Goal: Task Accomplishment & Management: Use online tool/utility

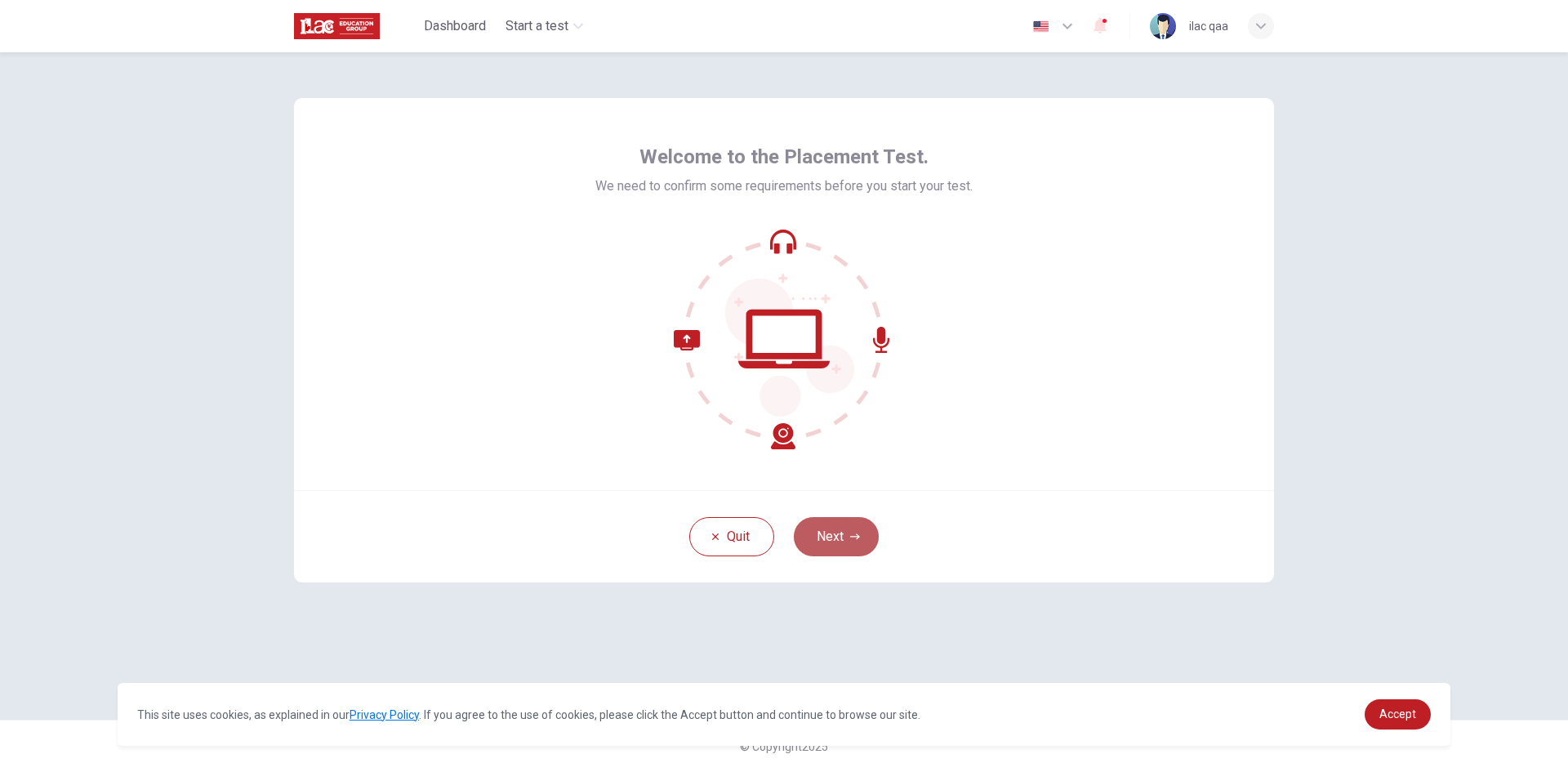
click at [841, 532] on button "Next" at bounding box center [837, 536] width 85 height 39
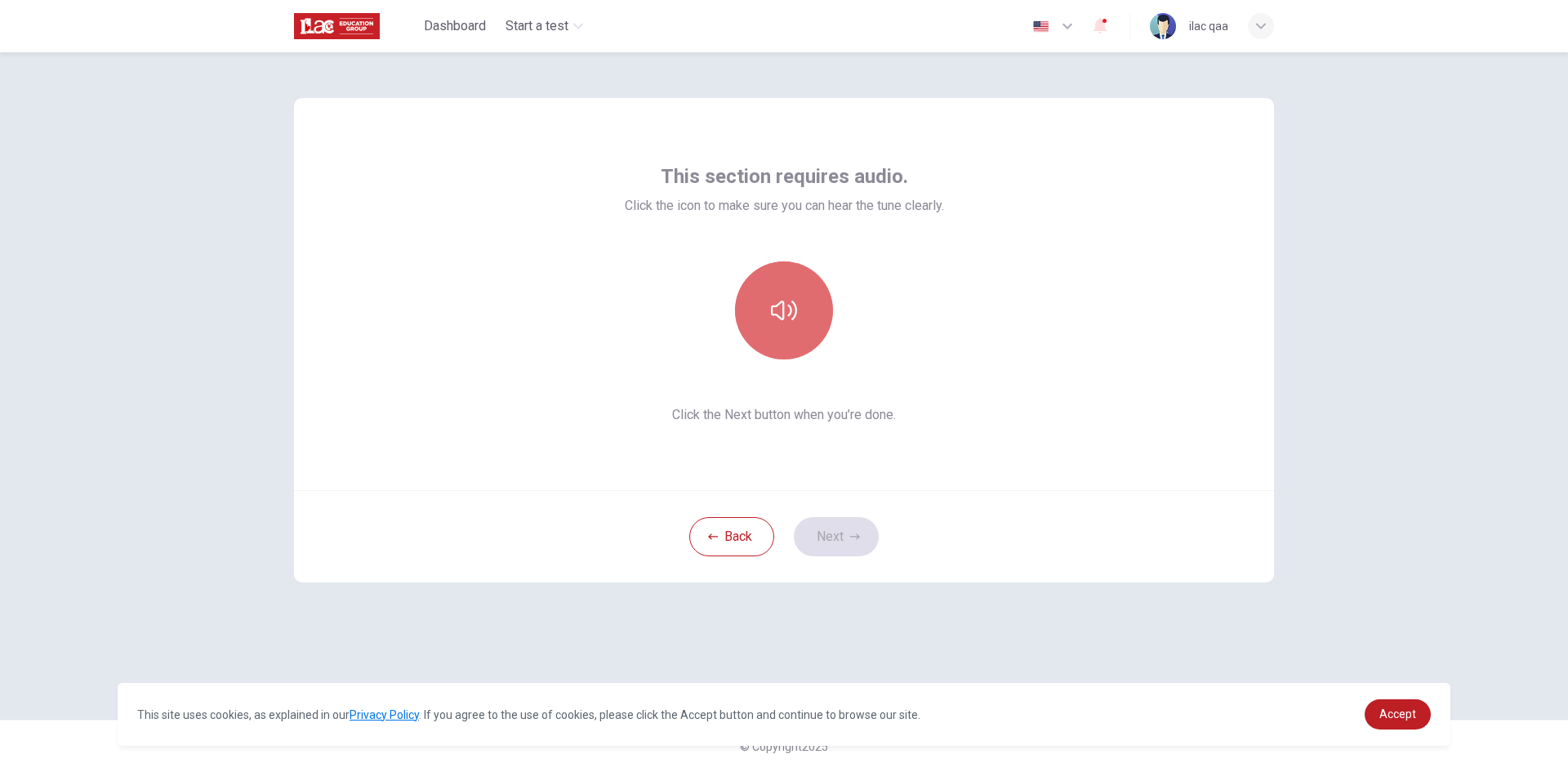
click at [801, 337] on button "button" at bounding box center [784, 310] width 98 height 98
click at [856, 543] on button "Next" at bounding box center [837, 536] width 85 height 39
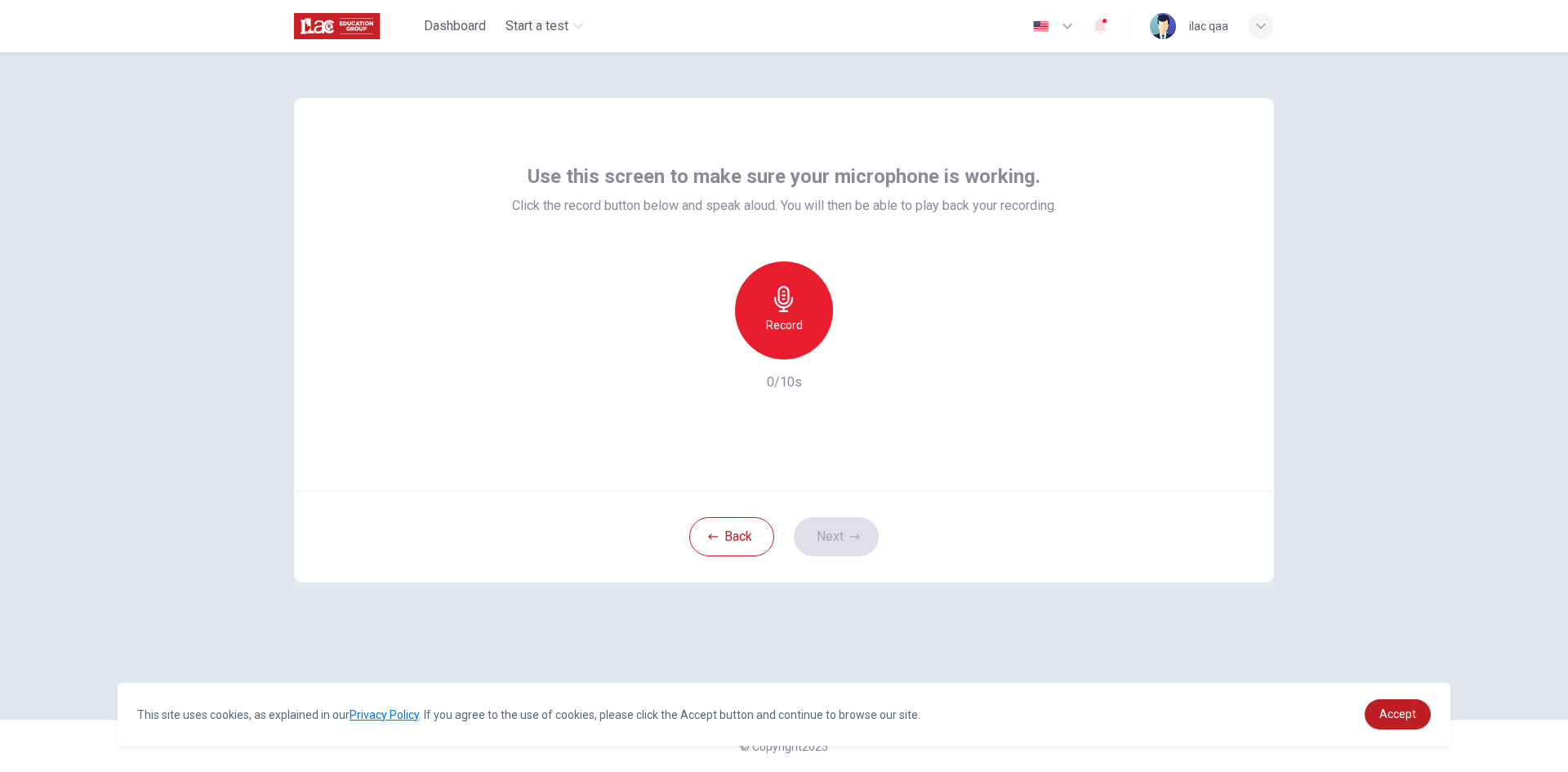
click at [795, 330] on h6 "Record" at bounding box center [785, 325] width 37 height 19
click at [795, 330] on h6 "Stop" at bounding box center [784, 325] width 24 height 19
click at [843, 544] on button "Next" at bounding box center [837, 536] width 85 height 39
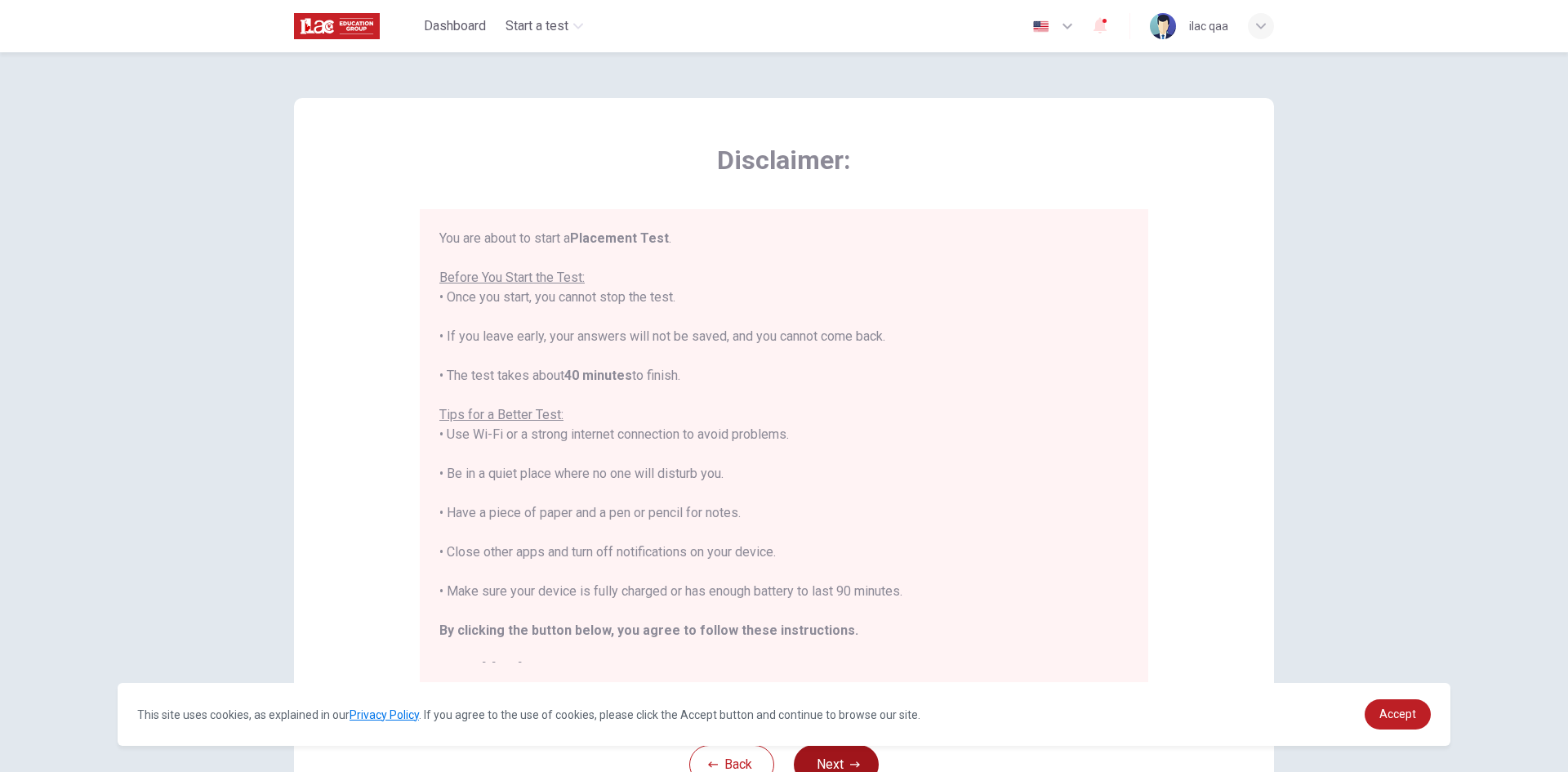
click at [840, 755] on button "Next" at bounding box center [837, 765] width 85 height 39
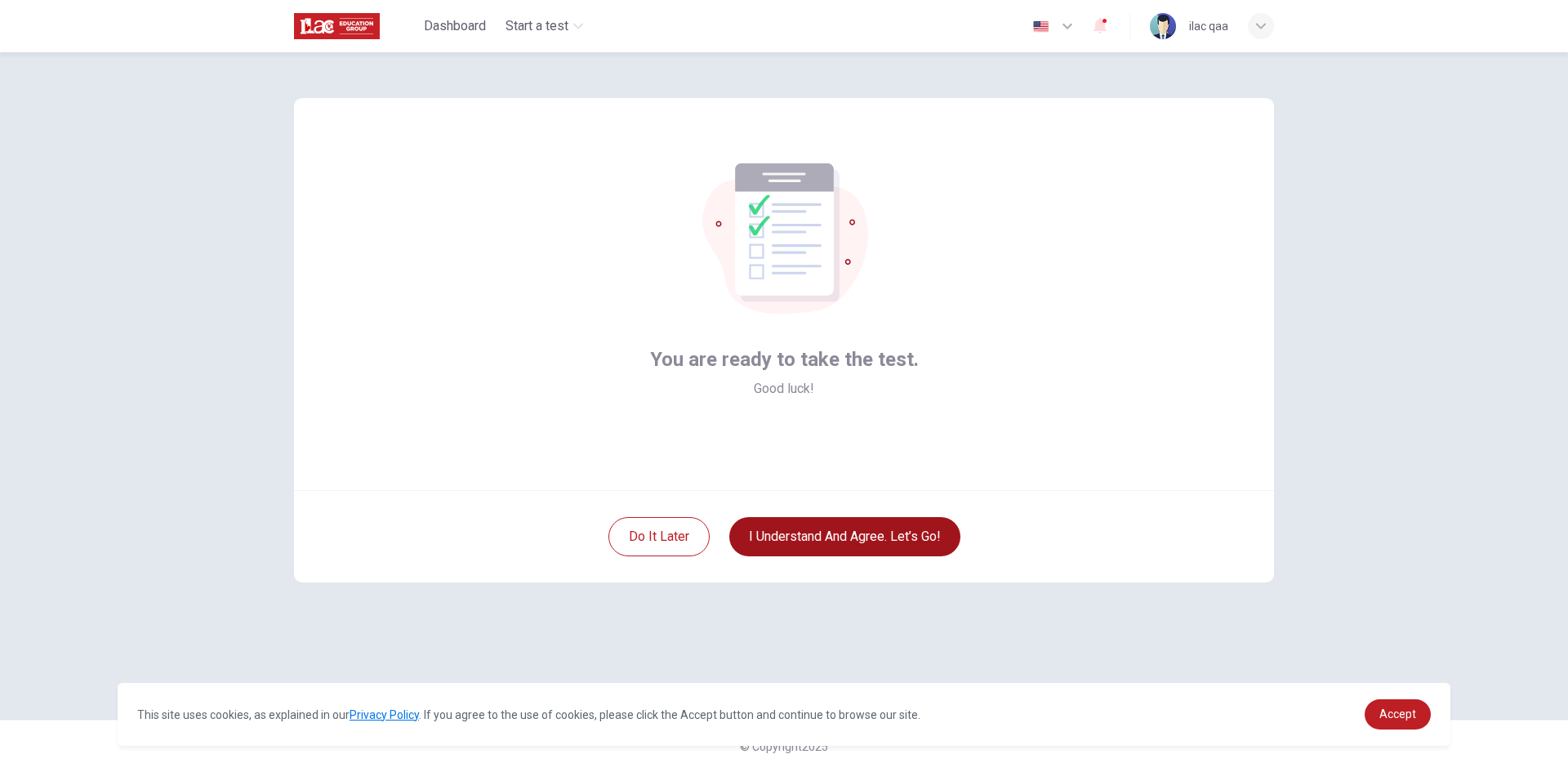
click at [857, 530] on button "I understand and agree. Let’s go!" at bounding box center [845, 536] width 231 height 39
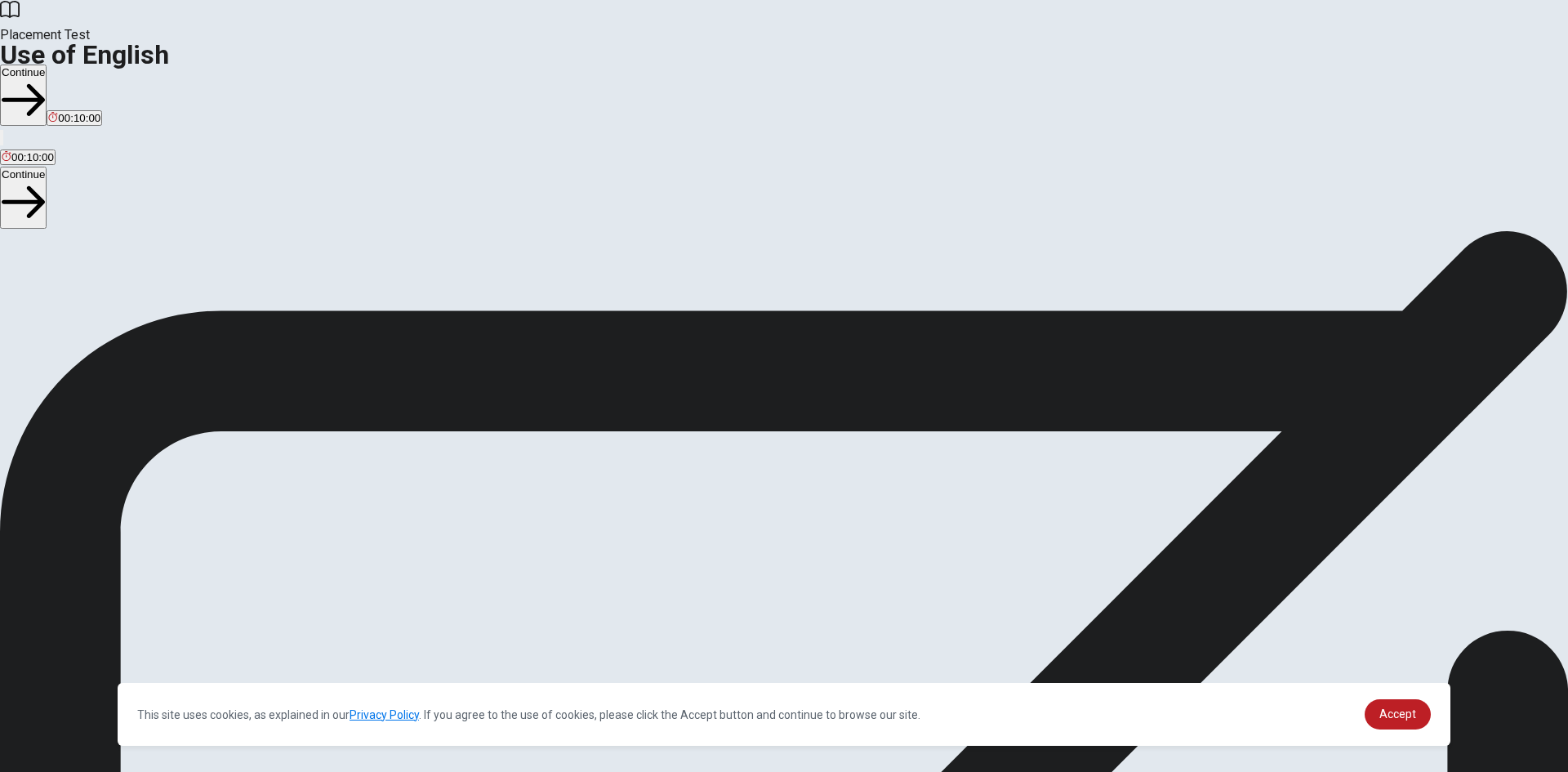
click at [46, 65] on button "Continue" at bounding box center [23, 95] width 46 height 61
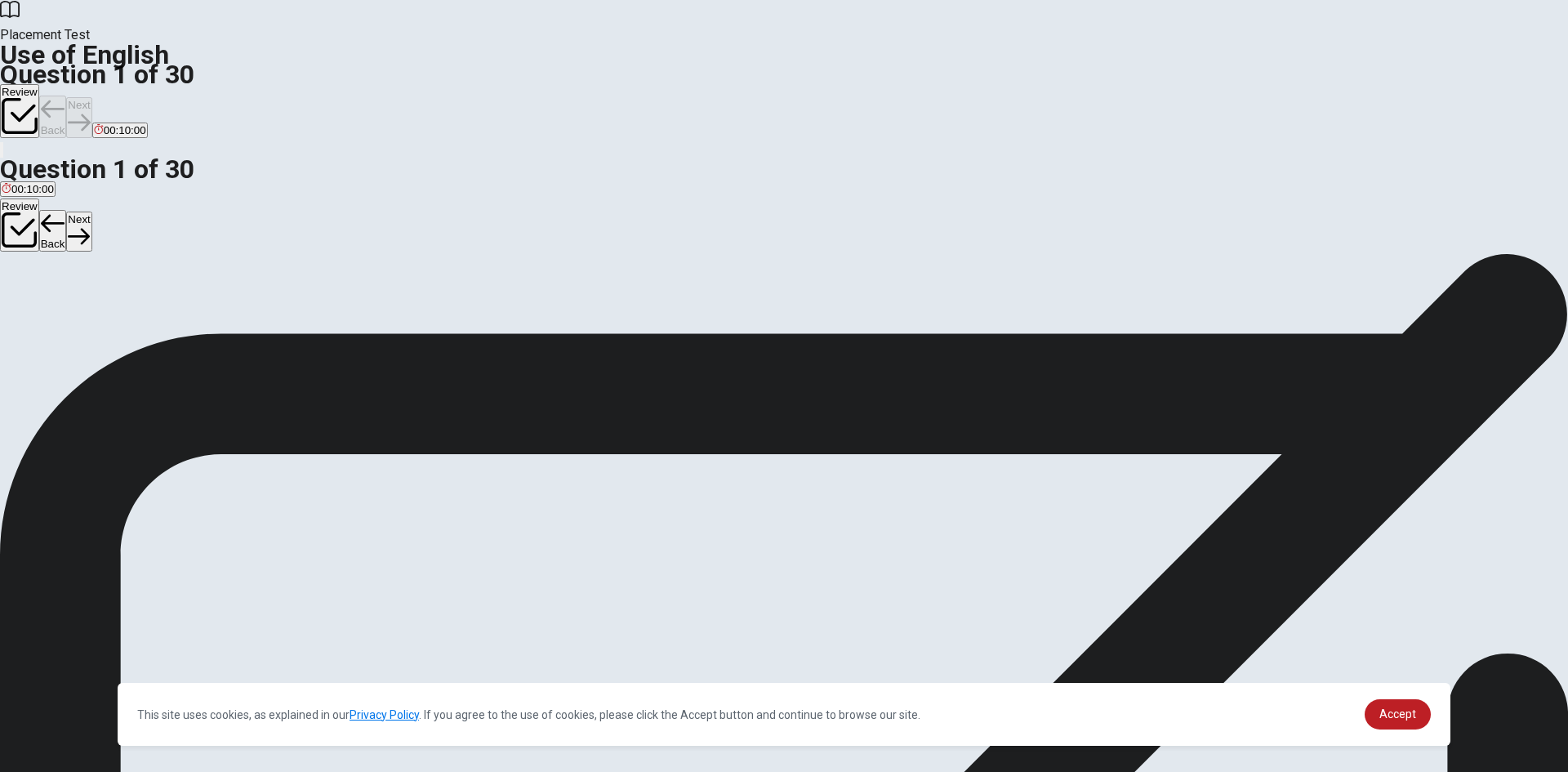
click at [29, 320] on button "B Is" at bounding box center [23, 306] width 11 height 28
click at [92, 97] on button "Next" at bounding box center [78, 117] width 25 height 40
click at [34, 293] on button "A are go" at bounding box center [17, 306] width 34 height 28
click at [92, 97] on button "Next" at bounding box center [78, 117] width 25 height 40
click at [49, 320] on button "C Are" at bounding box center [39, 306] width 20 height 28
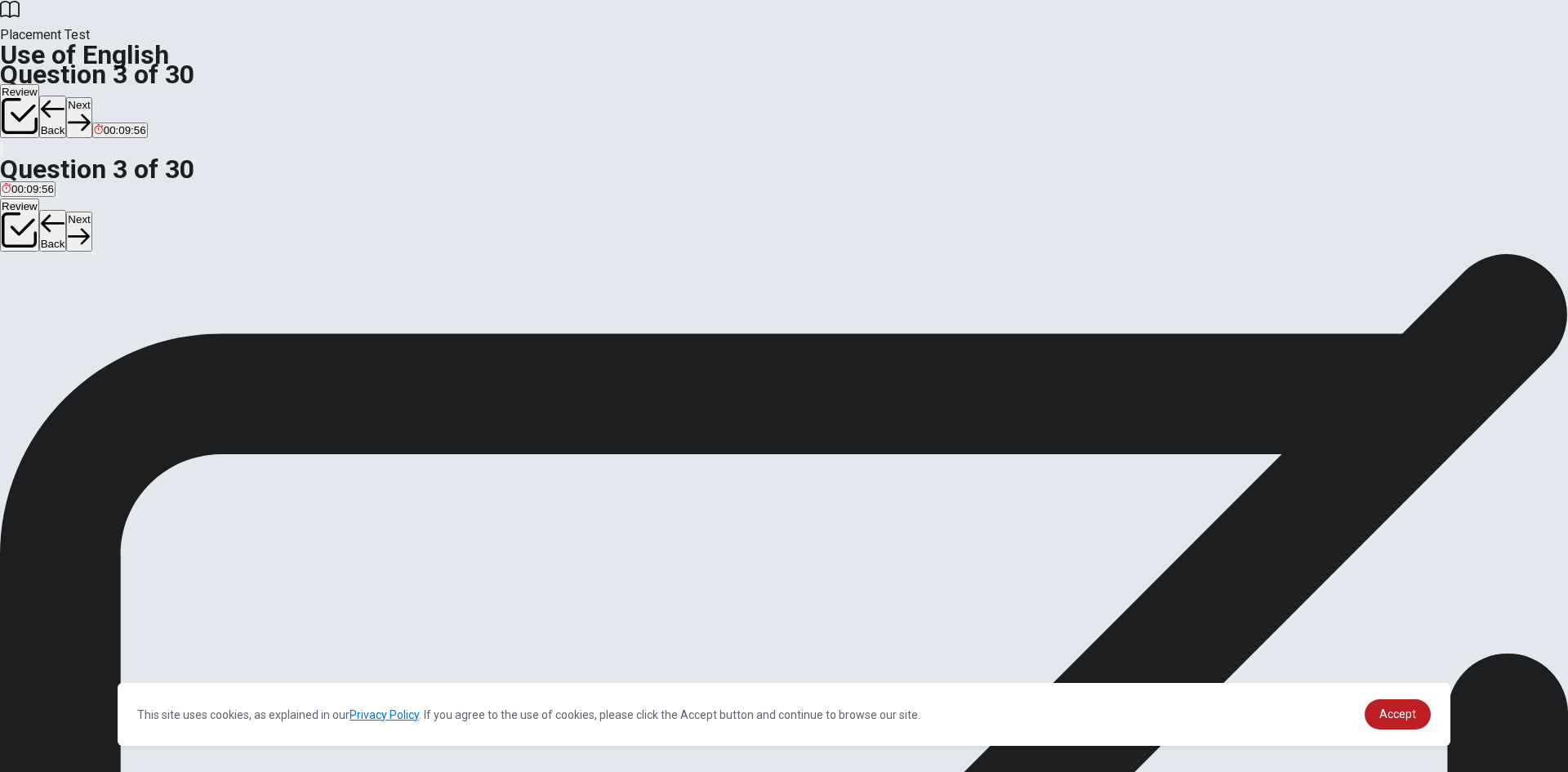
click at [92, 97] on button "Next" at bounding box center [78, 117] width 25 height 40
click at [28, 293] on button "A living" at bounding box center [14, 306] width 28 height 28
click at [92, 97] on button "Next" at bounding box center [78, 117] width 25 height 40
click at [52, 312] on button "B bottle" at bounding box center [36, 306] width 31 height 28
click at [92, 97] on button "Next" at bounding box center [78, 117] width 25 height 40
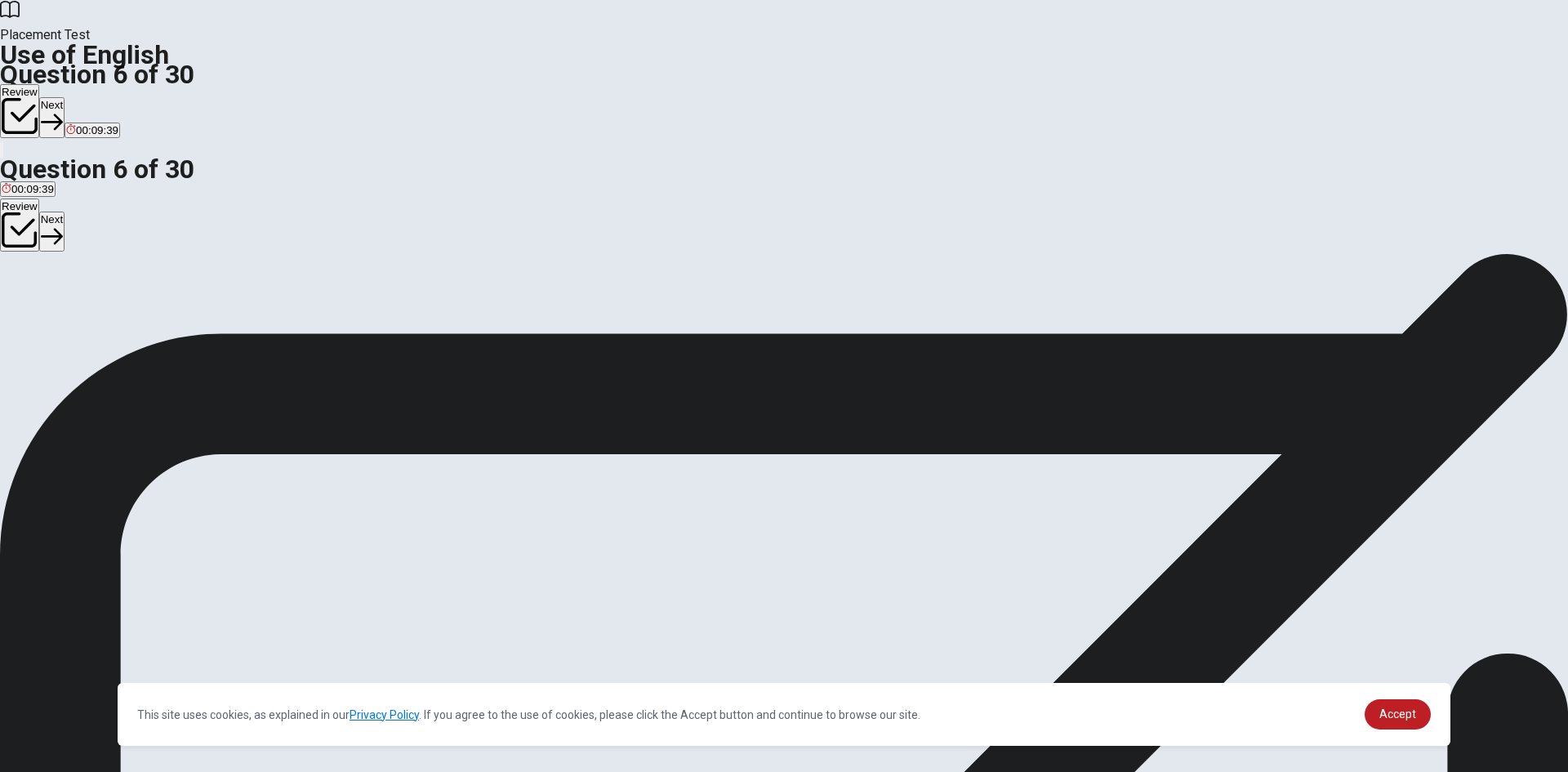
click at [44, 293] on button "A pajamas" at bounding box center [22, 306] width 44 height 28
click at [65, 97] on button "Next" at bounding box center [51, 117] width 25 height 40
click at [48, 302] on button "B lamp" at bounding box center [34, 306] width 27 height 28
click at [92, 97] on button "Next" at bounding box center [78, 117] width 25 height 40
click at [39, 293] on button "A Orange" at bounding box center [19, 306] width 39 height 28
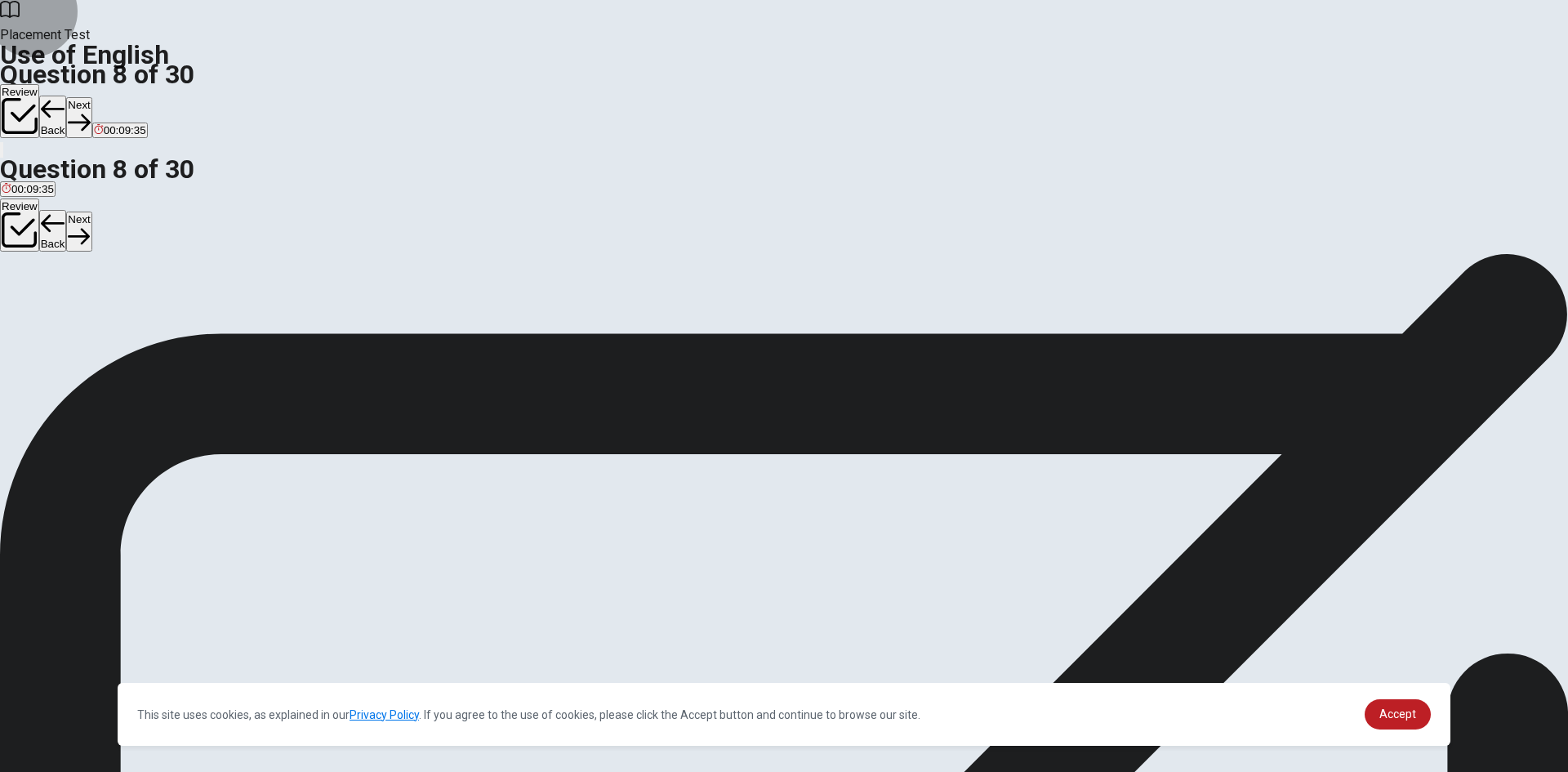
click at [92, 97] on button "Next" at bounding box center [78, 117] width 25 height 40
click at [72, 320] on button "C shoe" at bounding box center [58, 306] width 27 height 28
click at [92, 97] on button "Next" at bounding box center [78, 117] width 25 height 40
click at [28, 293] on button "A gone" at bounding box center [14, 306] width 28 height 28
click at [92, 97] on button "Next" at bounding box center [78, 117] width 25 height 40
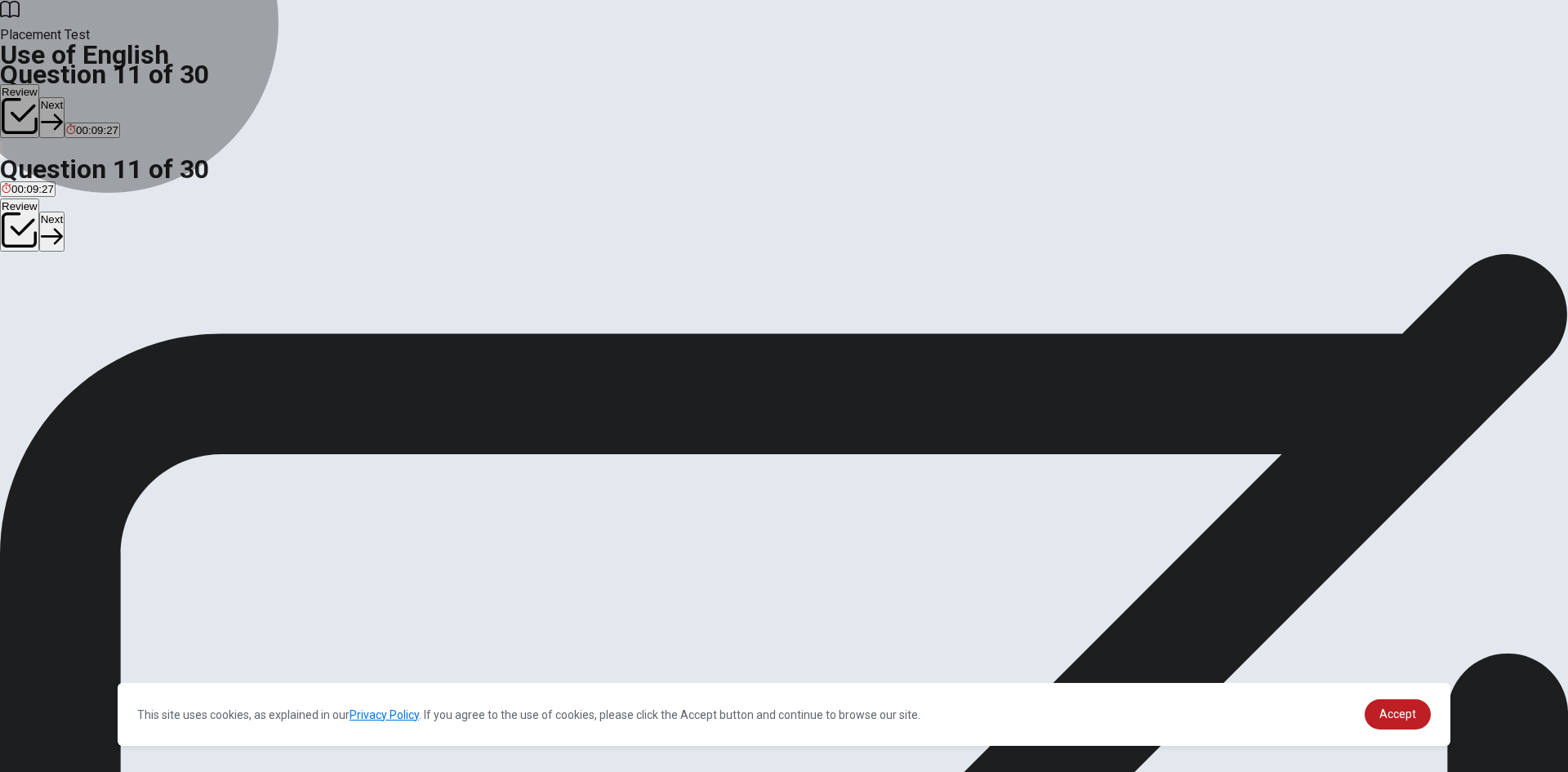
click at [79, 320] on button "B watch" at bounding box center [62, 306] width 31 height 28
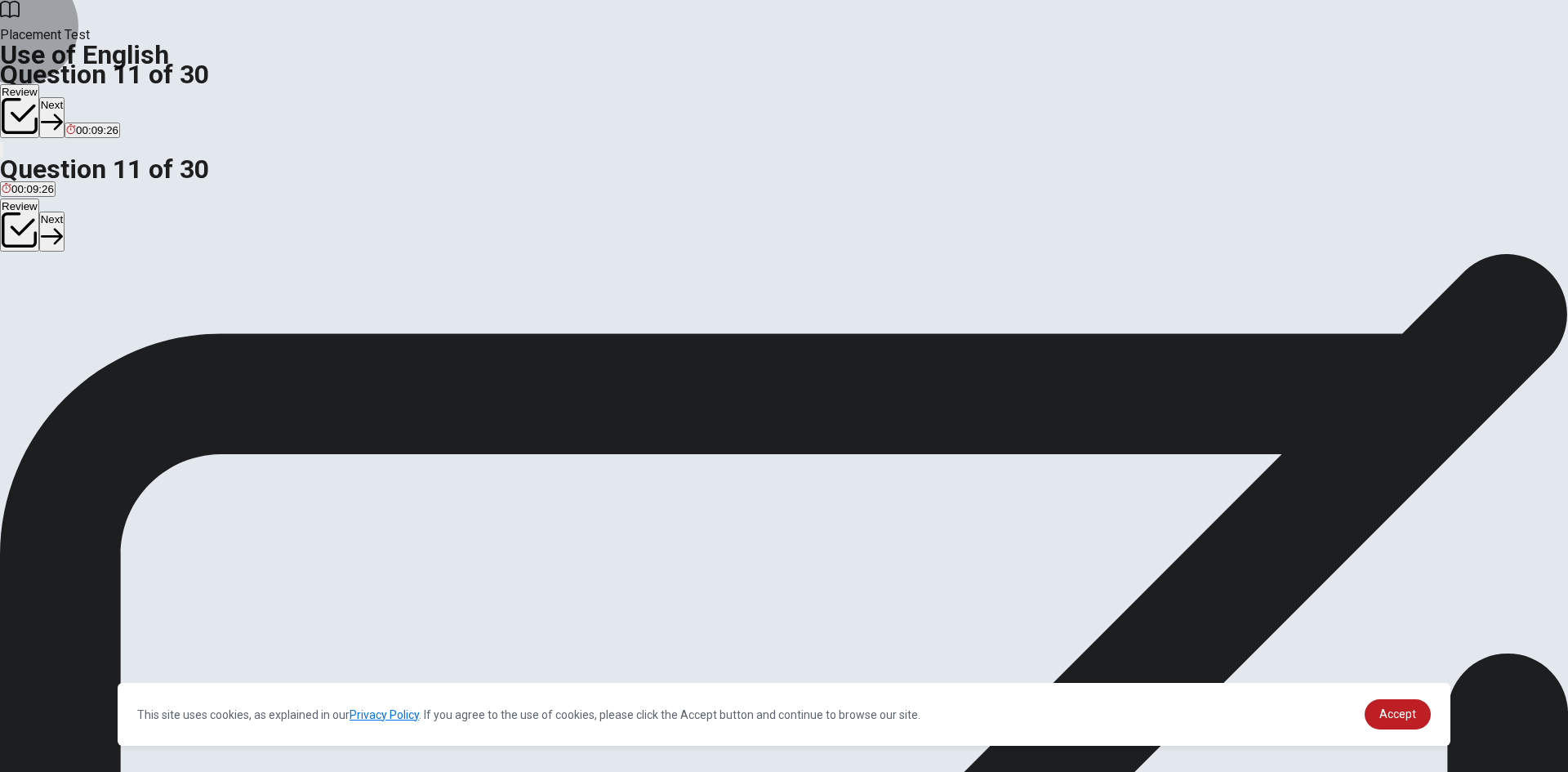
click at [65, 97] on button "Next" at bounding box center [51, 117] width 25 height 40
click at [26, 293] on button "A cries" at bounding box center [13, 306] width 26 height 28
click at [90, 111] on icon "button" at bounding box center [79, 122] width 22 height 22
click at [73, 320] on button "C going" at bounding box center [57, 306] width 31 height 28
click at [92, 97] on button "Next" at bounding box center [78, 117] width 25 height 40
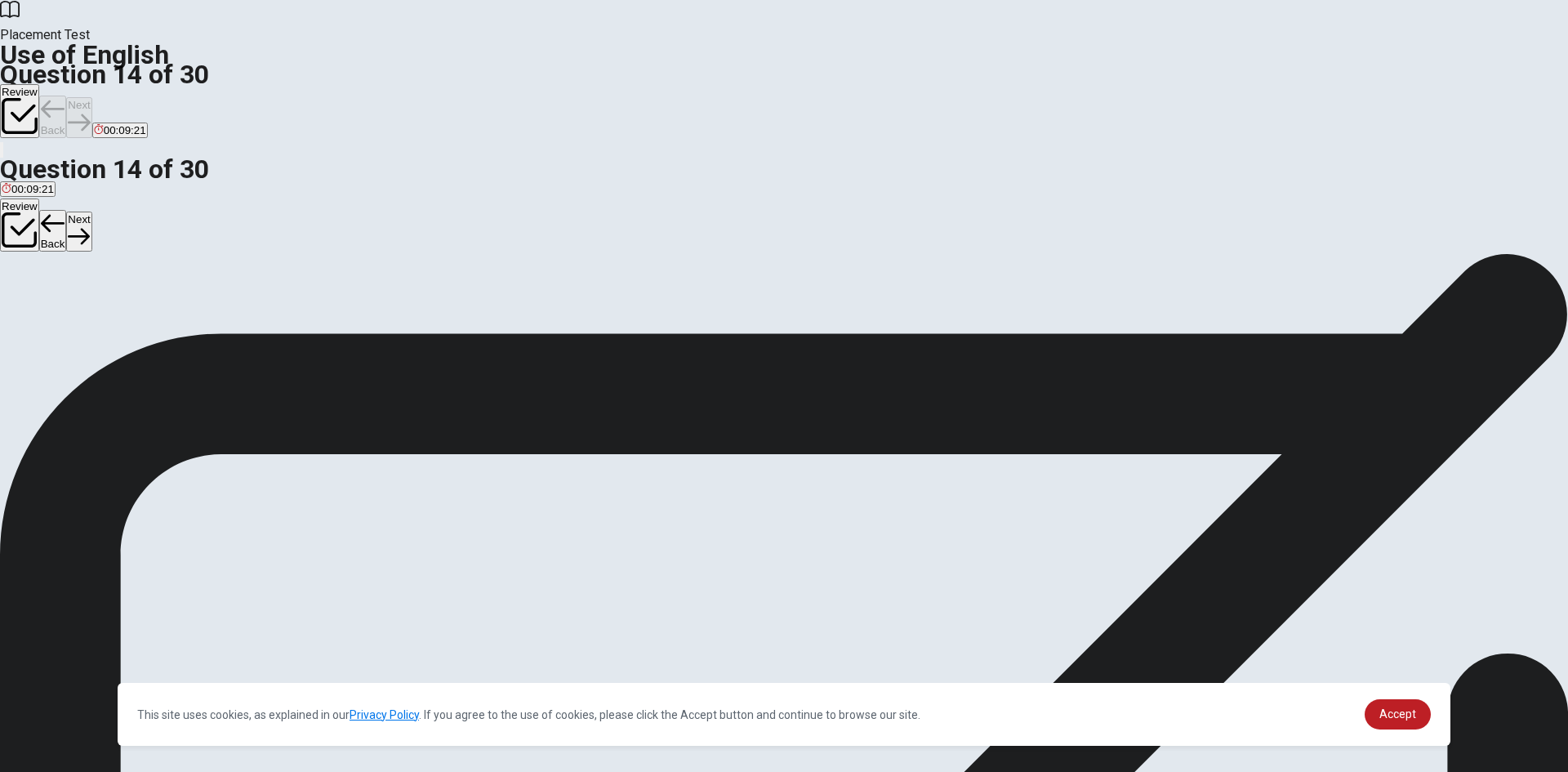
click at [28, 293] on button "A gone" at bounding box center [14, 306] width 28 height 28
click at [92, 97] on button "Next" at bounding box center [78, 117] width 25 height 40
click at [801, 294] on div "A at the office B on the shelf C in the fridge D under the bed" at bounding box center [784, 307] width 1568 height 30
click at [119, 306] on button "B on the shelf" at bounding box center [89, 306] width 59 height 28
click at [90, 111] on icon "button" at bounding box center [79, 122] width 22 height 22
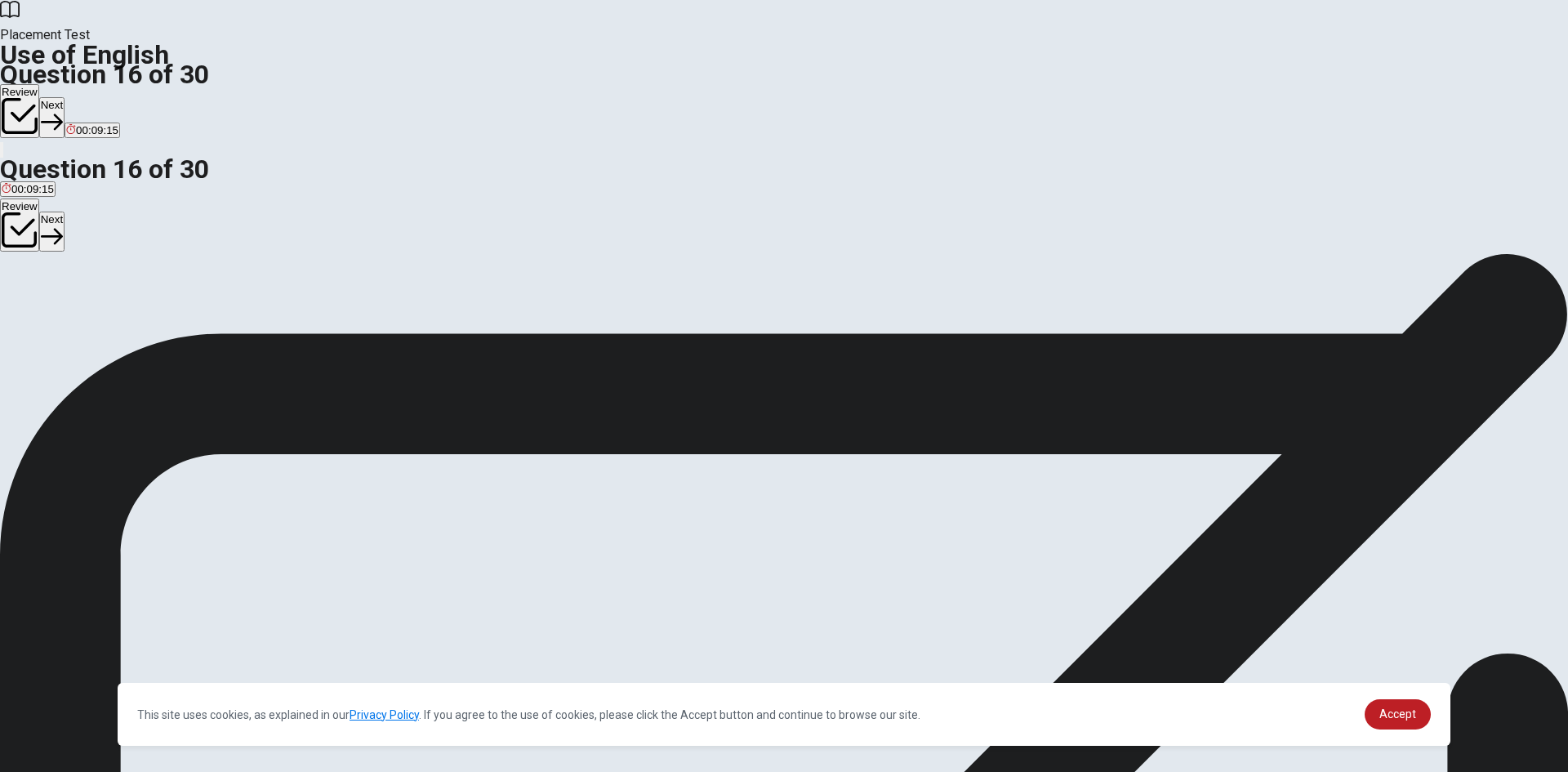
click at [42, 293] on button "A stadium" at bounding box center [20, 306] width 42 height 28
click at [65, 97] on button "Next" at bounding box center [51, 117] width 25 height 40
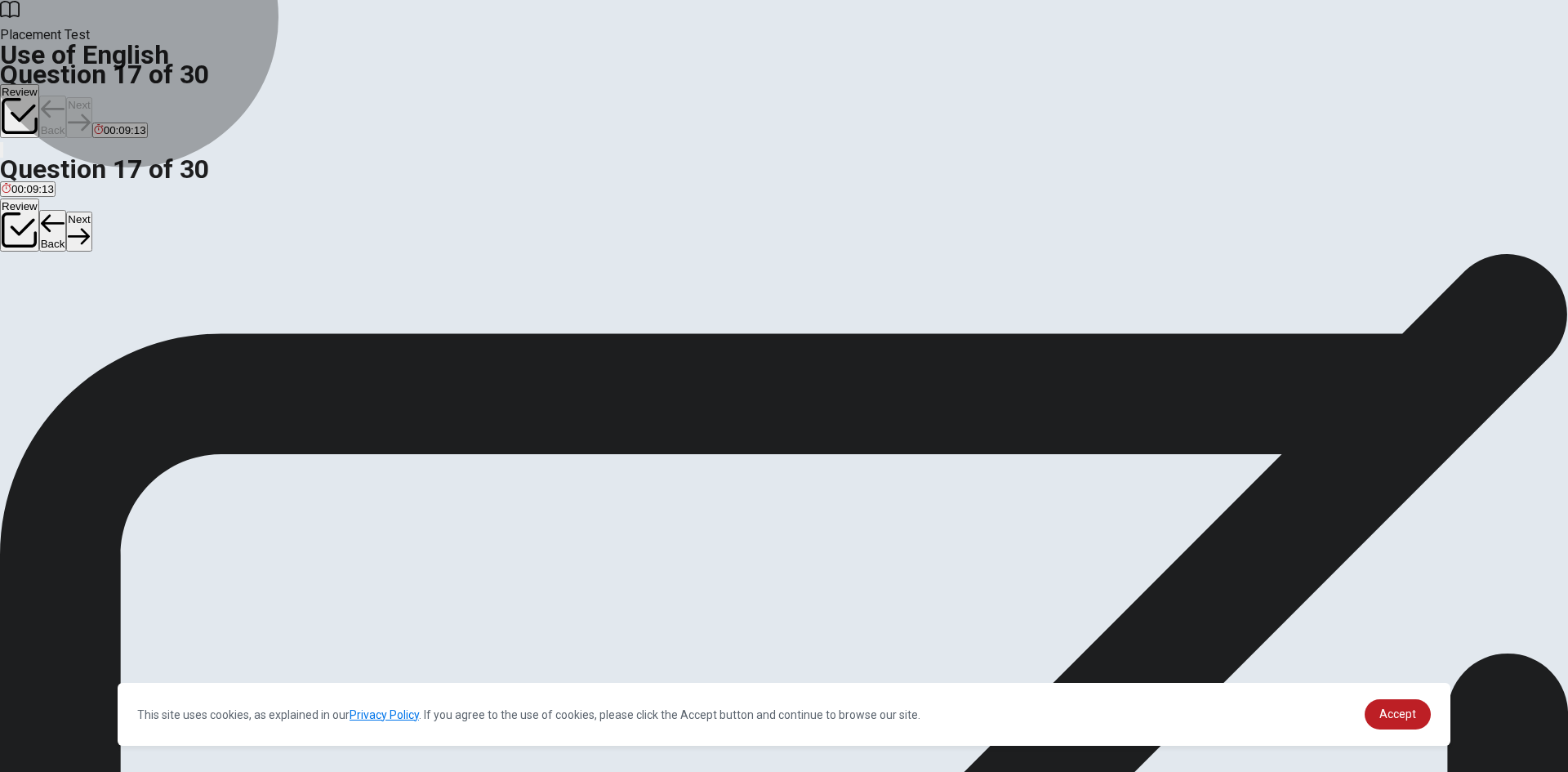
click at [80, 320] on button "C chair" at bounding box center [65, 306] width 27 height 28
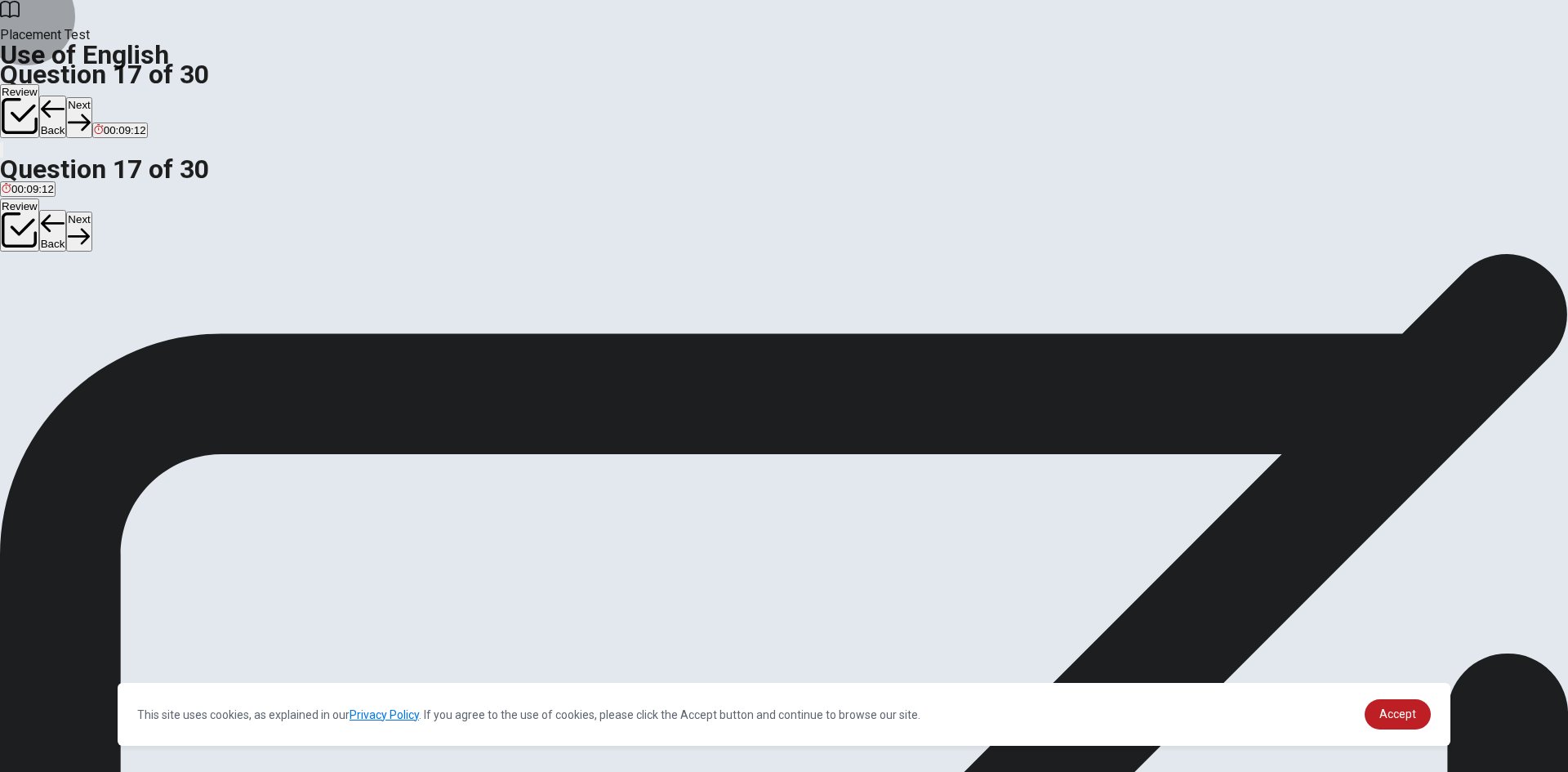
click at [92, 97] on button "Next" at bounding box center [78, 117] width 25 height 40
click at [59, 320] on button "B green" at bounding box center [44, 306] width 31 height 28
click at [92, 97] on button "Next" at bounding box center [78, 117] width 25 height 40
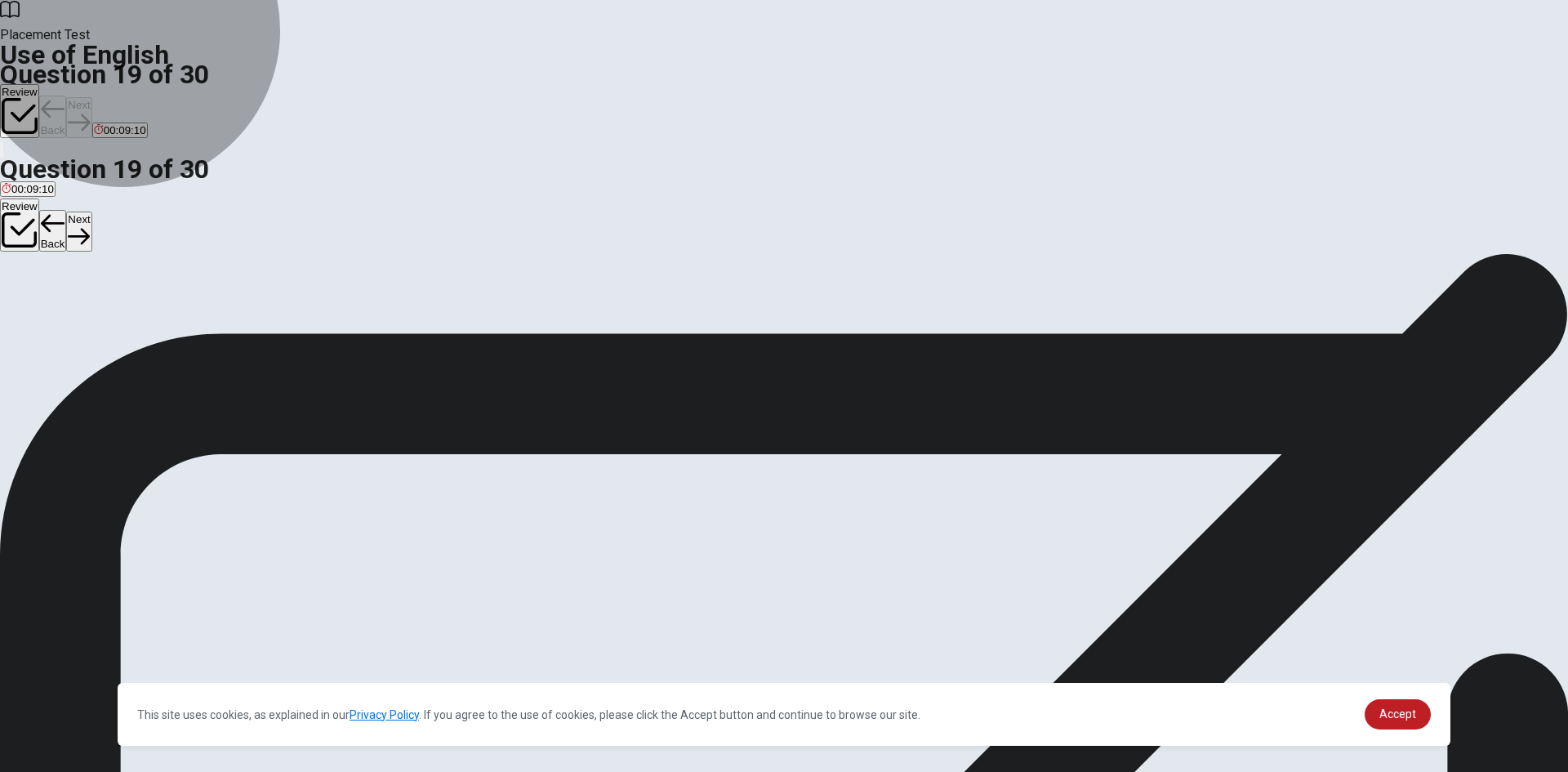
click at [35, 293] on button "A Happy" at bounding box center [18, 306] width 35 height 28
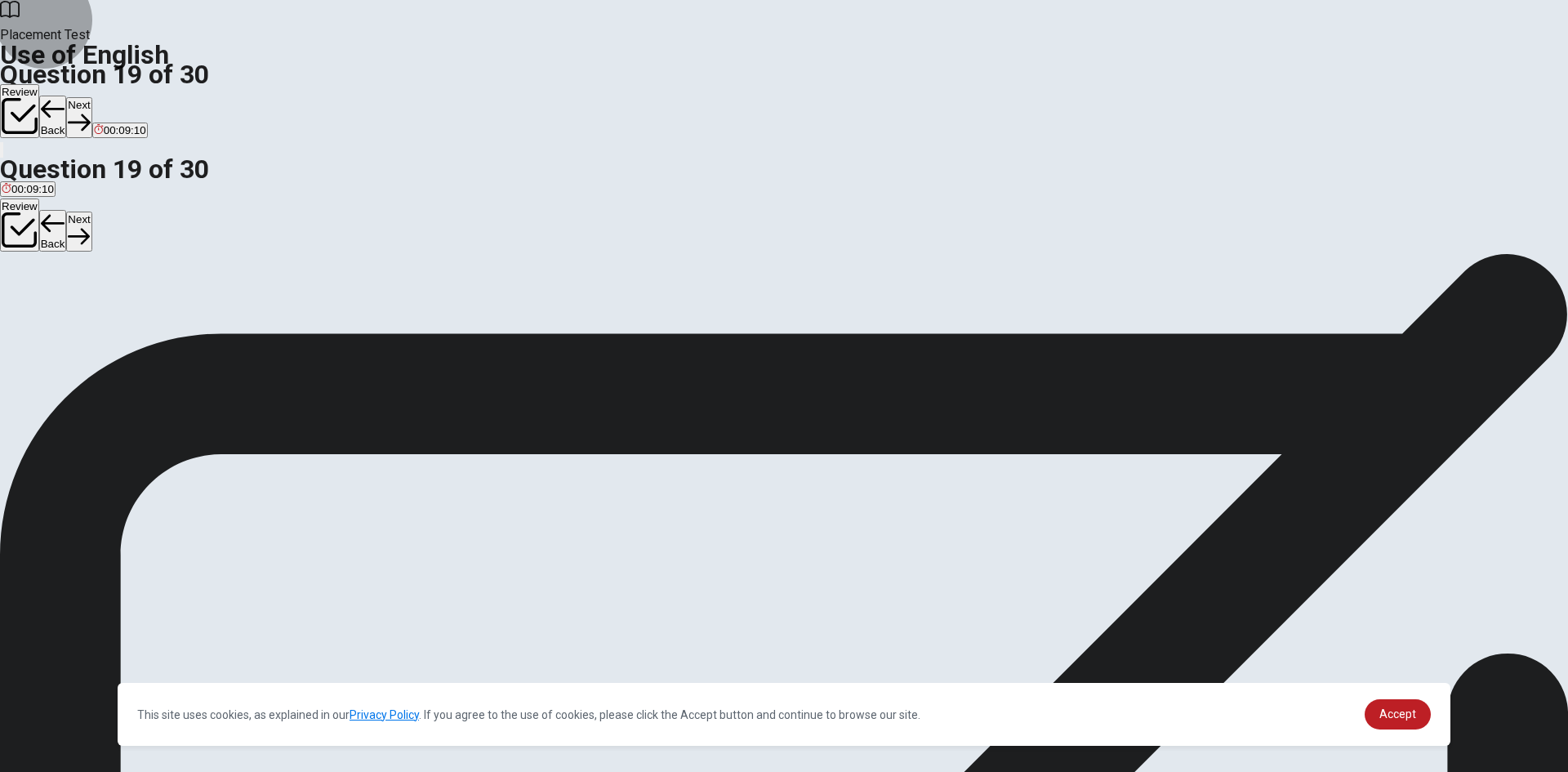
click at [92, 97] on button "Next" at bounding box center [78, 117] width 25 height 40
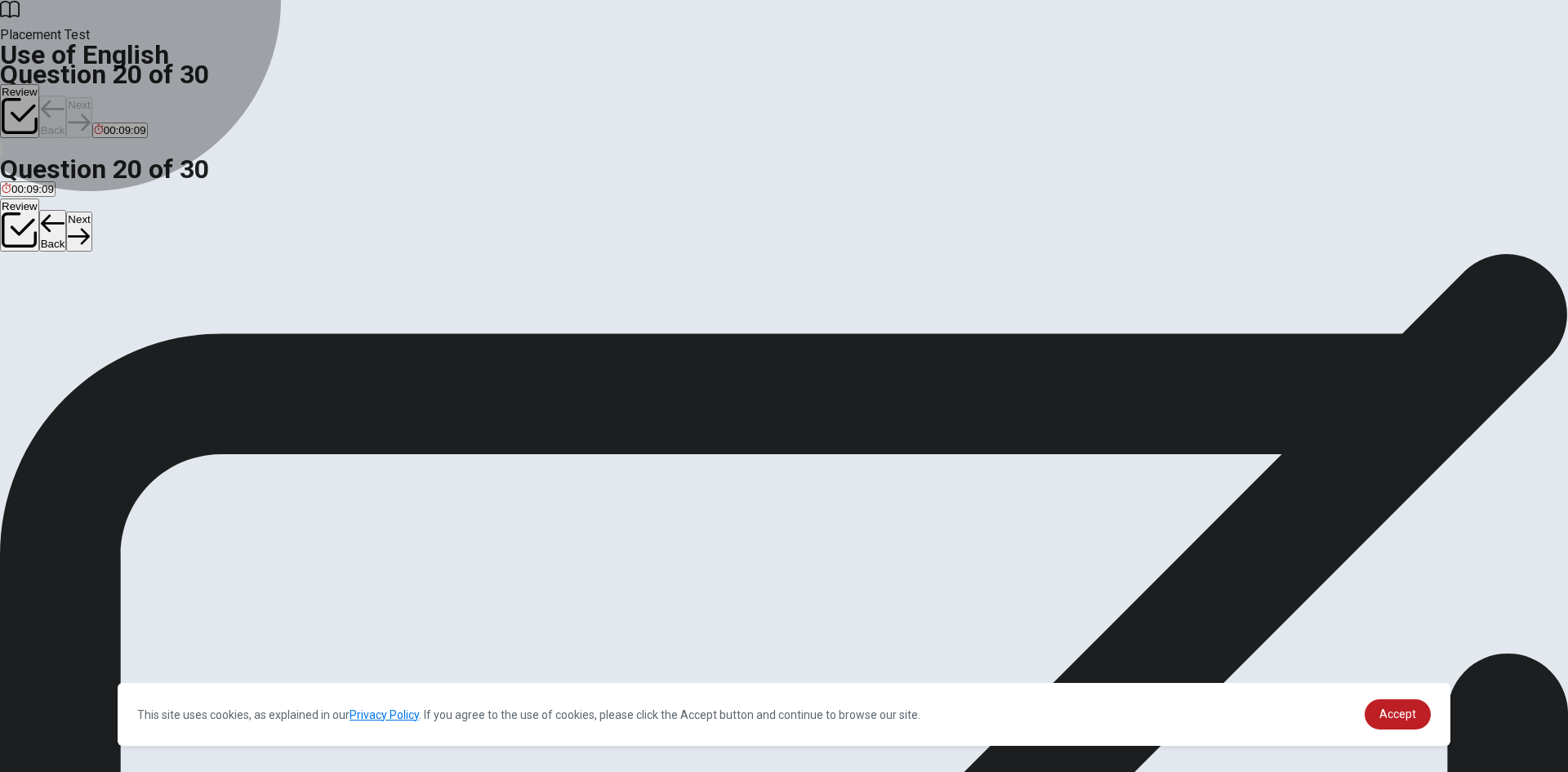
click at [131, 320] on button "D plays" at bounding box center [117, 306] width 29 height 28
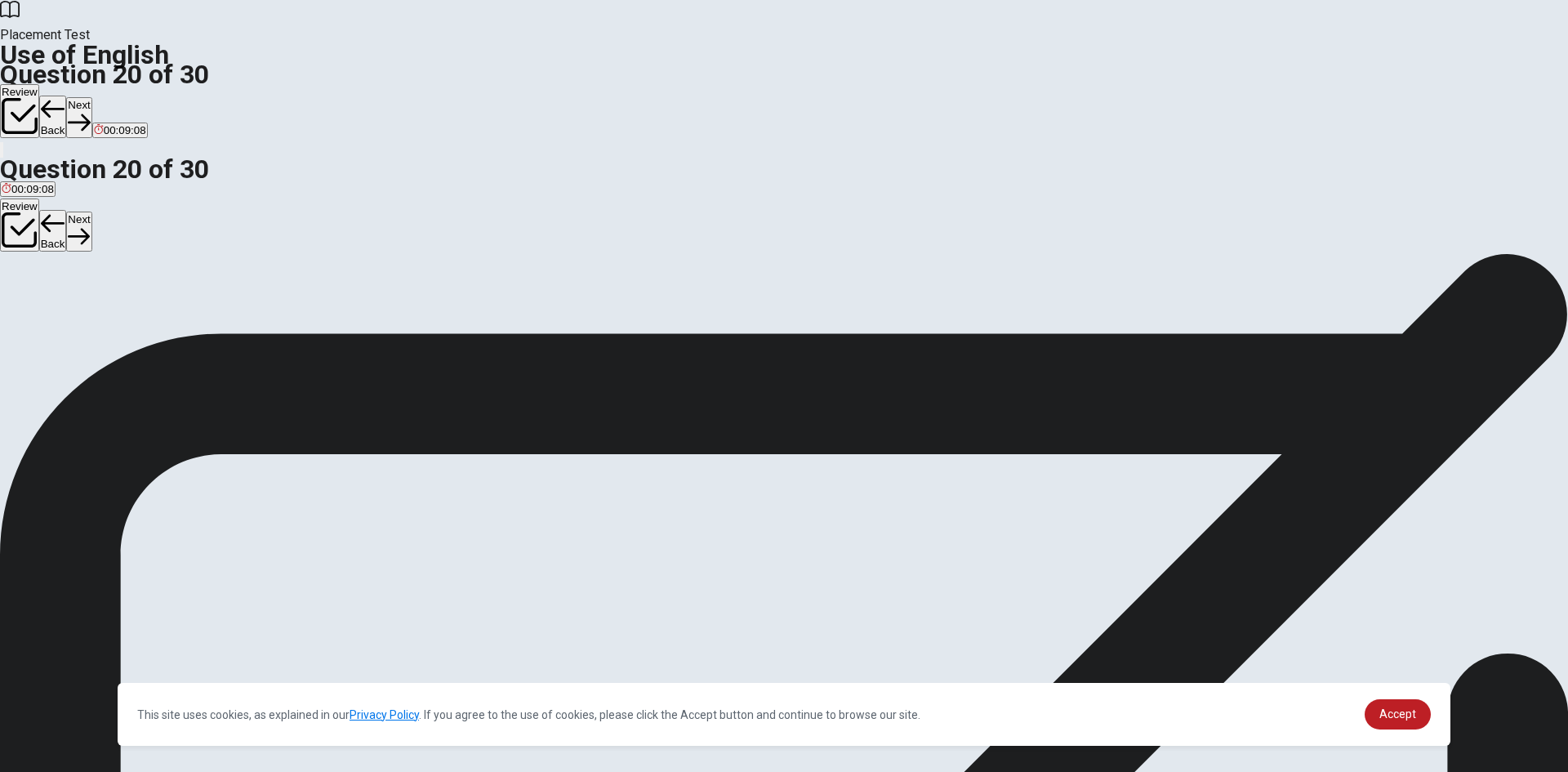
click at [92, 97] on button "Next" at bounding box center [78, 117] width 25 height 40
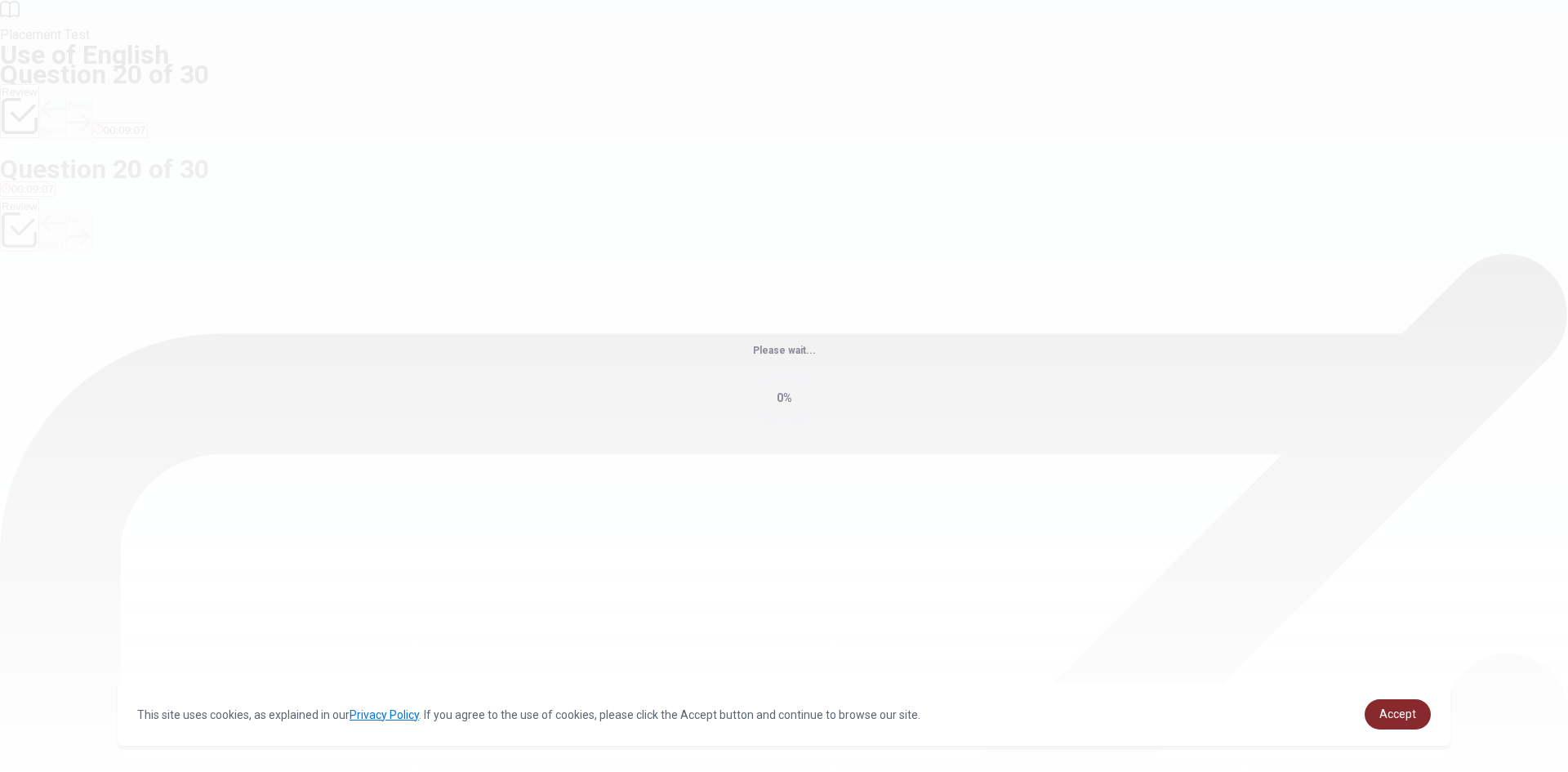
click at [1407, 714] on span "Accept" at bounding box center [1398, 714] width 37 height 13
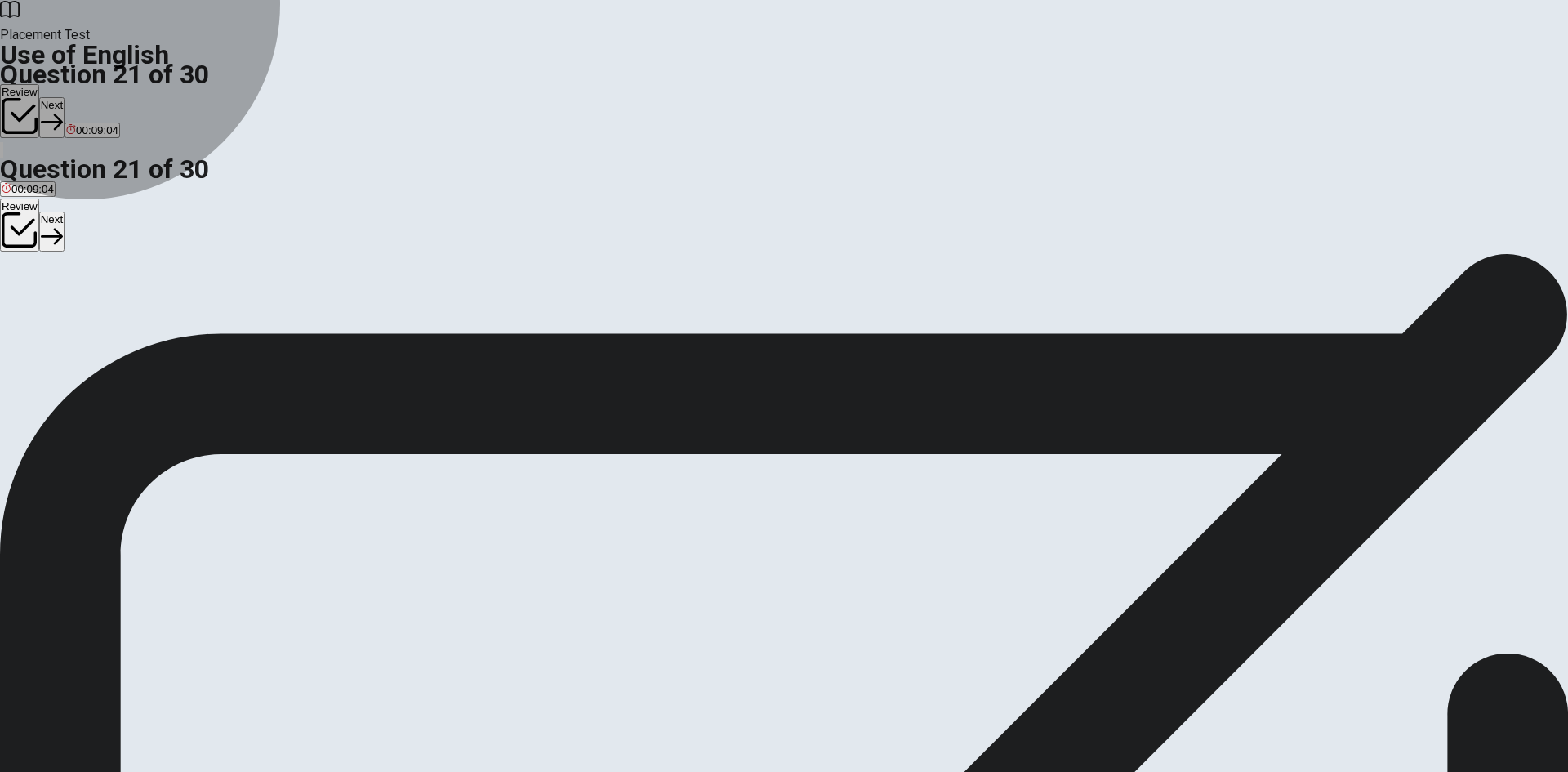
click at [29, 293] on button "A plays" at bounding box center [14, 306] width 29 height 28
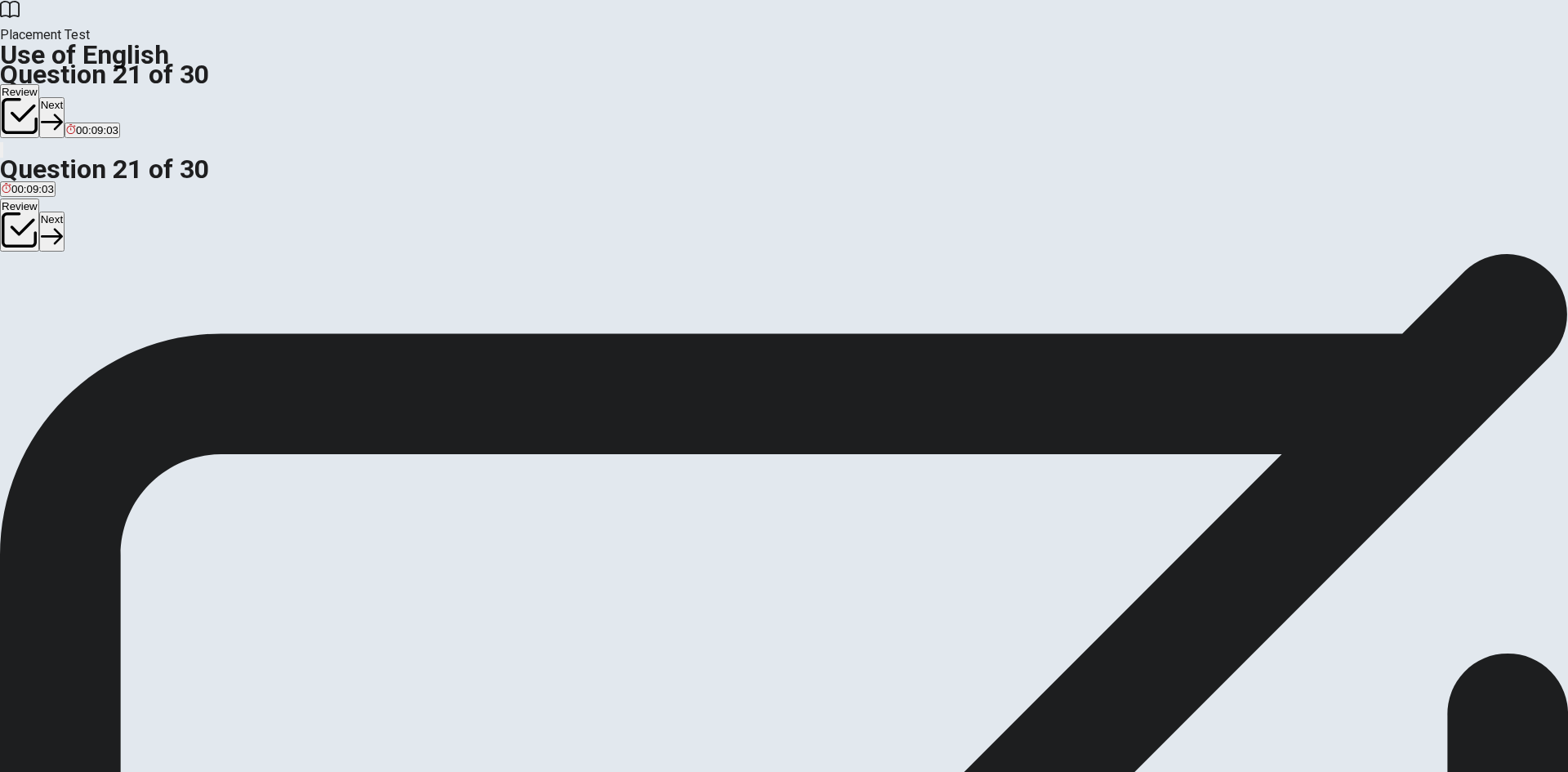
click at [65, 97] on button "Next" at bounding box center [51, 117] width 25 height 40
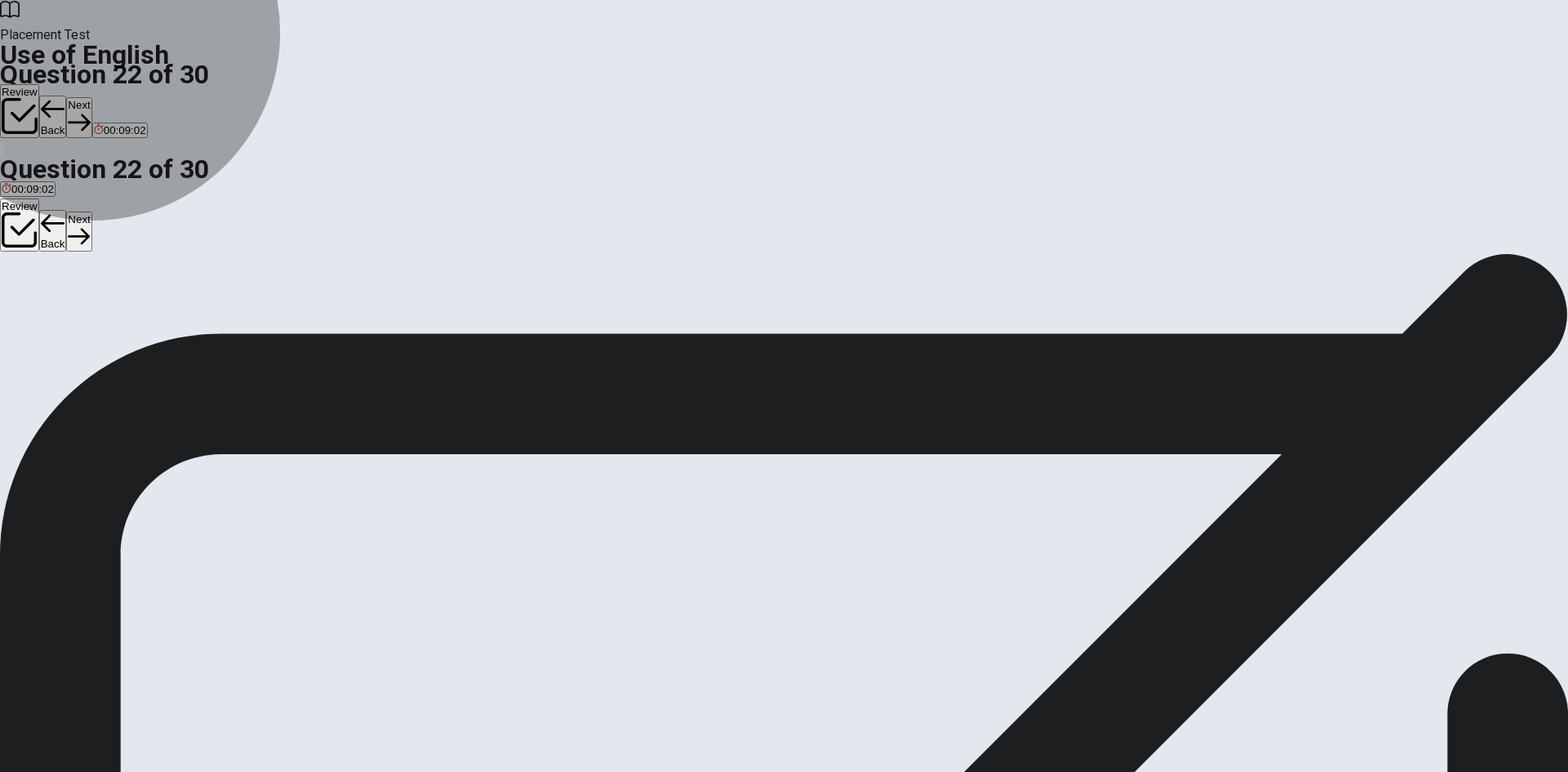
click at [42, 320] on button "B was" at bounding box center [30, 306] width 23 height 28
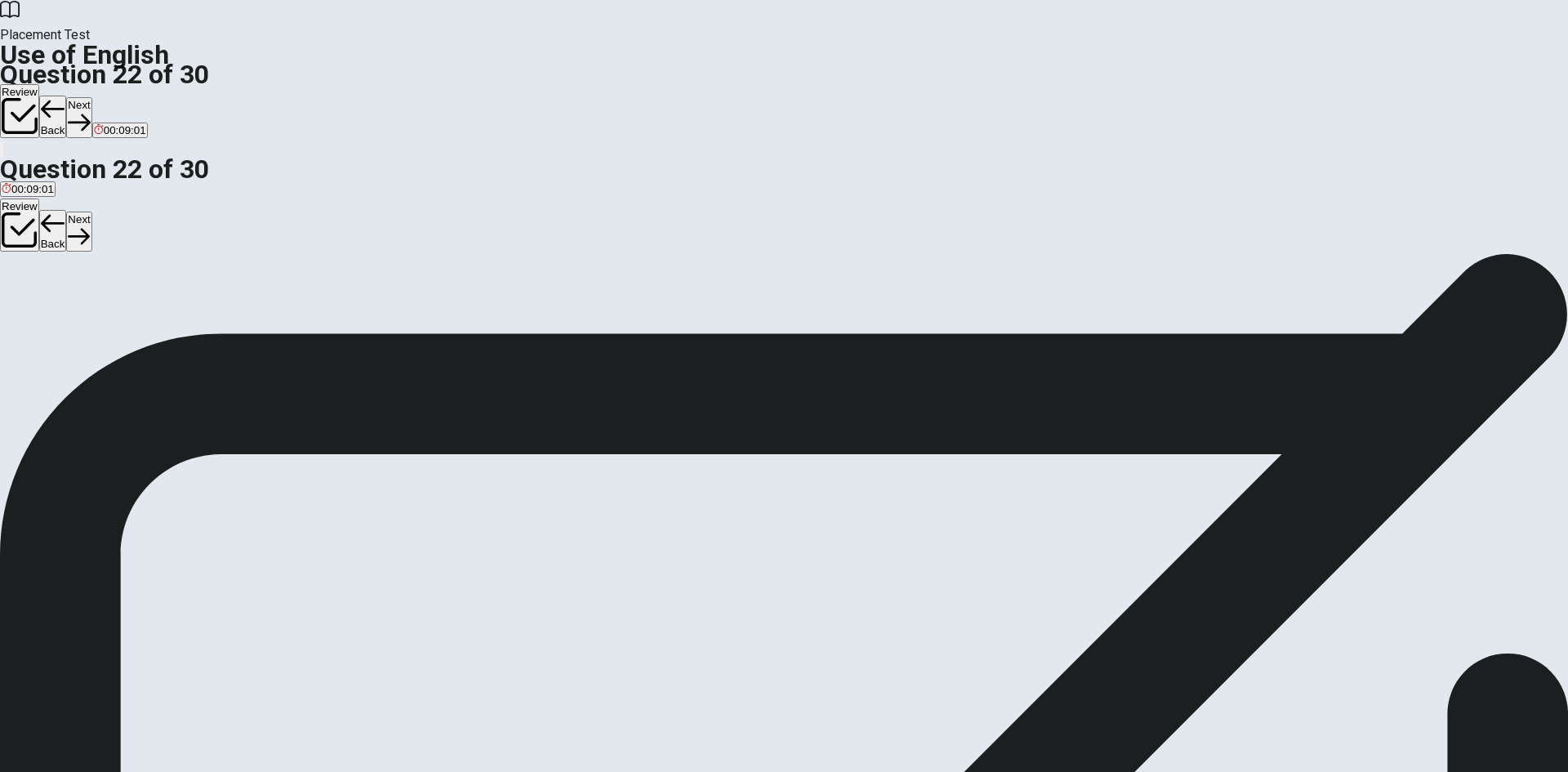
click at [92, 97] on button "Next" at bounding box center [78, 117] width 25 height 40
click at [39, 293] on button "A cleaner" at bounding box center [19, 306] width 39 height 28
click at [90, 111] on icon "button" at bounding box center [79, 122] width 22 height 22
click at [60, 320] on button "C was" at bounding box center [49, 306] width 23 height 28
click at [92, 97] on button "Next" at bounding box center [78, 117] width 25 height 40
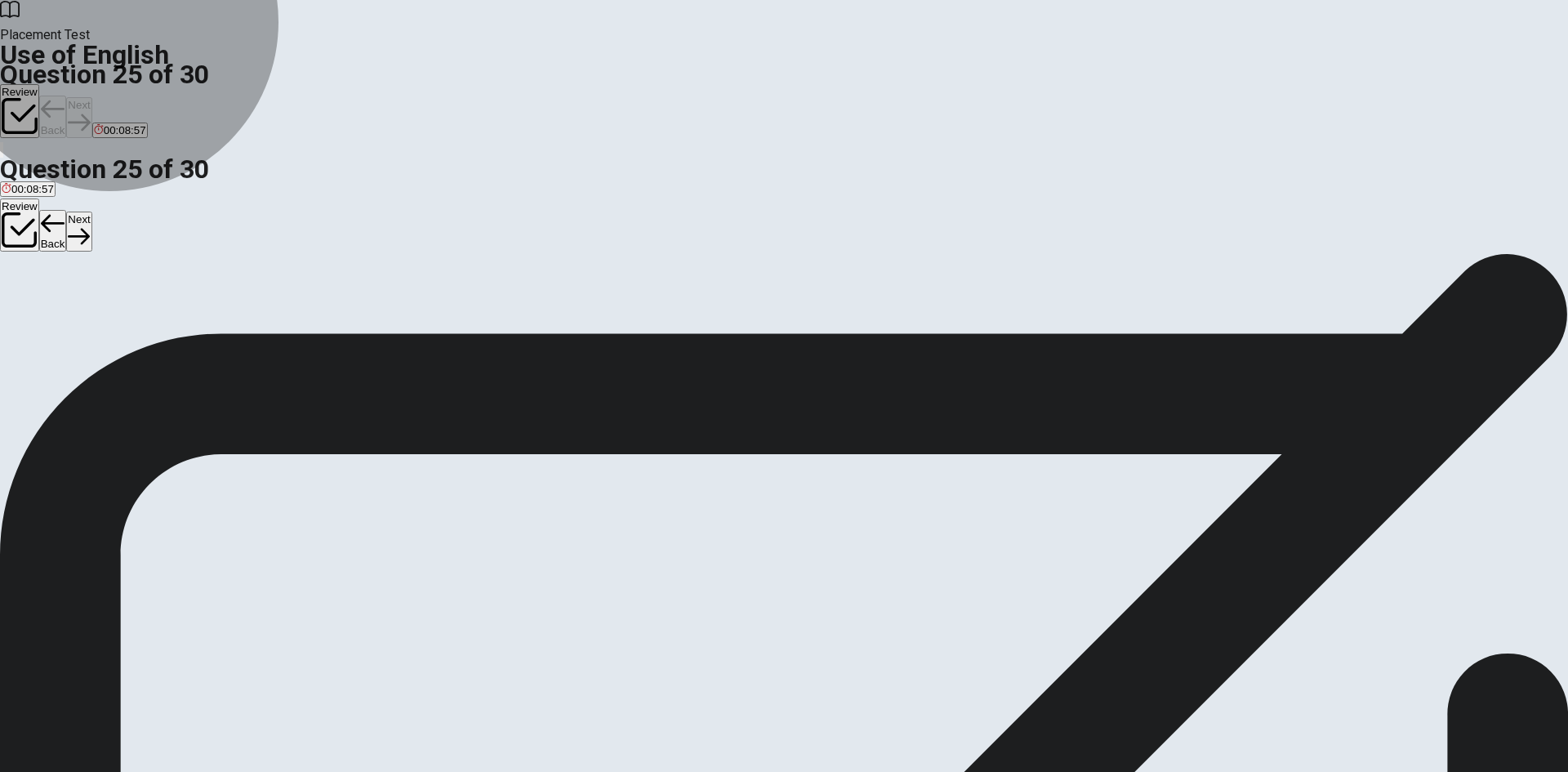
click at [59, 320] on button "B factory" at bounding box center [42, 306] width 36 height 28
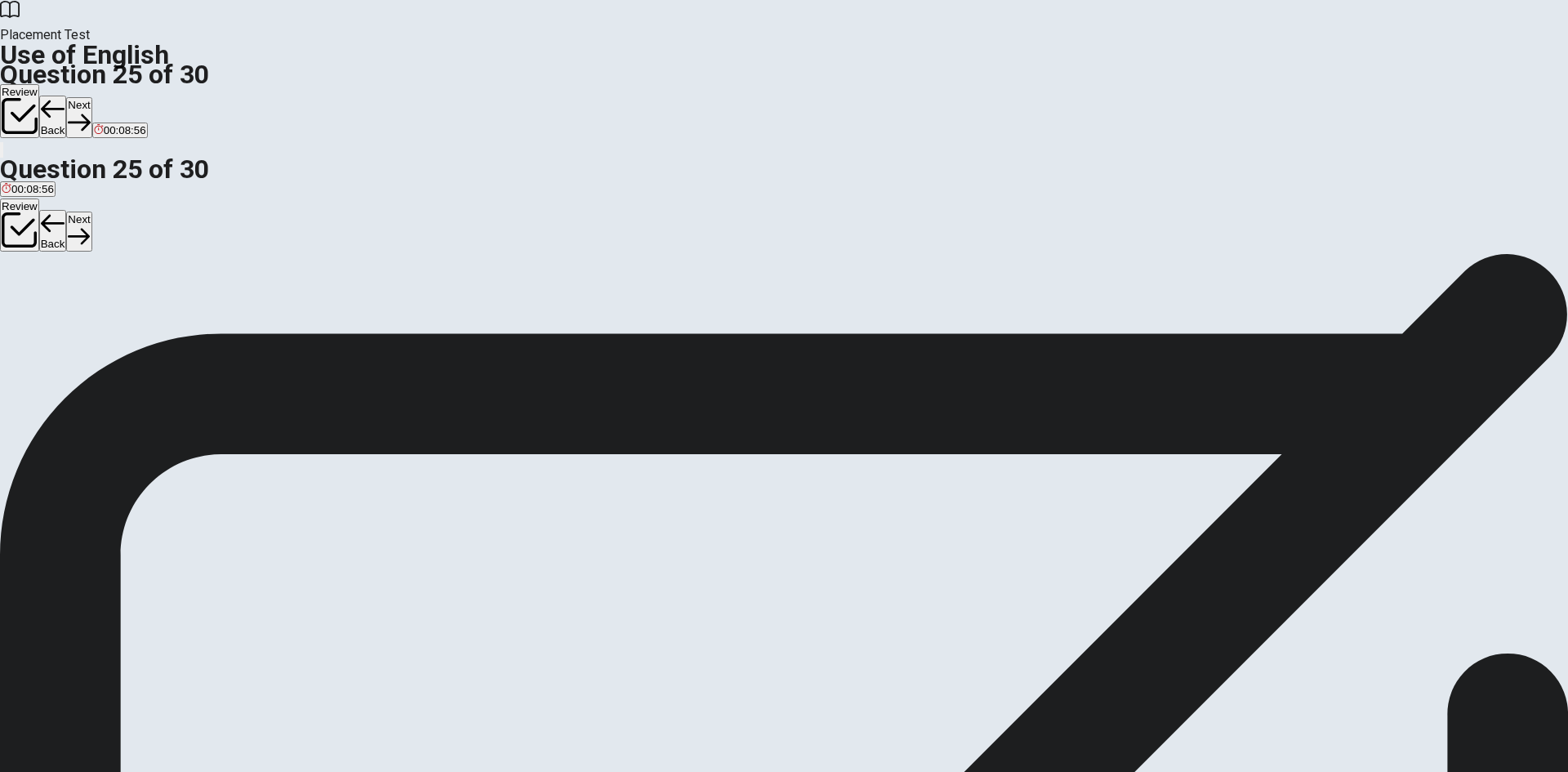
click at [92, 97] on button "Next" at bounding box center [78, 117] width 25 height 40
click at [34, 293] on button "A Ignore" at bounding box center [17, 306] width 34 height 28
click at [65, 97] on button "Next" at bounding box center [51, 117] width 25 height 40
click at [110, 320] on button "C cupboard" at bounding box center [85, 306] width 49 height 28
click at [92, 97] on button "Next" at bounding box center [78, 117] width 25 height 40
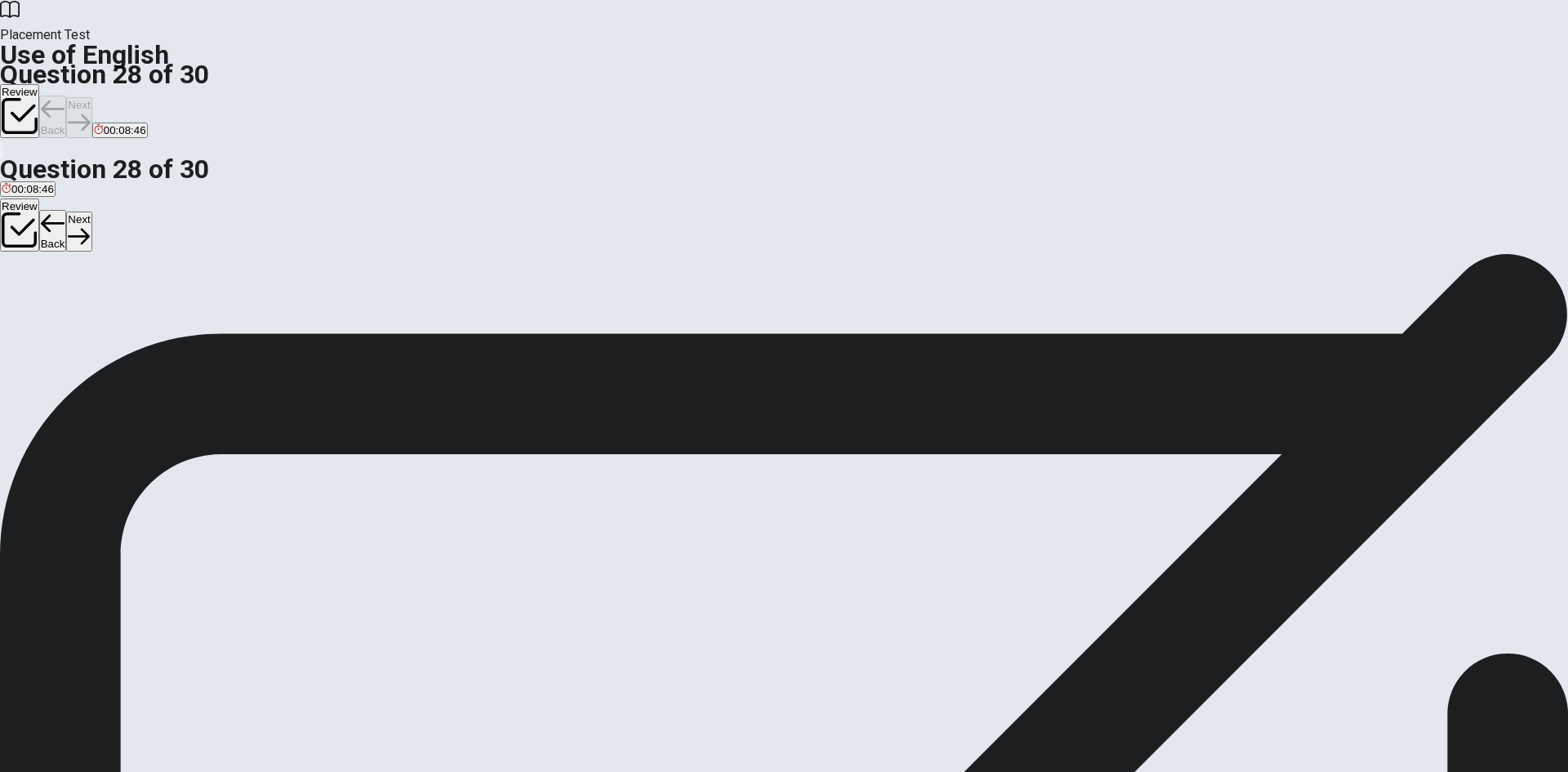
click at [795, 295] on div "A table B door C lamp D chair" at bounding box center [784, 307] width 1568 height 30
click at [52, 308] on button "B door" at bounding box center [39, 306] width 25 height 28
click at [92, 97] on button "Next" at bounding box center [78, 117] width 25 height 40
click at [23, 293] on button "A new" at bounding box center [11, 306] width 23 height 28
click at [92, 97] on button "Next" at bounding box center [78, 117] width 25 height 40
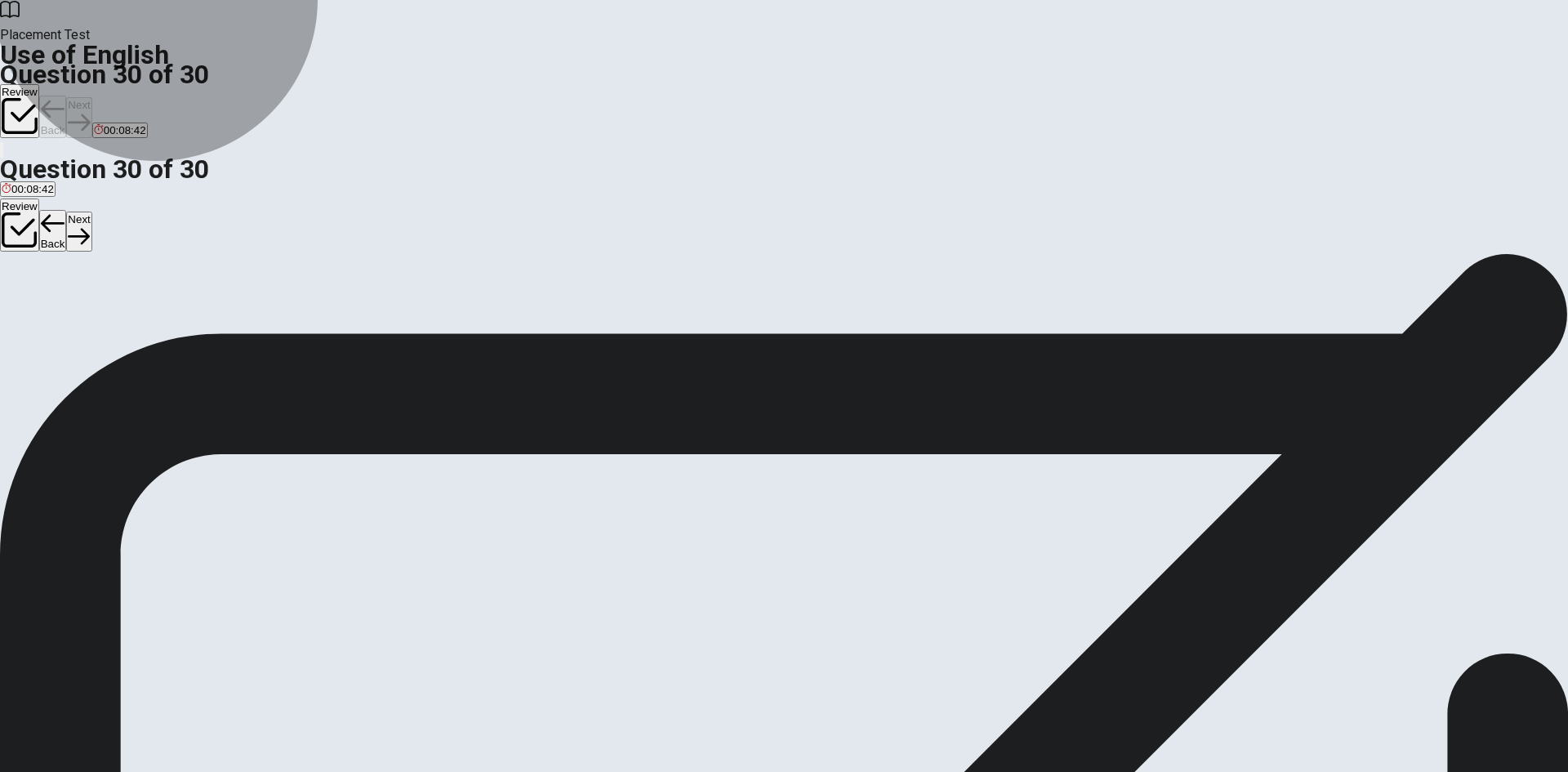
click at [80, 320] on button "C haves" at bounding box center [63, 306] width 32 height 28
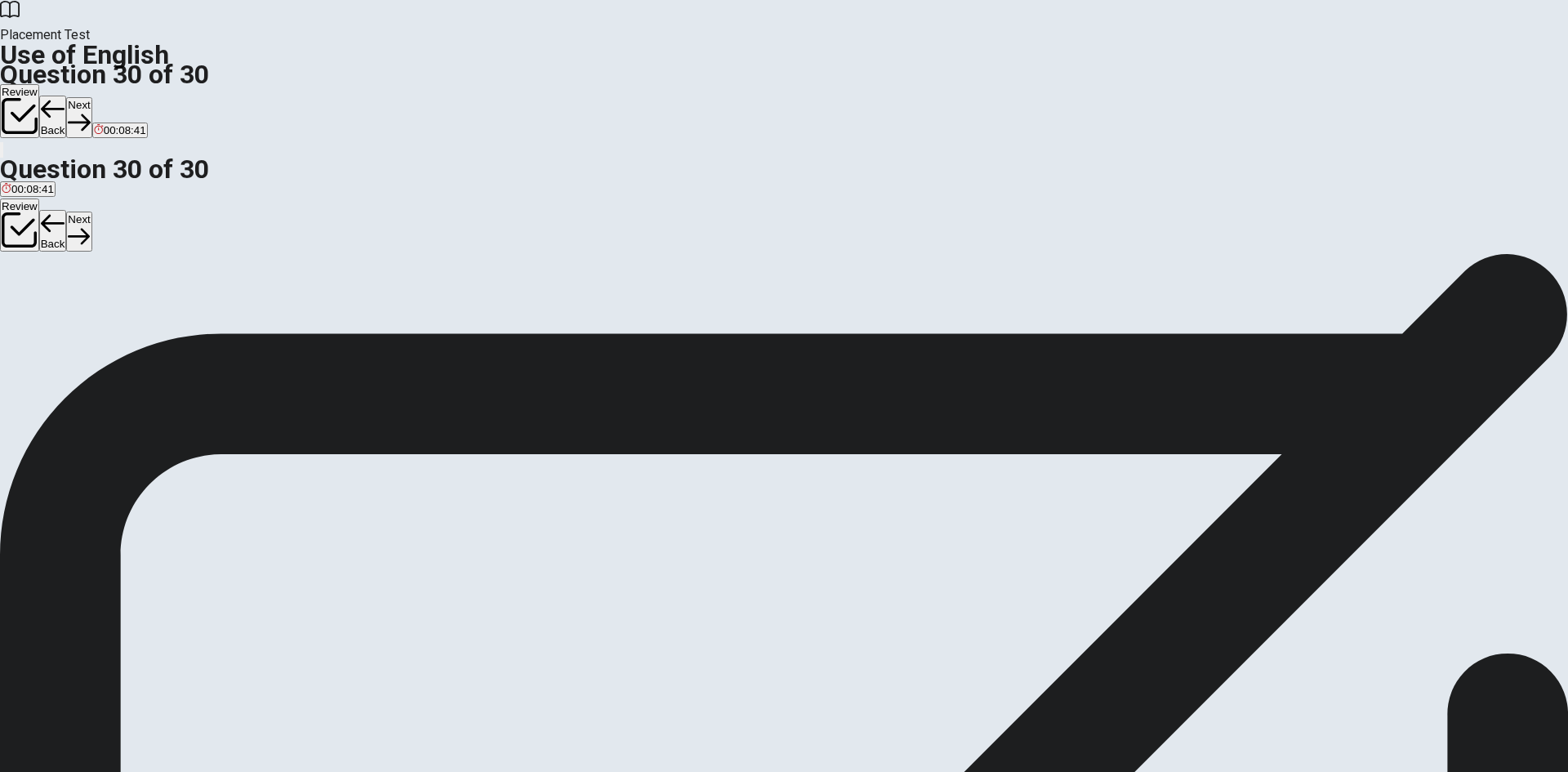
click at [92, 97] on button "Next" at bounding box center [78, 117] width 25 height 40
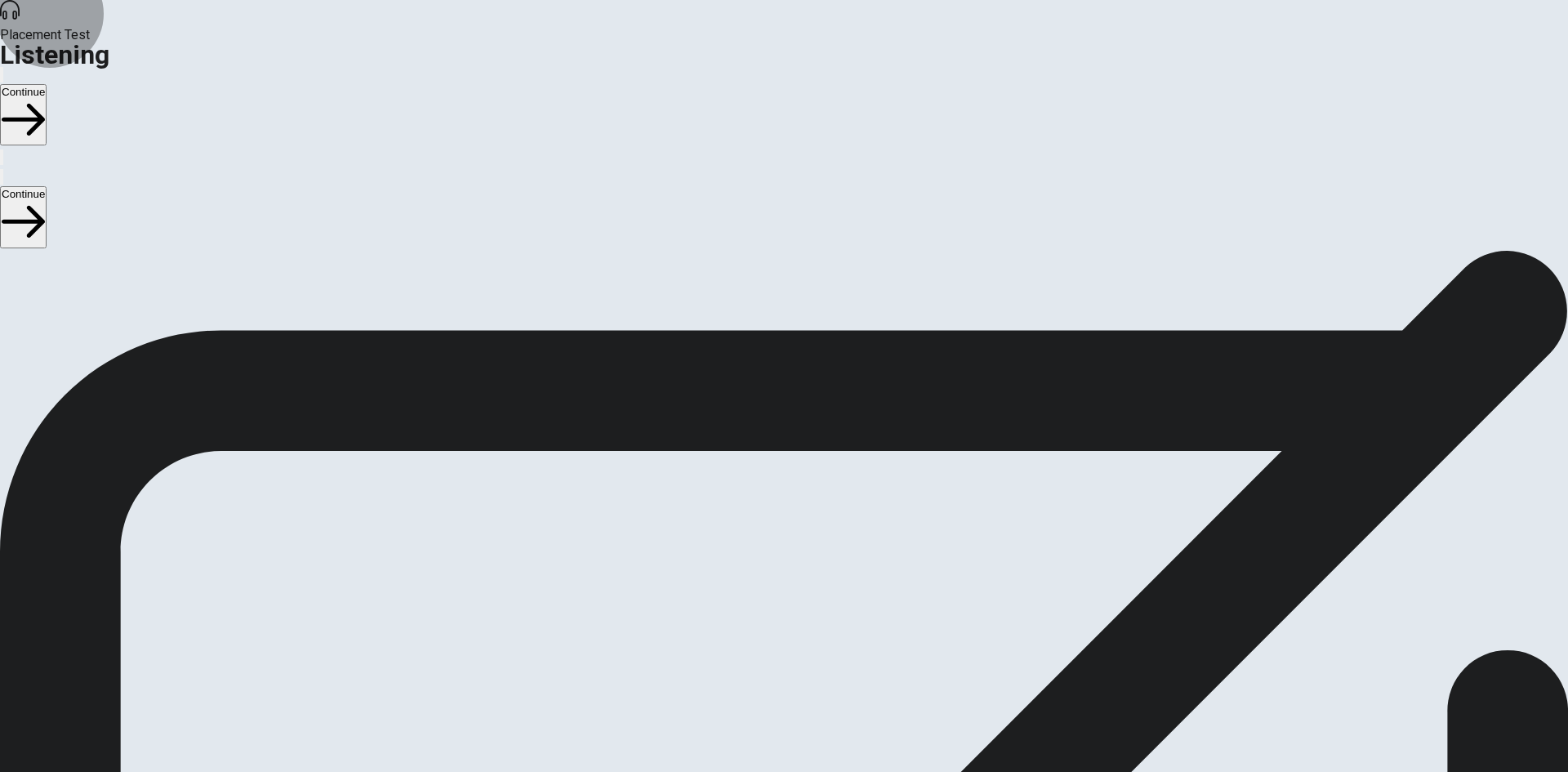
click at [46, 84] on button "Continue" at bounding box center [23, 115] width 46 height 61
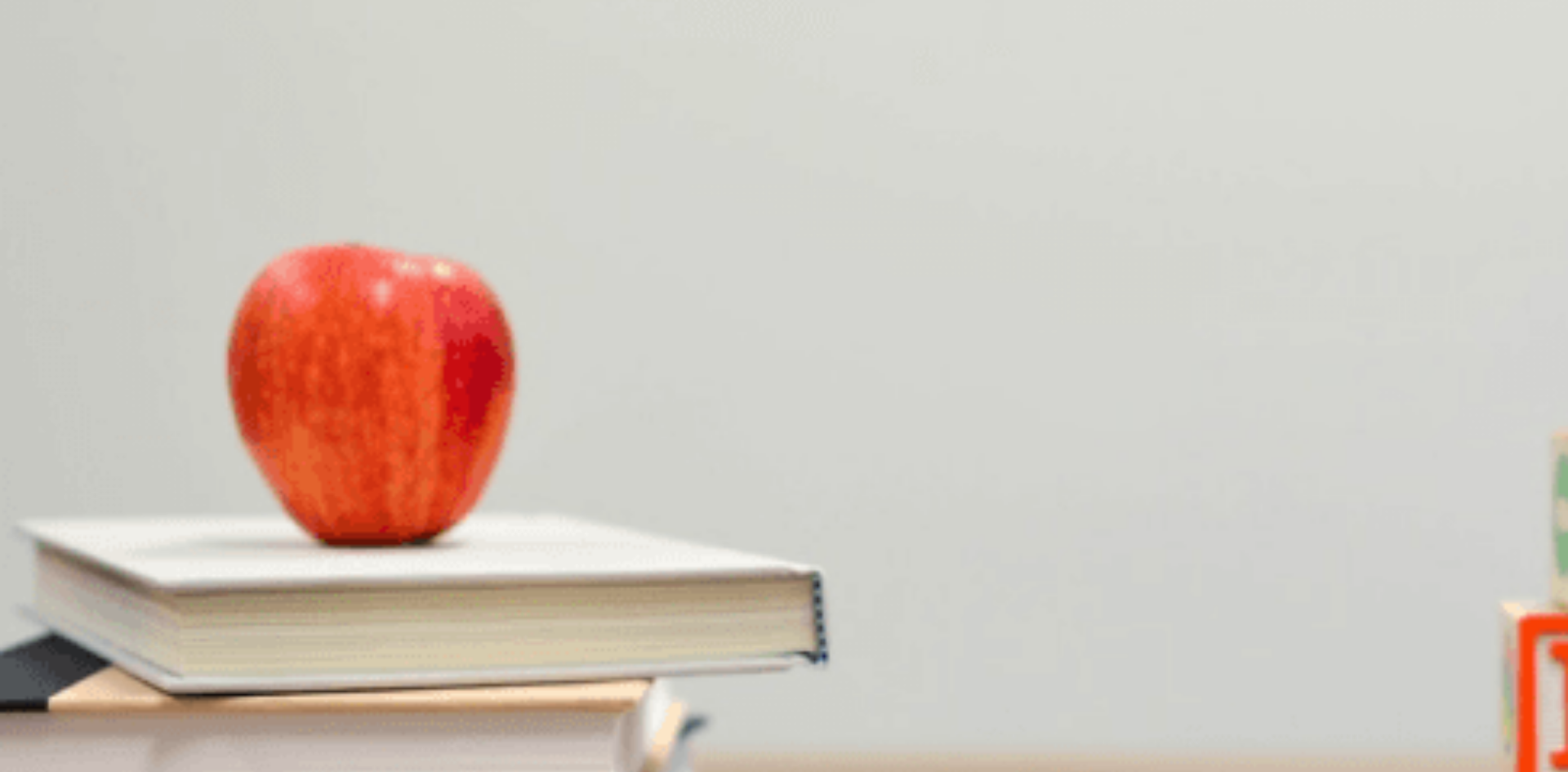
click at [205, 323] on span "Something for her home" at bounding box center [145, 329] width 117 height 12
click at [157, 392] on span "The man’s wife" at bounding box center [121, 397] width 73 height 12
click at [79, 446] on button "A Leave the store" at bounding box center [39, 460] width 79 height 28
click at [281, 529] on span "Books and clothing" at bounding box center [236, 534] width 93 height 12
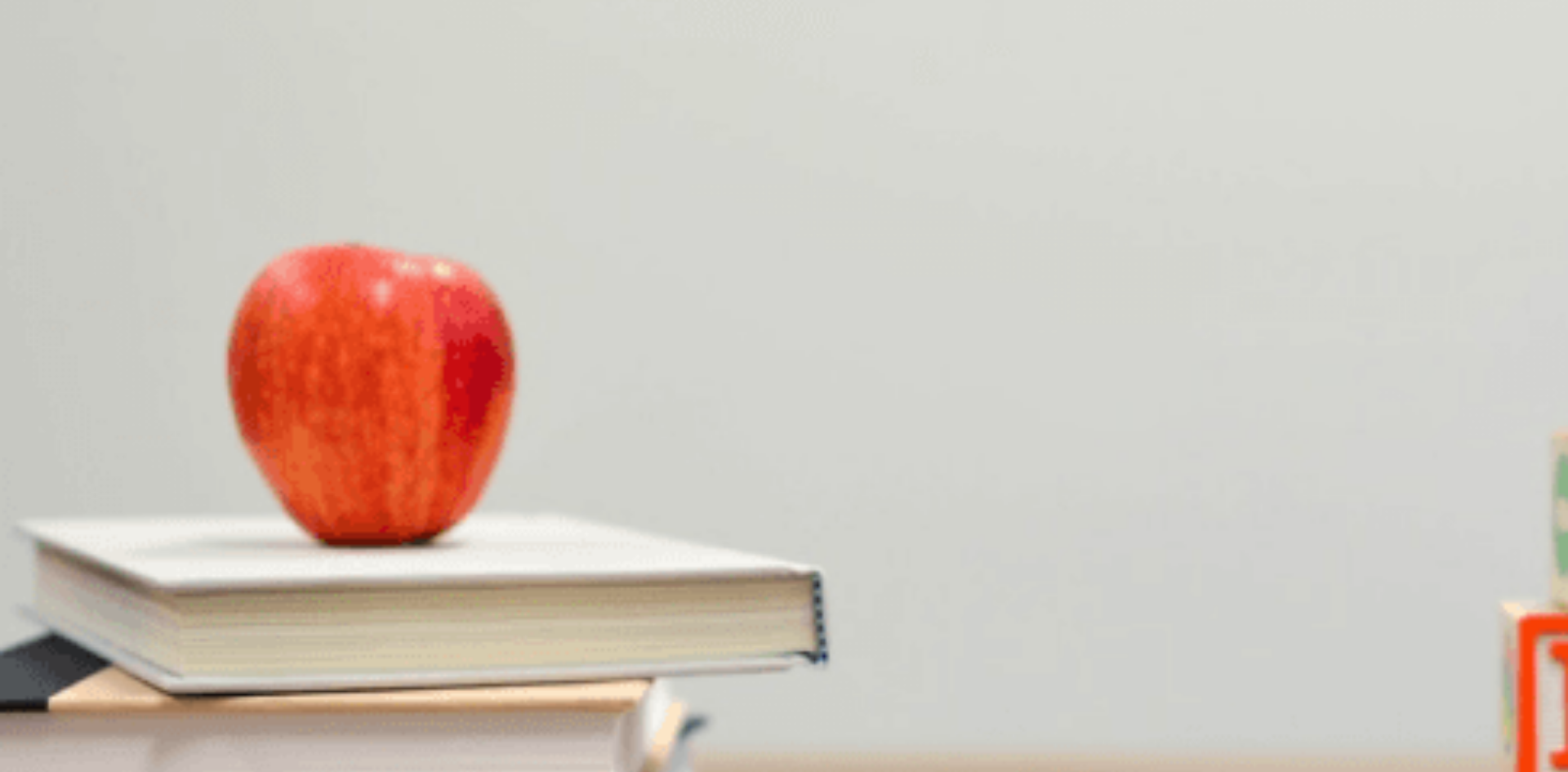
scroll to position [1523, 0]
click at [67, 583] on button "A At a gift shop" at bounding box center [33, 597] width 67 height 28
click at [46, 84] on button "Continue" at bounding box center [23, 115] width 46 height 61
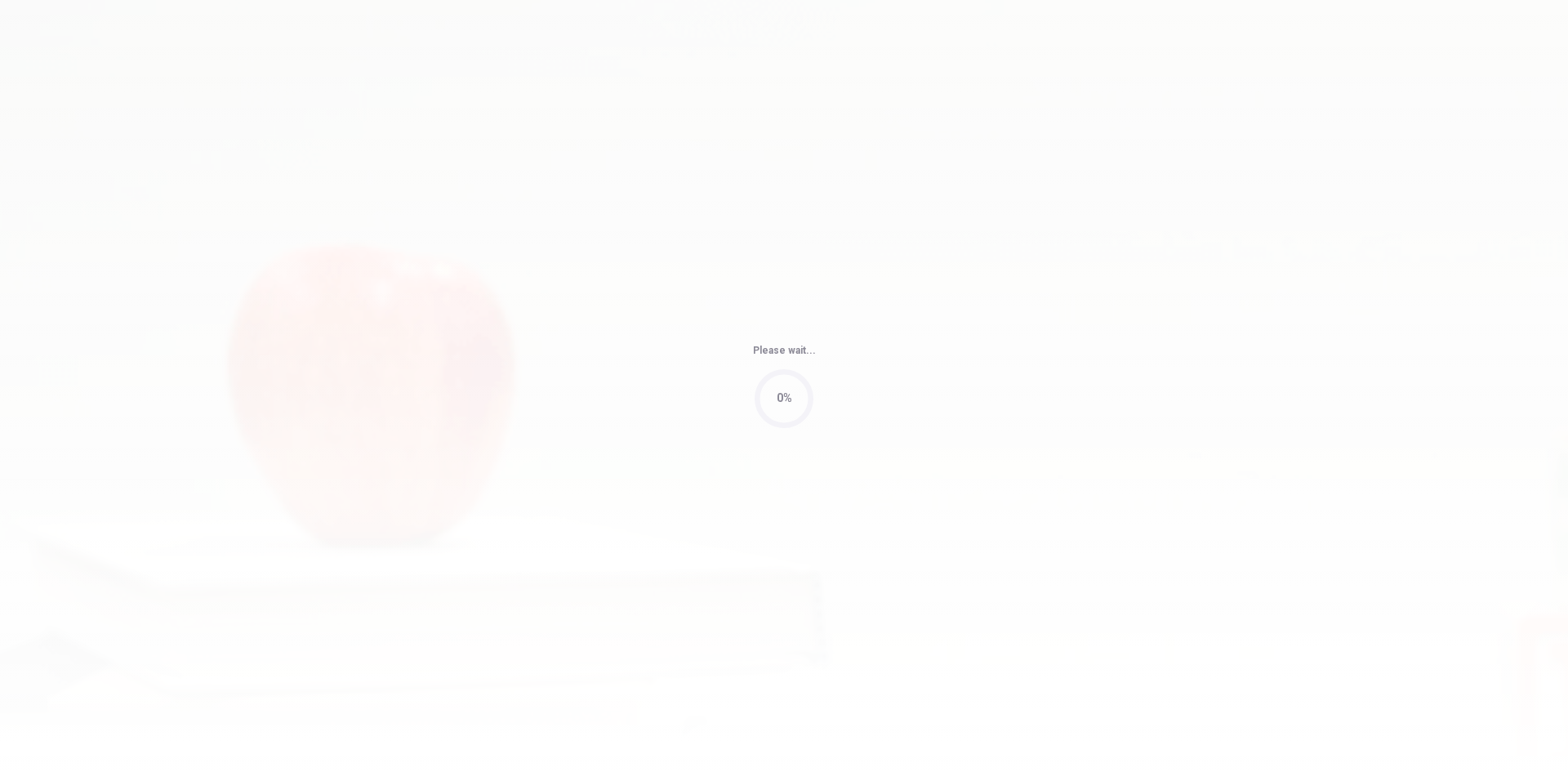
type input "3"
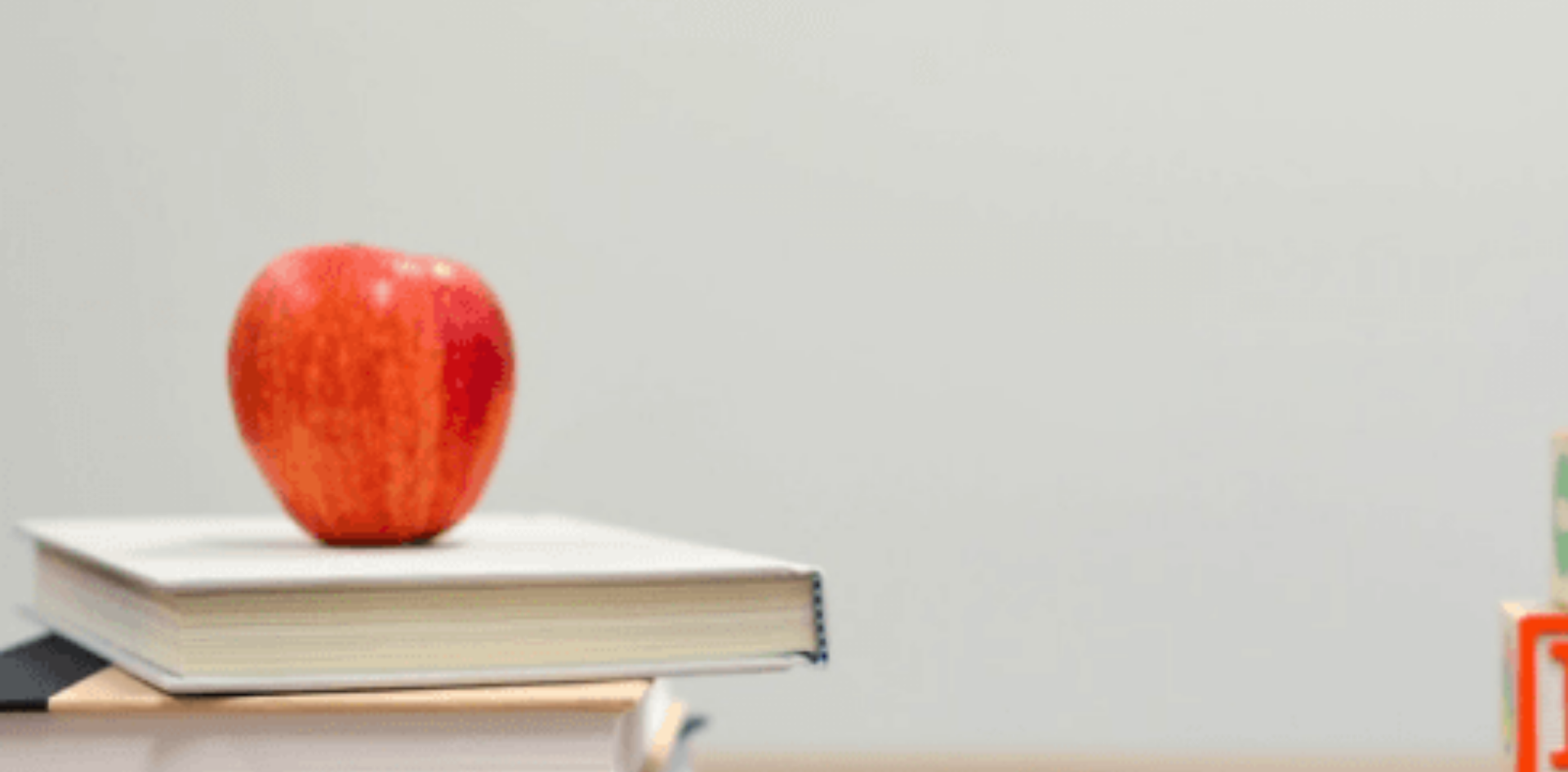
click at [310, 323] on span "Ancient [GEOGRAPHIC_DATA]" at bounding box center [233, 329] width 153 height 12
click at [33, 378] on button "A Travel" at bounding box center [17, 392] width 33 height 28
click at [239, 462] on span "On the second floor" at bounding box center [191, 466] width 94 height 12
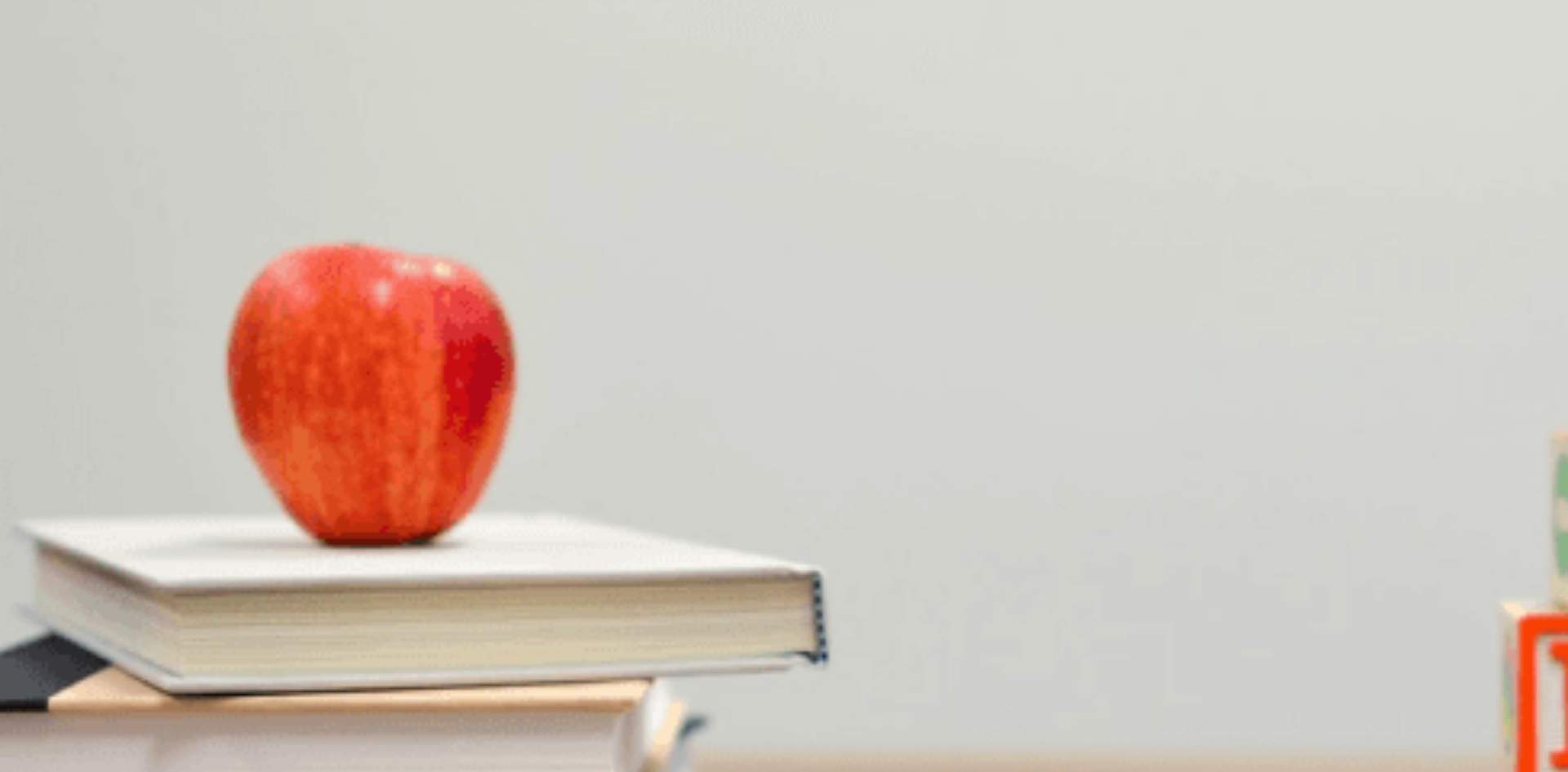
click at [92, 515] on button "A Read in the library" at bounding box center [45, 529] width 92 height 28
click at [140, 597] on span "At a museum" at bounding box center [107, 603] width 65 height 12
click at [46, 84] on button "Continue" at bounding box center [23, 115] width 46 height 61
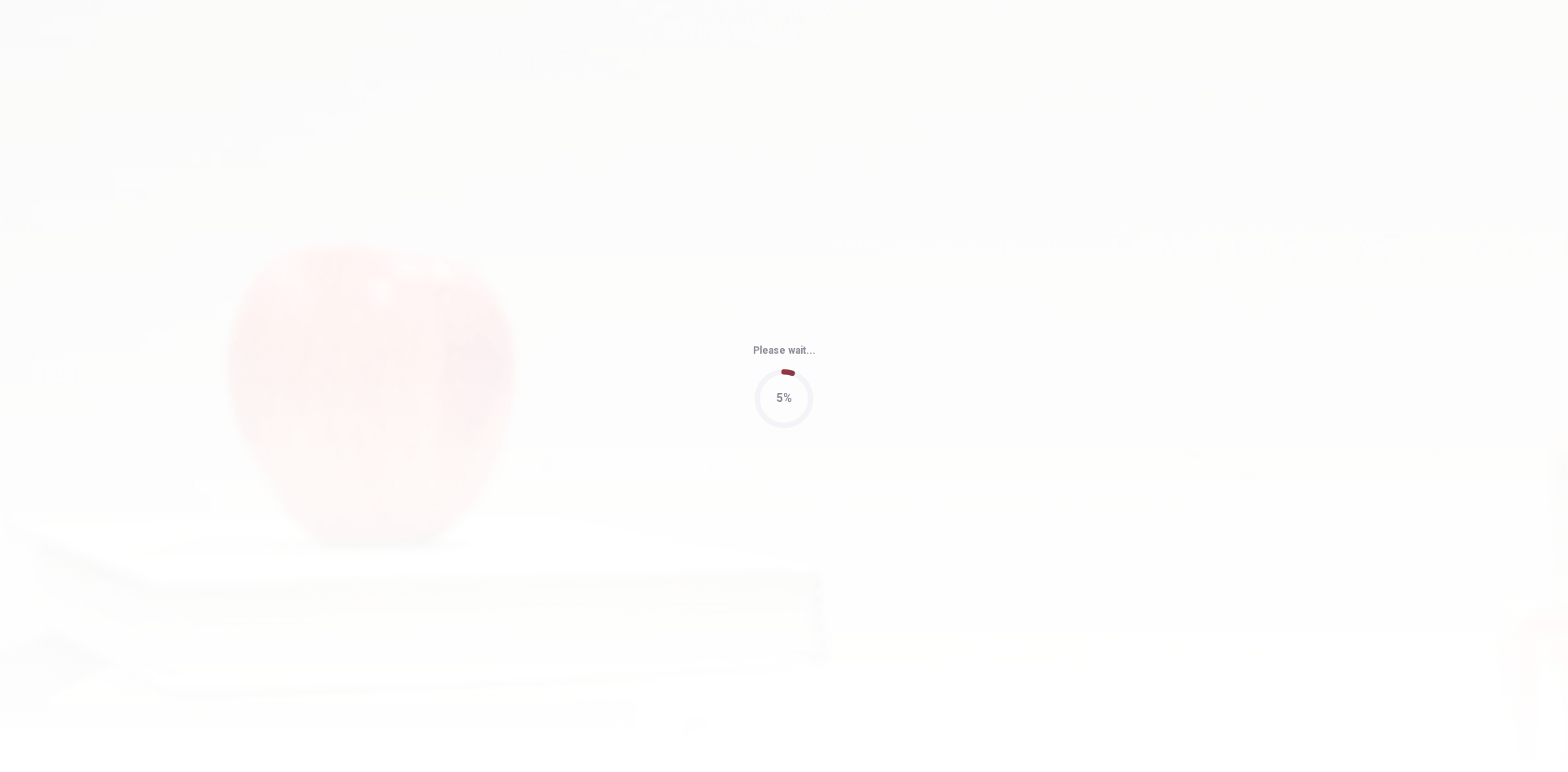
type input "4"
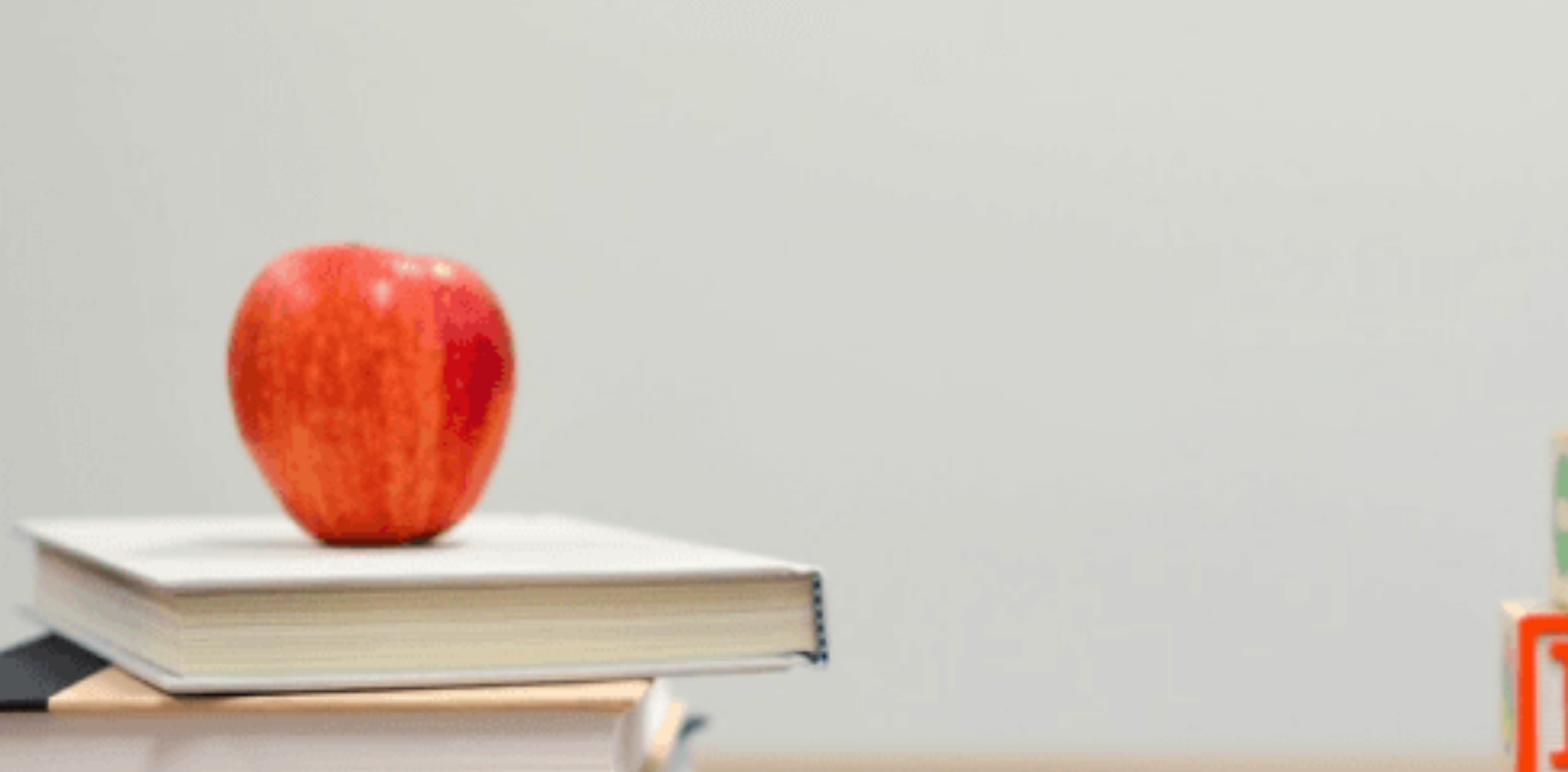
click at [158, 309] on button "B He doesn’t like it" at bounding box center [117, 323] width 83 height 28
click at [129, 378] on button "B Every day" at bounding box center [104, 392] width 52 height 28
click at [44, 446] on button "A Running" at bounding box center [22, 460] width 44 height 28
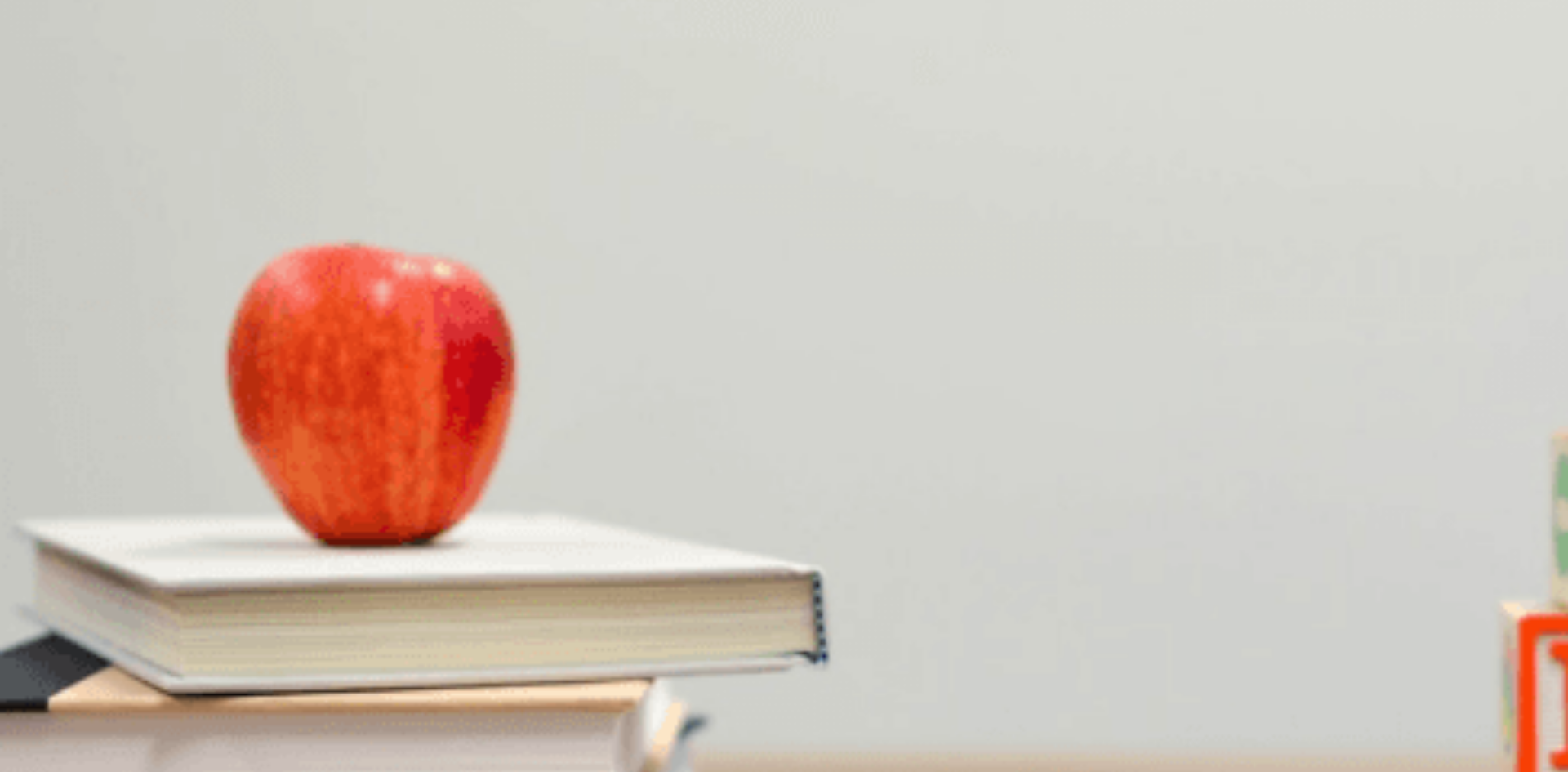
click at [112, 515] on button "B It’s crowded" at bounding box center [81, 529] width 61 height 28
click at [56, 583] on button "A At the park" at bounding box center [28, 597] width 56 height 28
click at [46, 84] on button "Continue" at bounding box center [23, 115] width 46 height 61
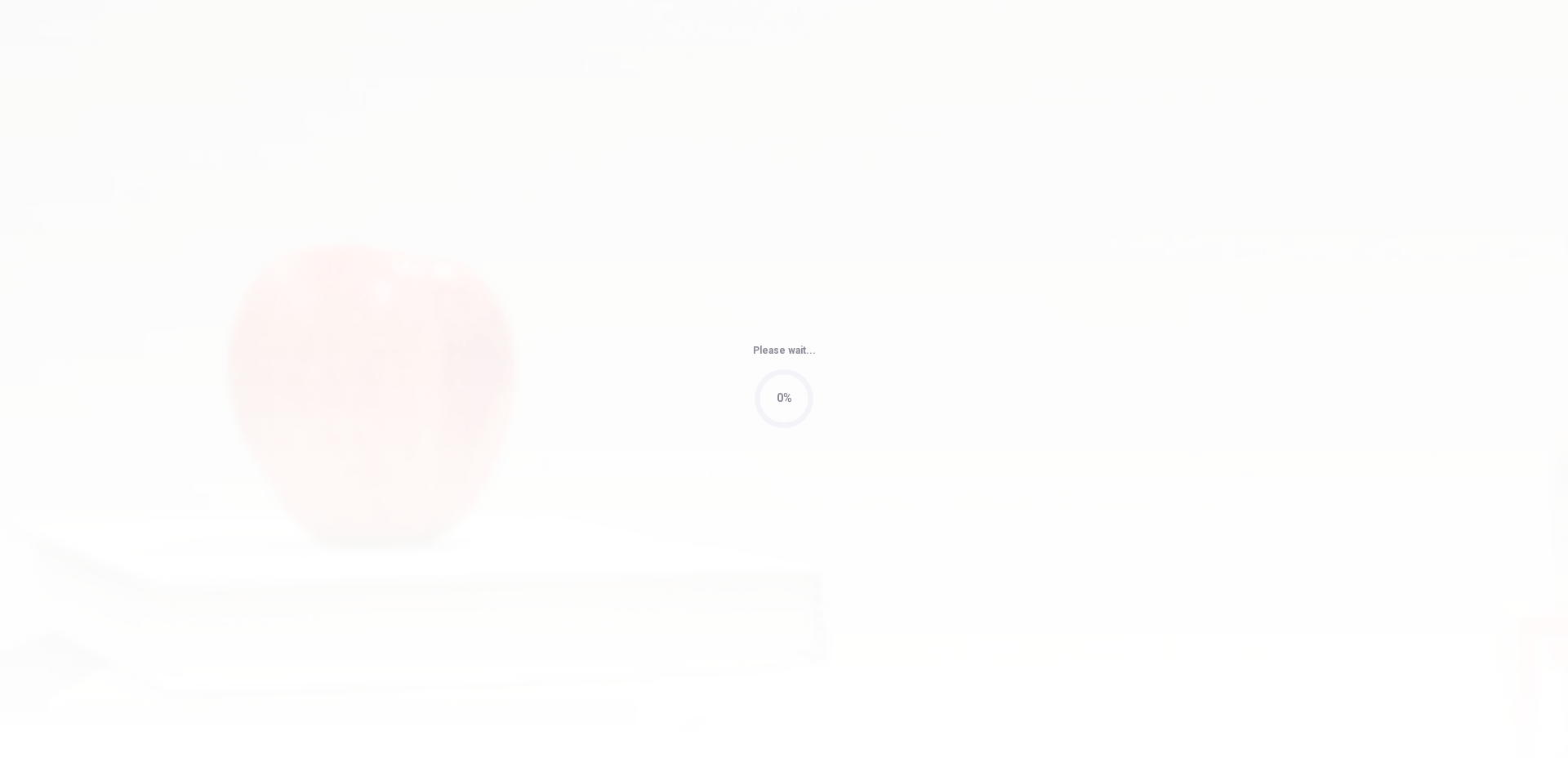
type input "4"
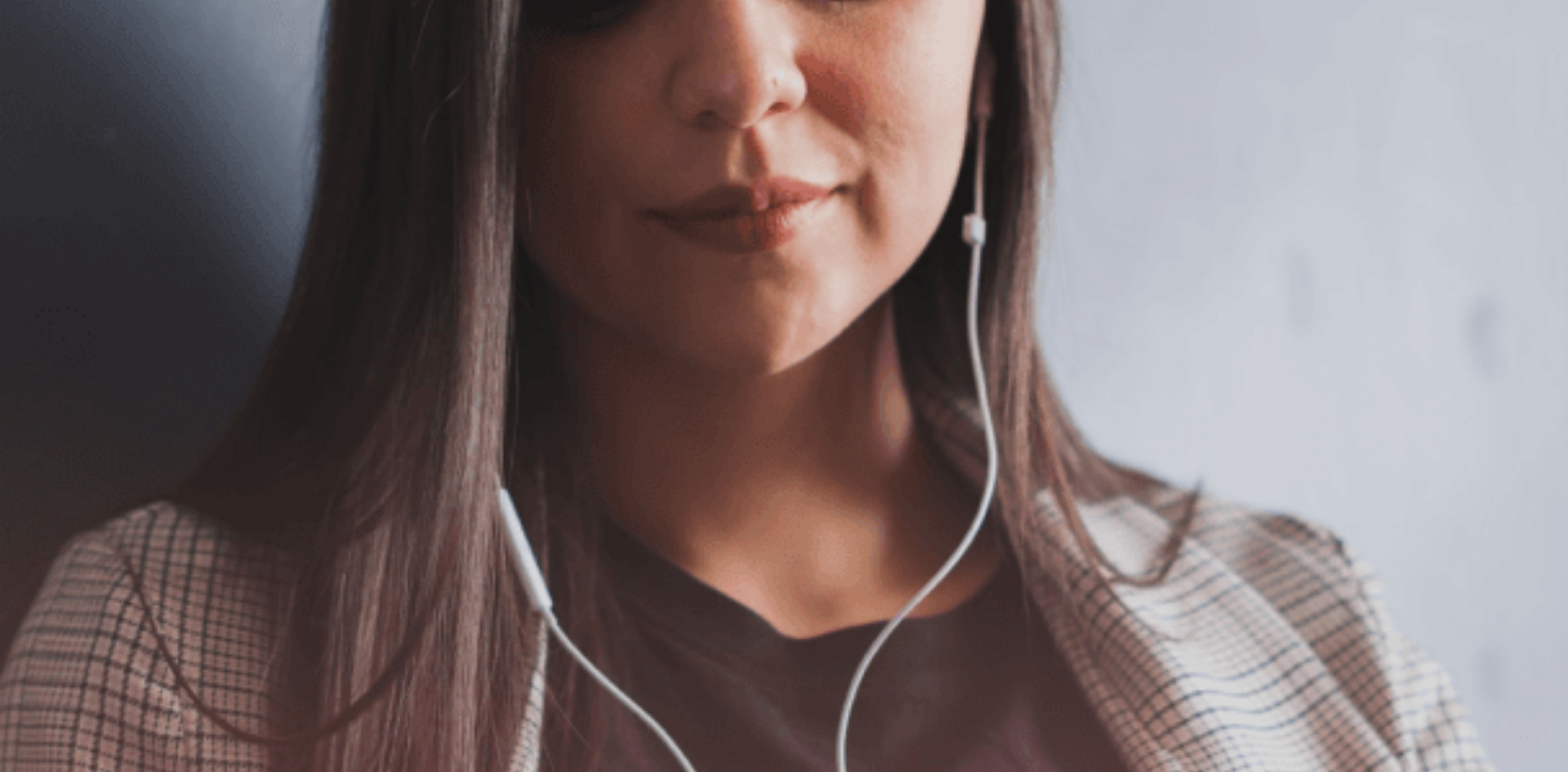
click at [46, 84] on button "Continue" at bounding box center [23, 115] width 46 height 61
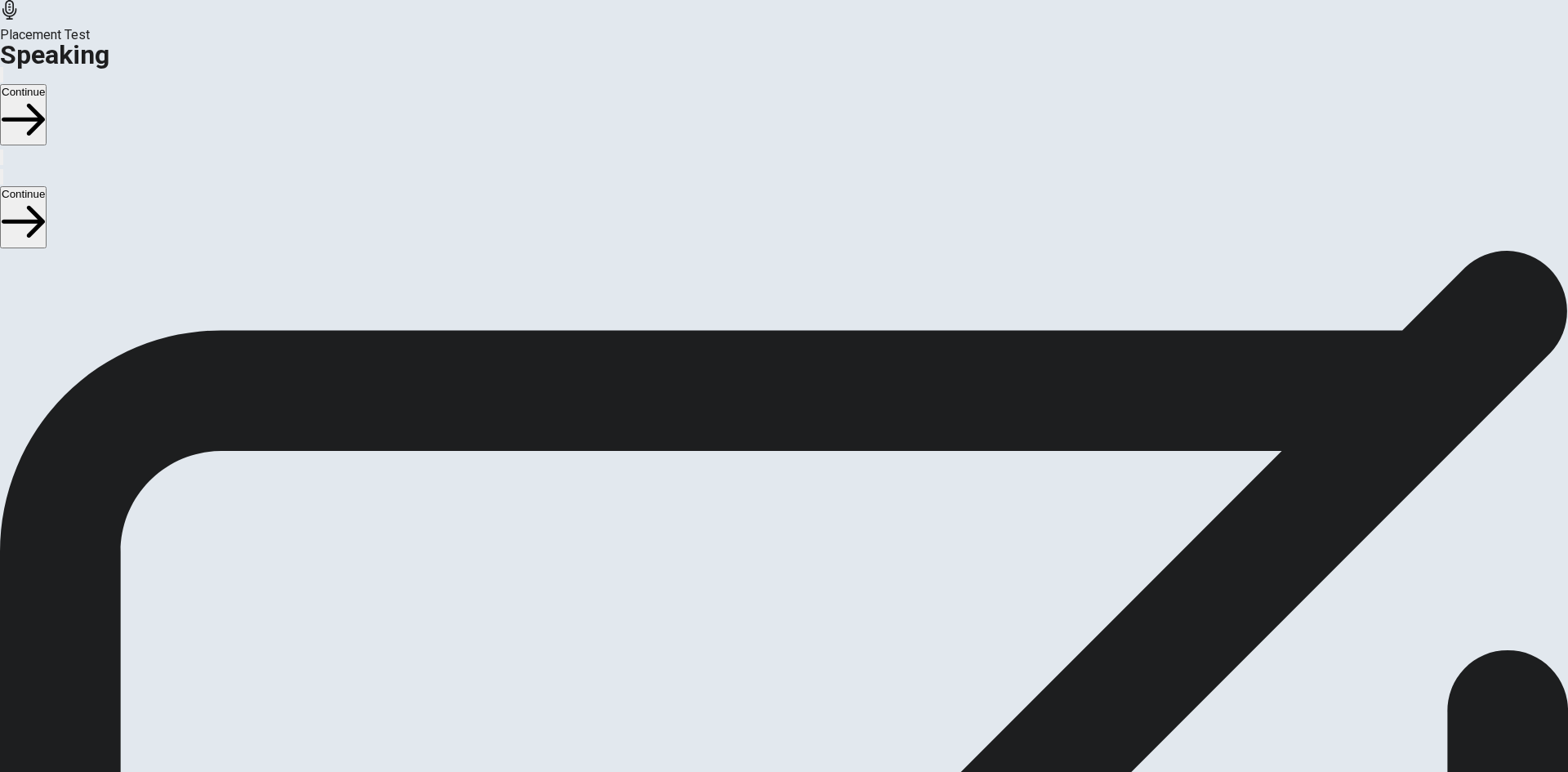
click at [46, 84] on button "Continue" at bounding box center [23, 115] width 46 height 61
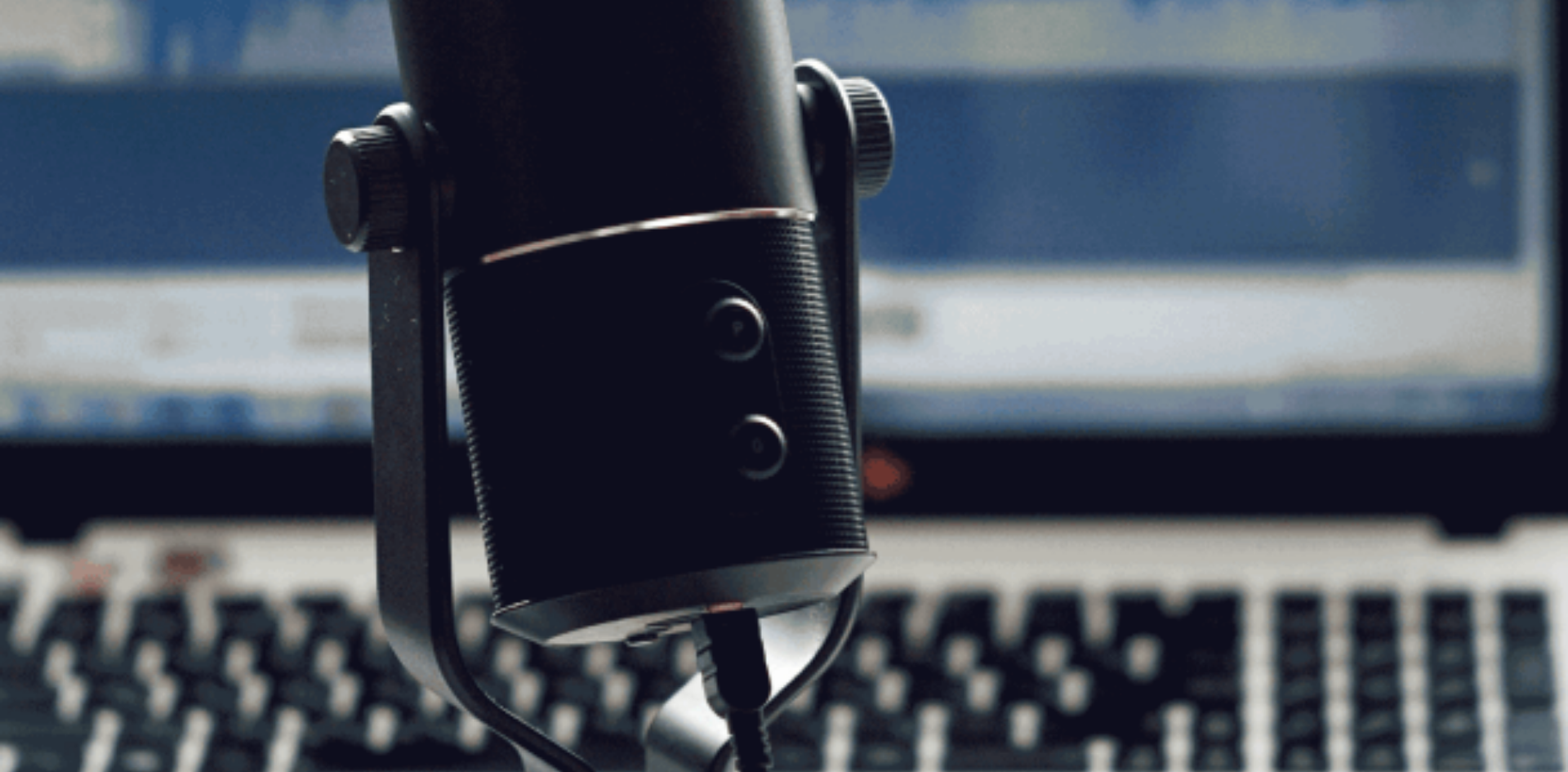
click at [46, 84] on button "Continue" at bounding box center [23, 115] width 46 height 61
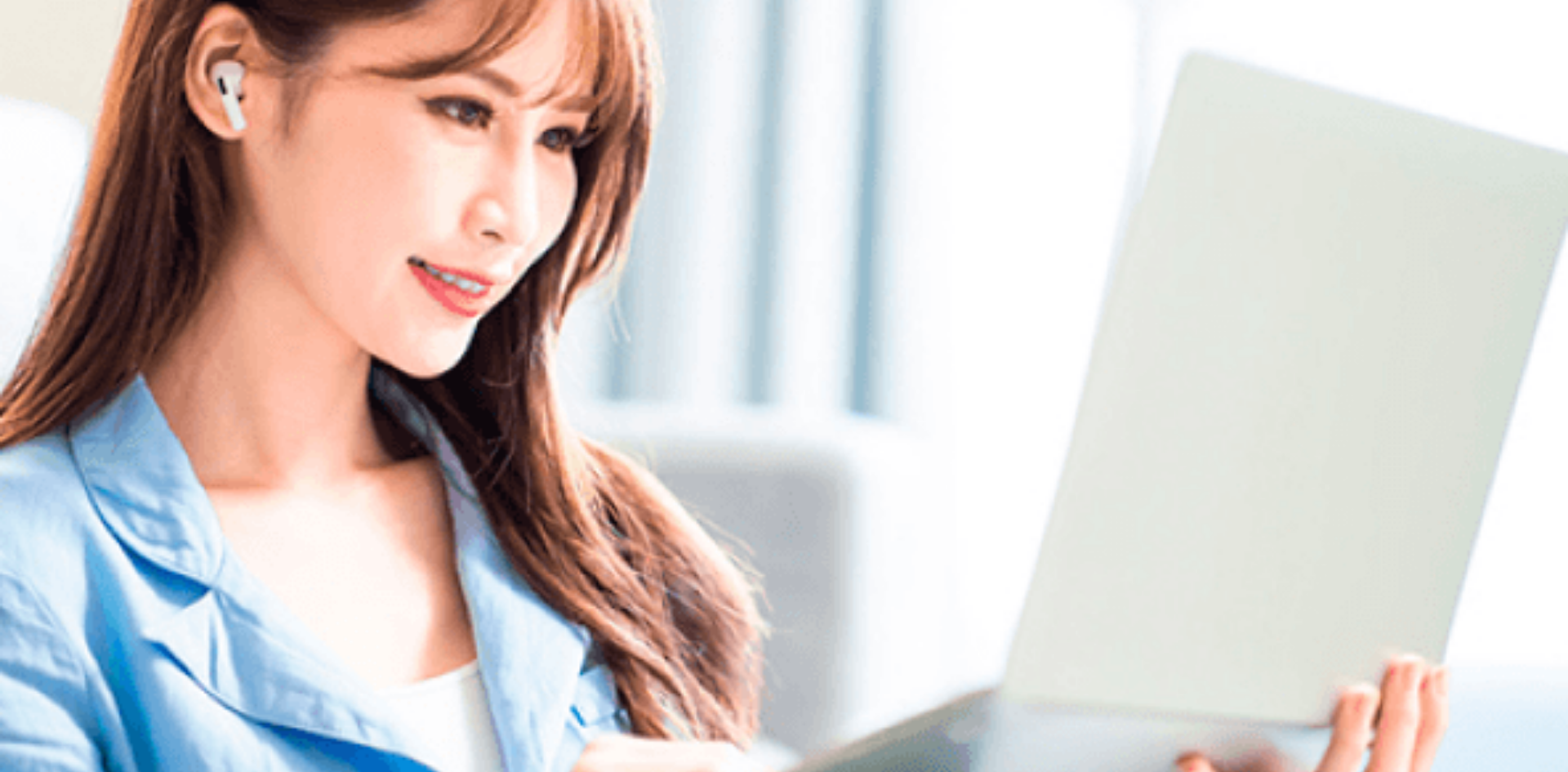
type input "0"
drag, startPoint x: 1190, startPoint y: 66, endPoint x: 925, endPoint y: 68, distance: 265.0
click at [940, 70] on body "This site uses cookies, as explained in our Privacy Policy . If you agree to th…" at bounding box center [784, 386] width 1568 height 772
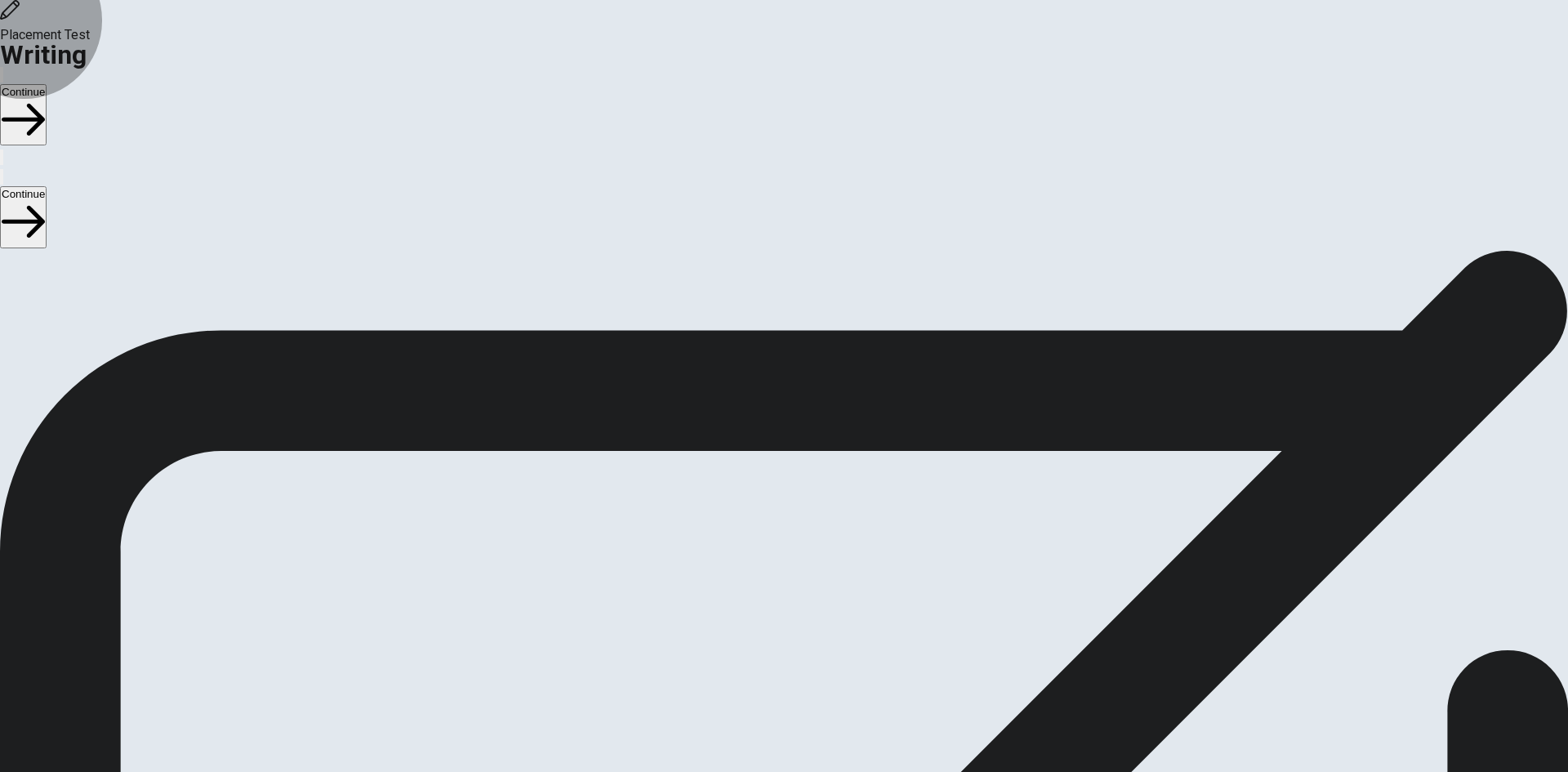
click at [46, 84] on button "Continue" at bounding box center [23, 115] width 46 height 61
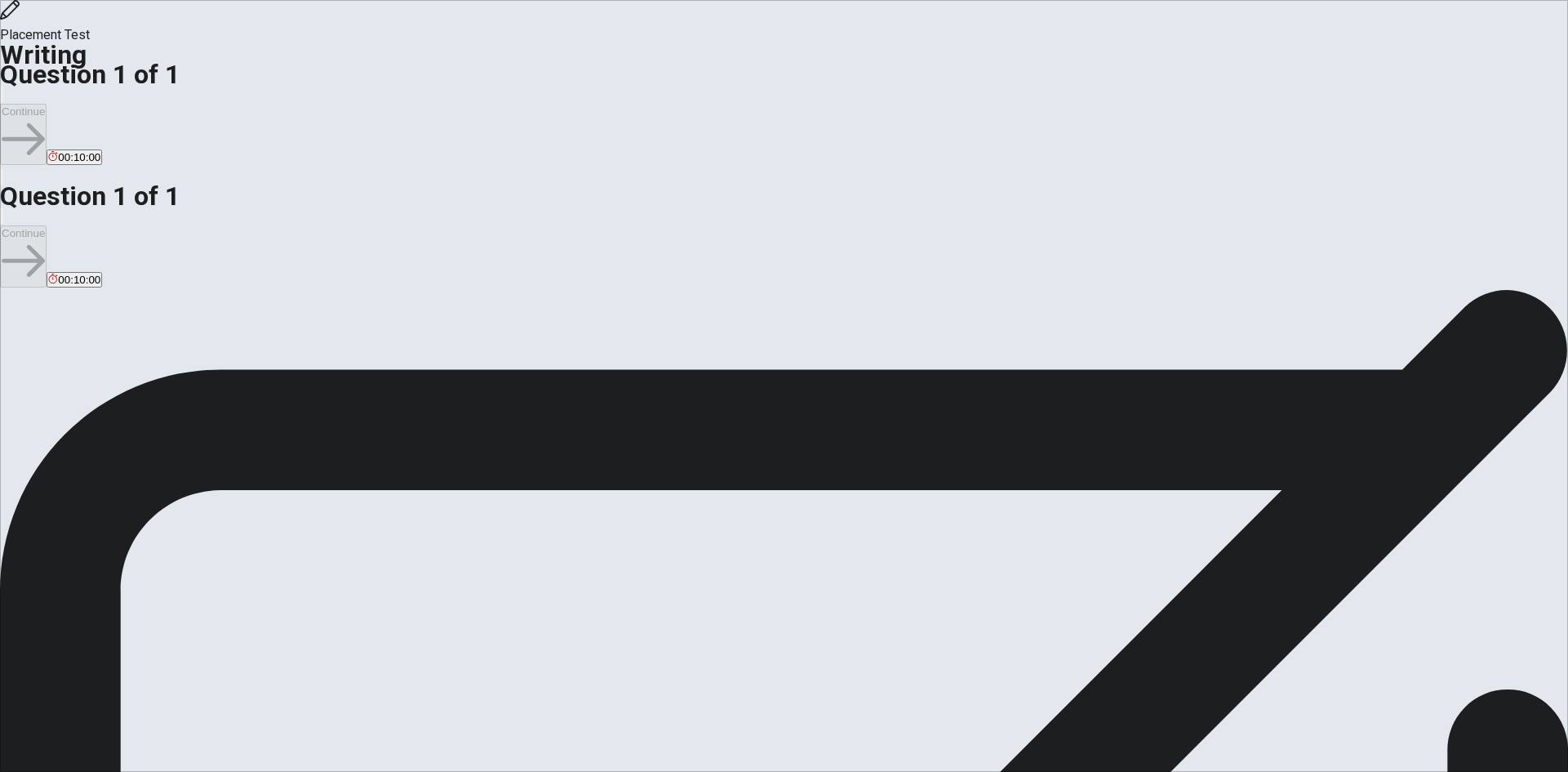
type textarea "test qa"
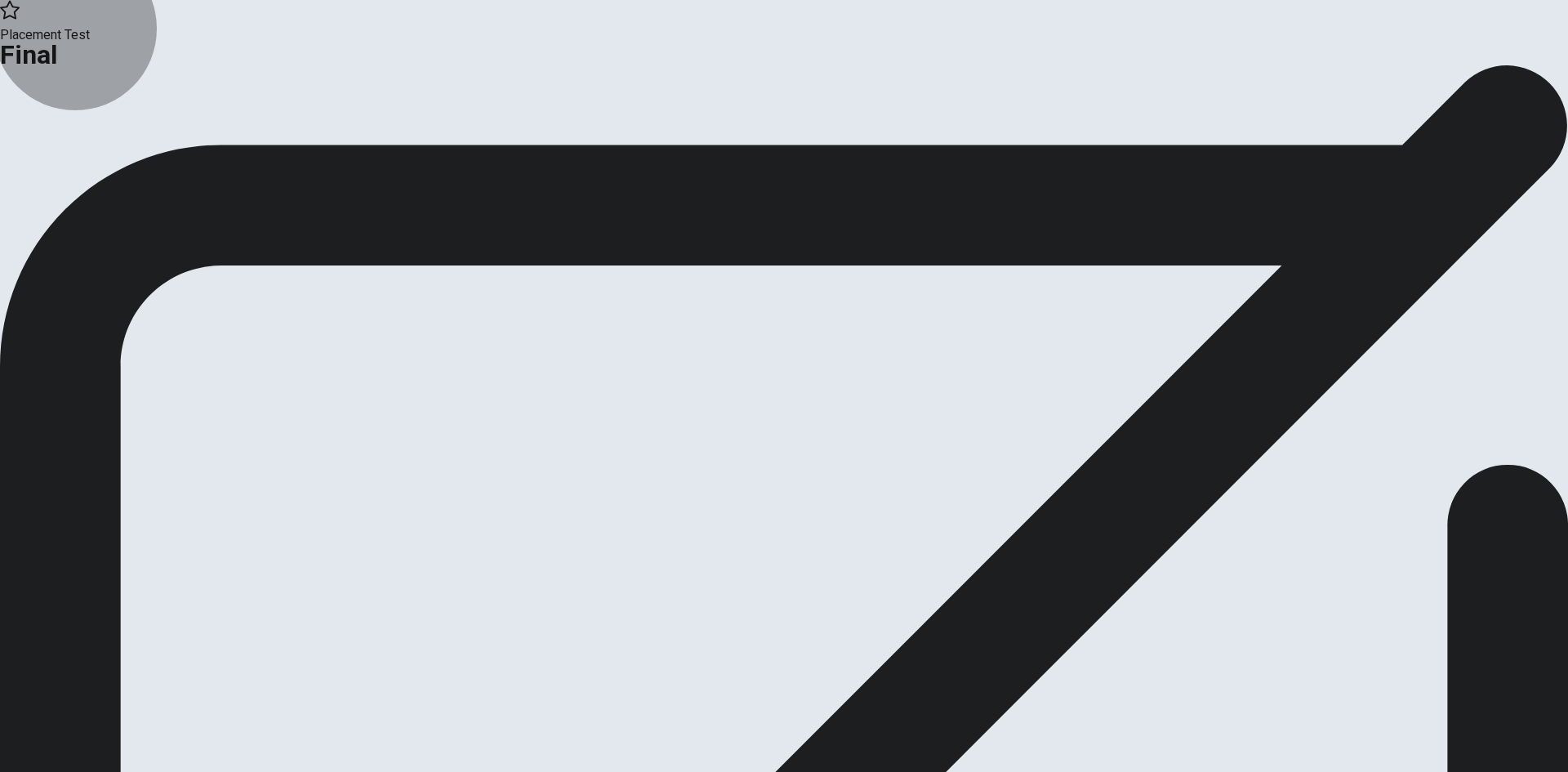
click at [66, 145] on button "Continue" at bounding box center [32, 134] width 66 height 22
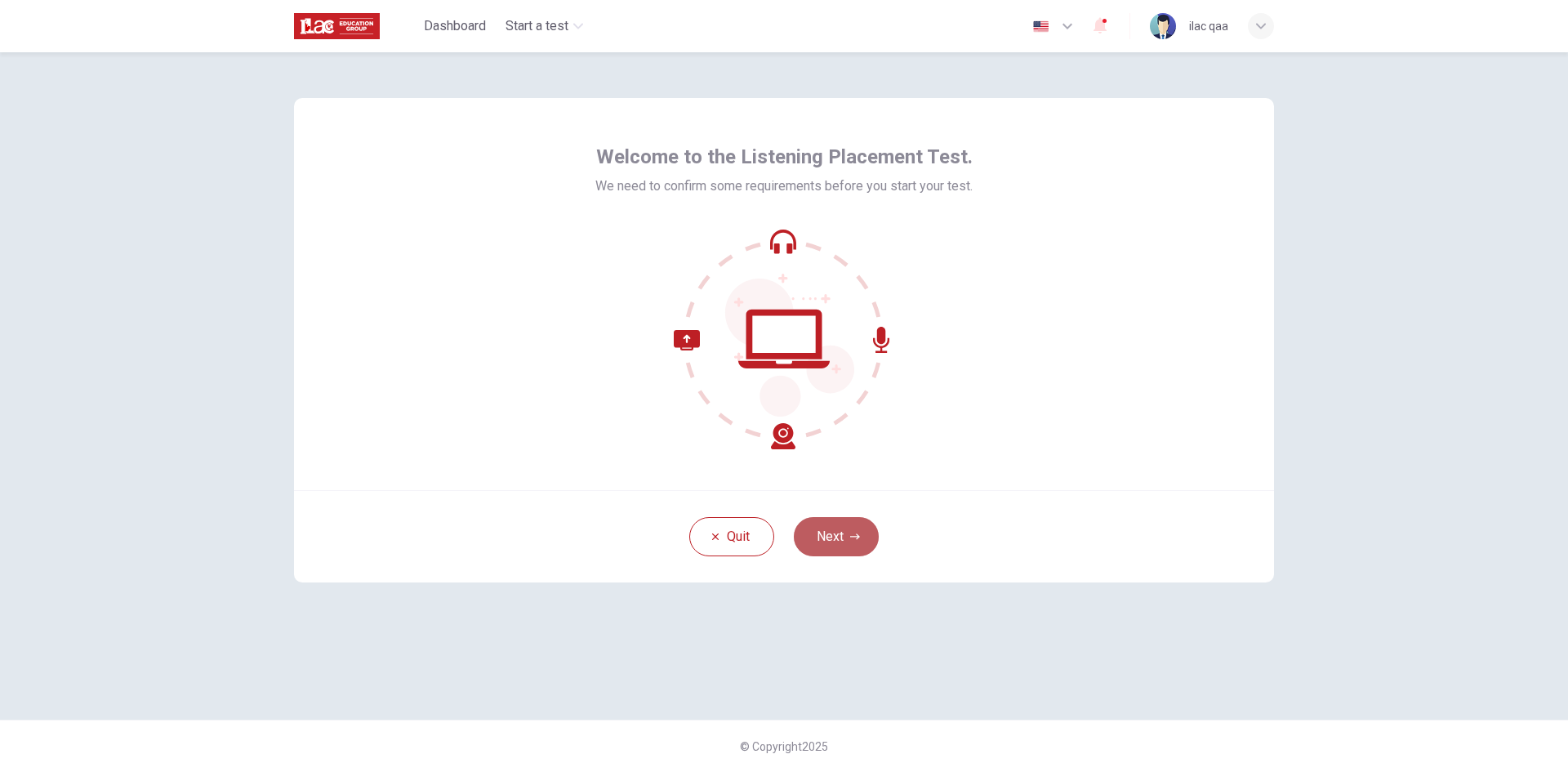
click at [854, 526] on button "Next" at bounding box center [837, 536] width 85 height 39
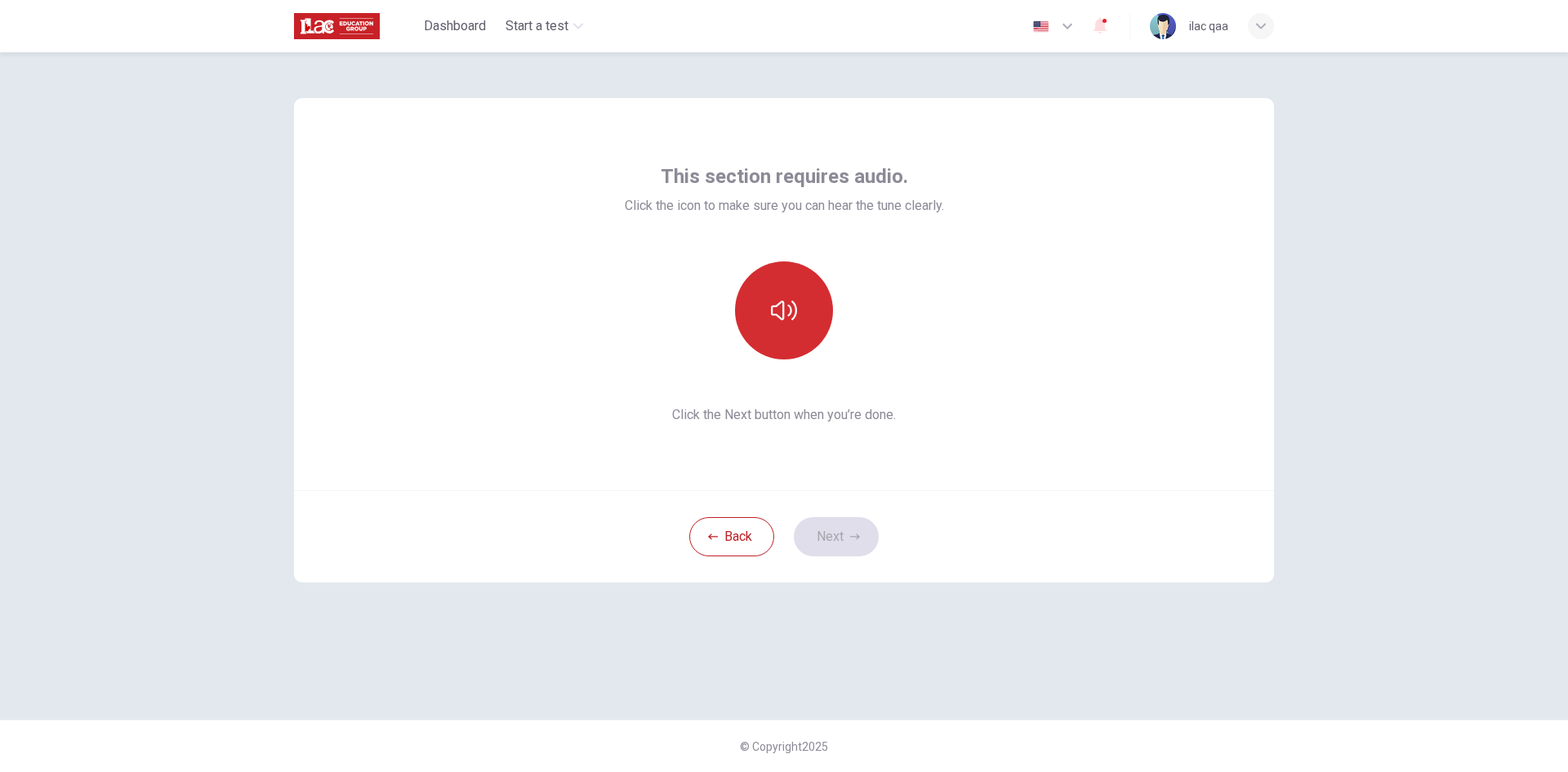
click at [799, 343] on button "button" at bounding box center [784, 310] width 98 height 98
click at [835, 518] on button "Next" at bounding box center [837, 536] width 85 height 39
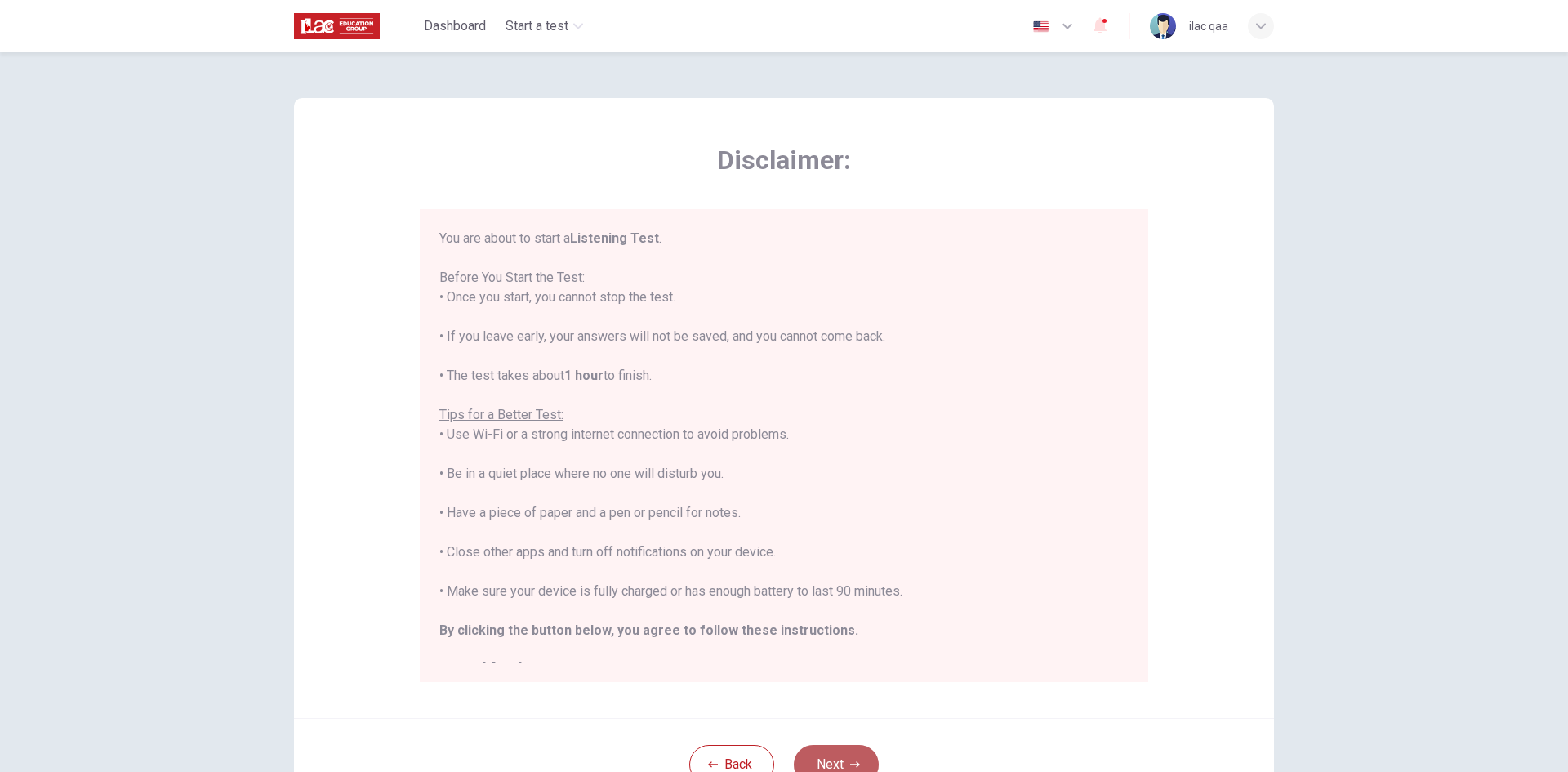
click at [847, 755] on button "Next" at bounding box center [837, 765] width 85 height 39
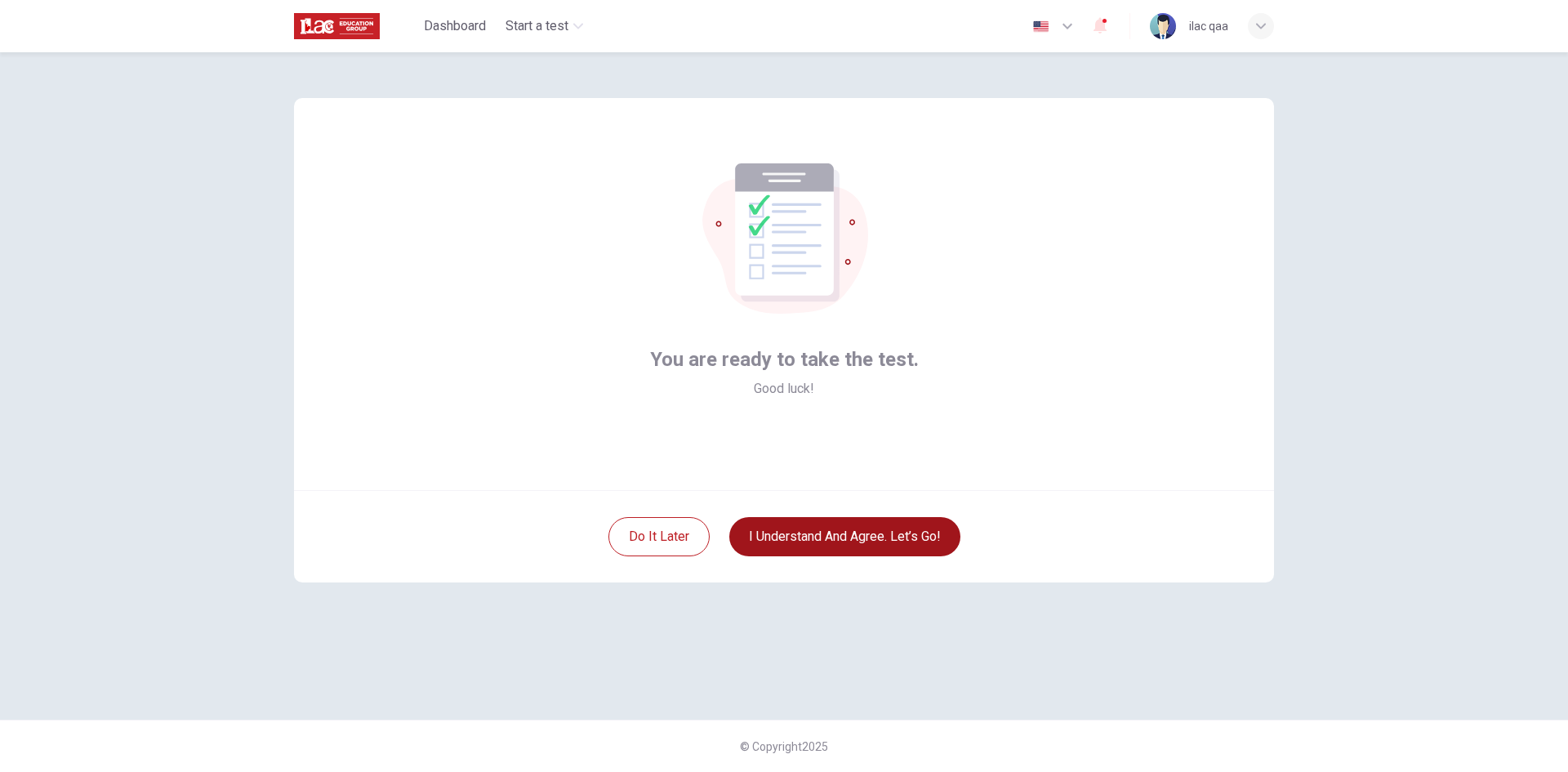
click at [842, 535] on button "I understand and agree. Let’s go!" at bounding box center [845, 536] width 231 height 39
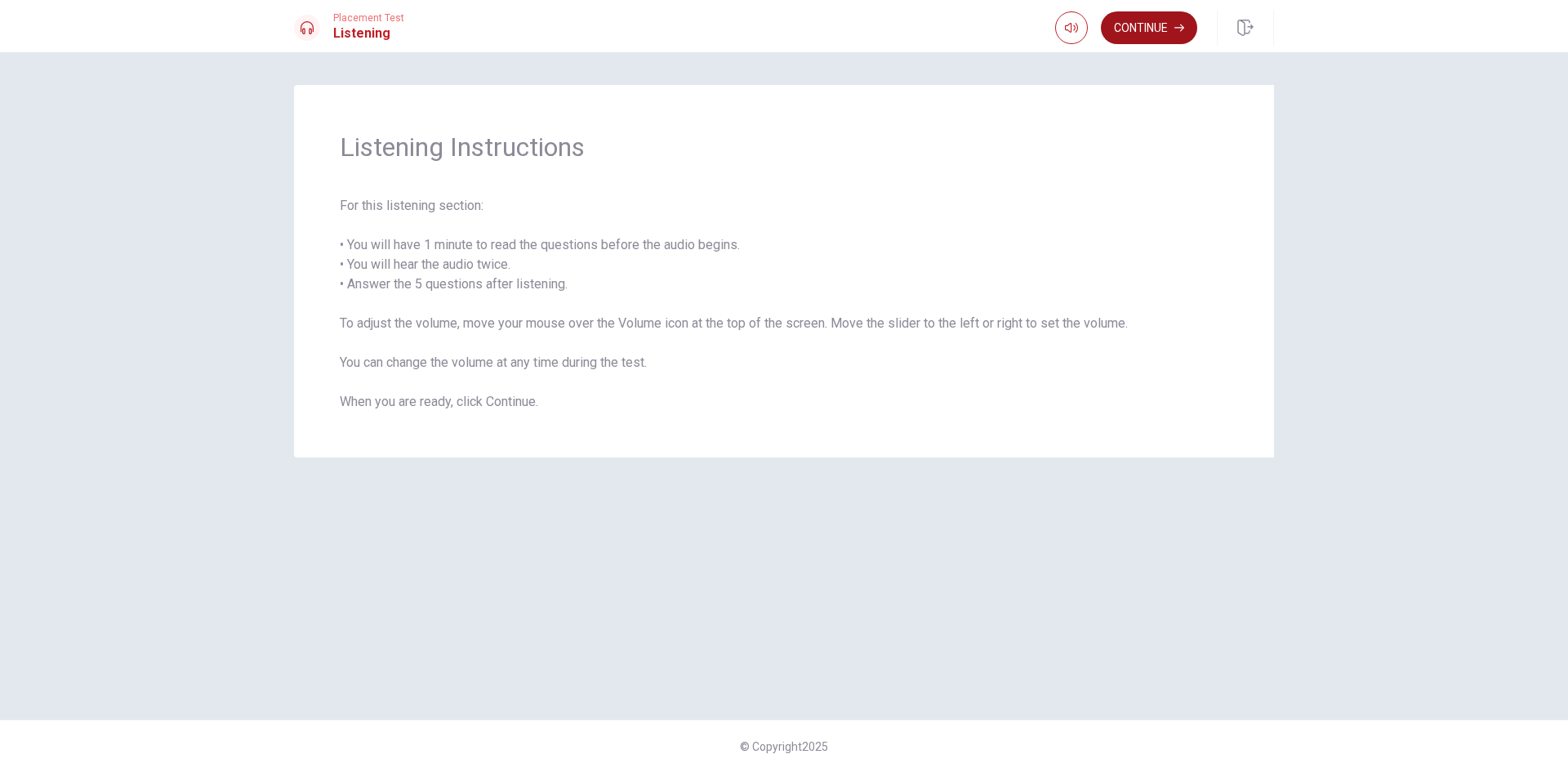
click at [1137, 30] on button "Continue" at bounding box center [1149, 27] width 96 height 32
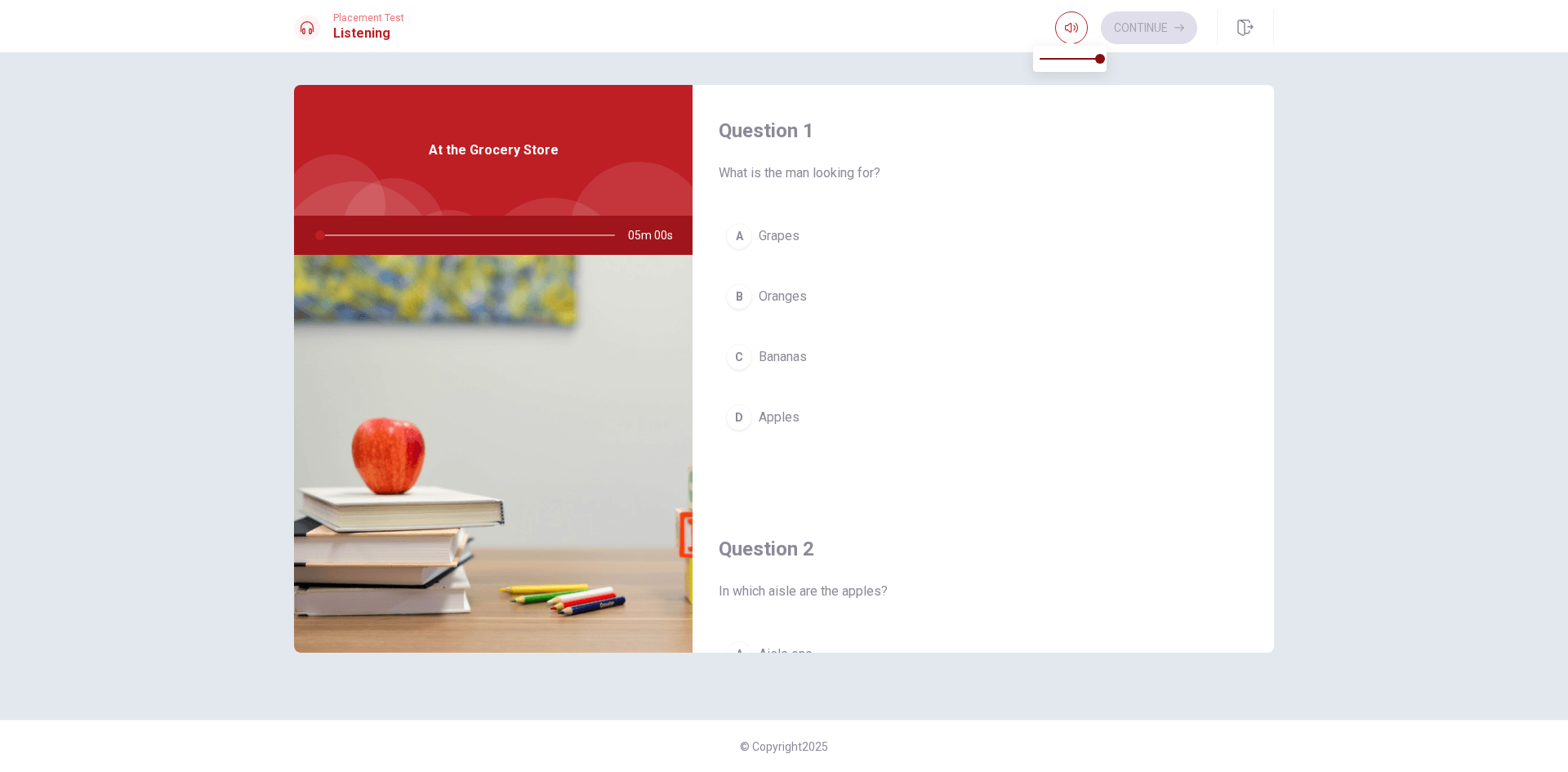
type input "0"
type input "0.5"
type input "0"
type input "0.4"
type input "0"
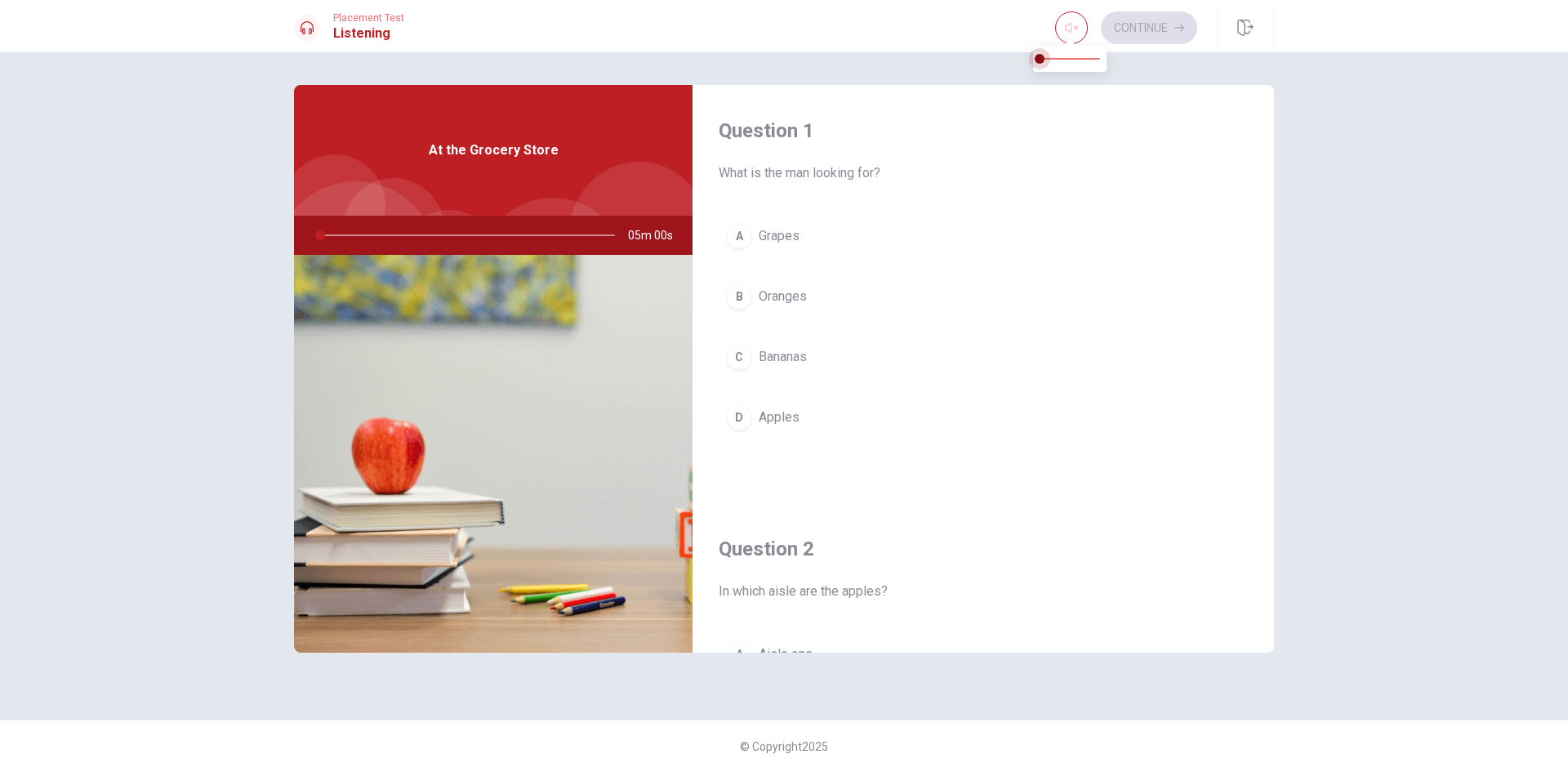
type input "0"
drag, startPoint x: 1071, startPoint y: 52, endPoint x: 899, endPoint y: 73, distance: 173.3
click at [912, 66] on body "This site uses cookies, as explained in our Privacy Policy . If you agree to th…" at bounding box center [784, 386] width 1568 height 772
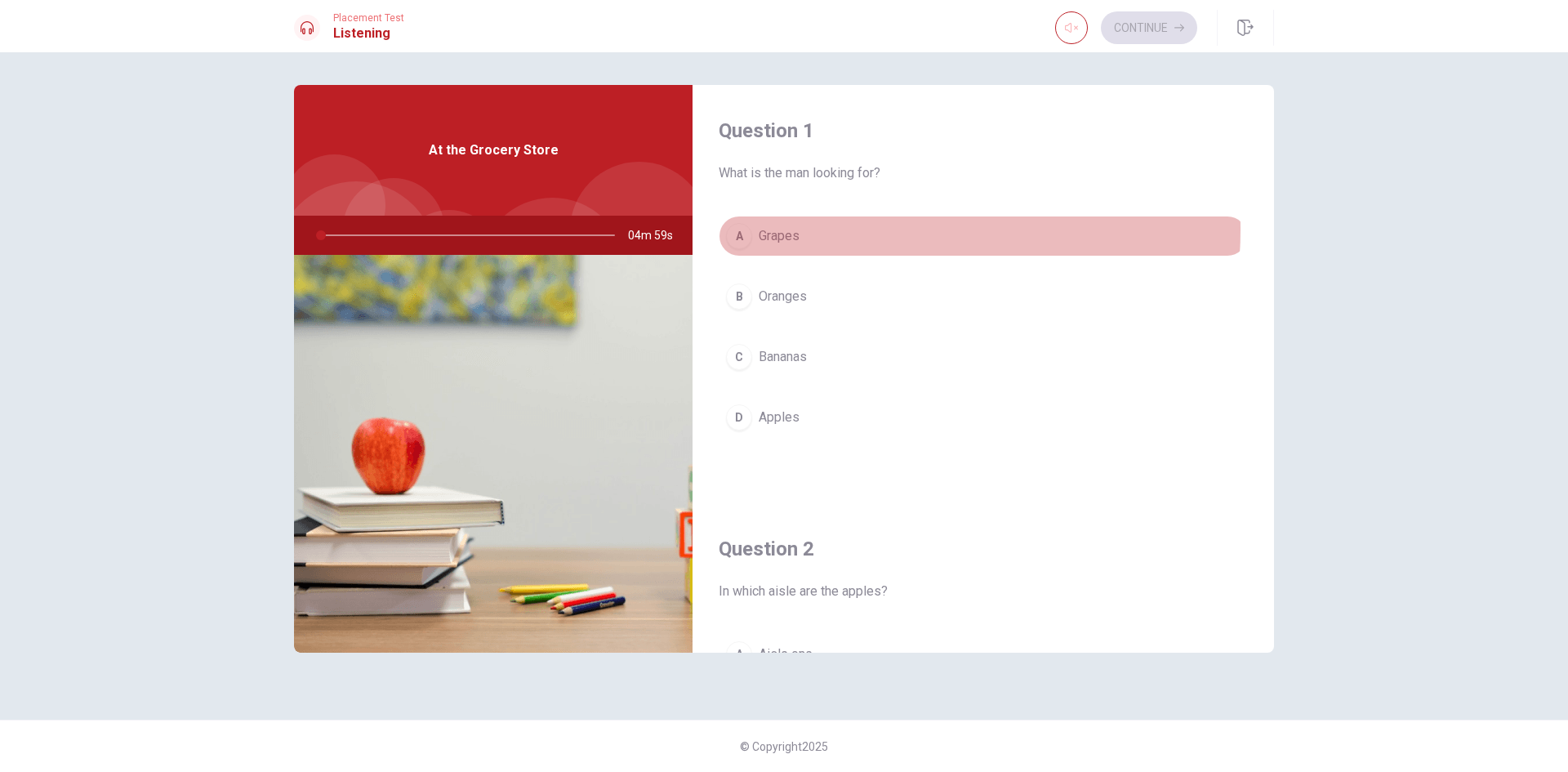
click at [846, 230] on button "A Grapes" at bounding box center [983, 236] width 529 height 41
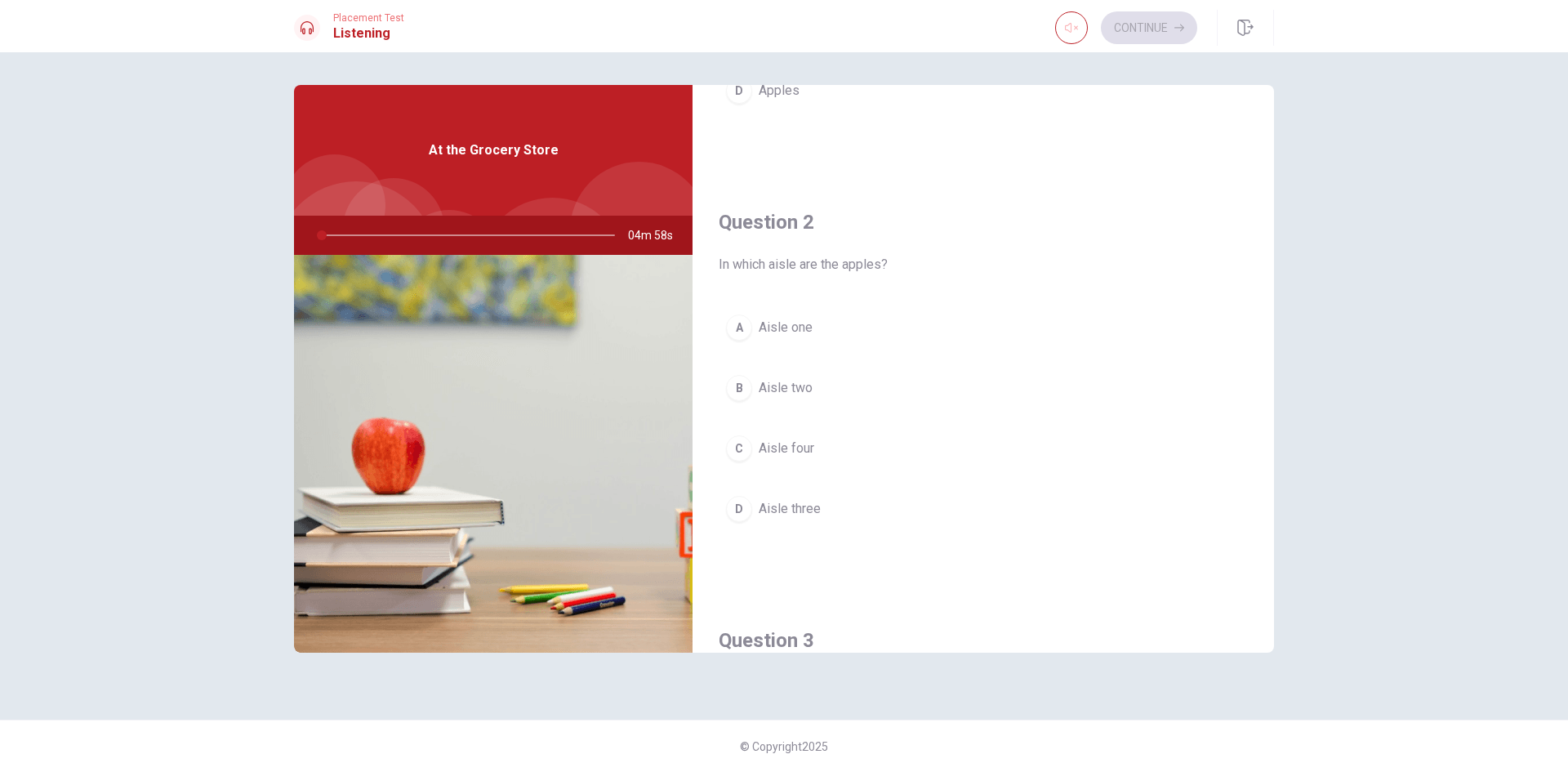
click at [857, 443] on button "C Aisle four" at bounding box center [983, 448] width 529 height 41
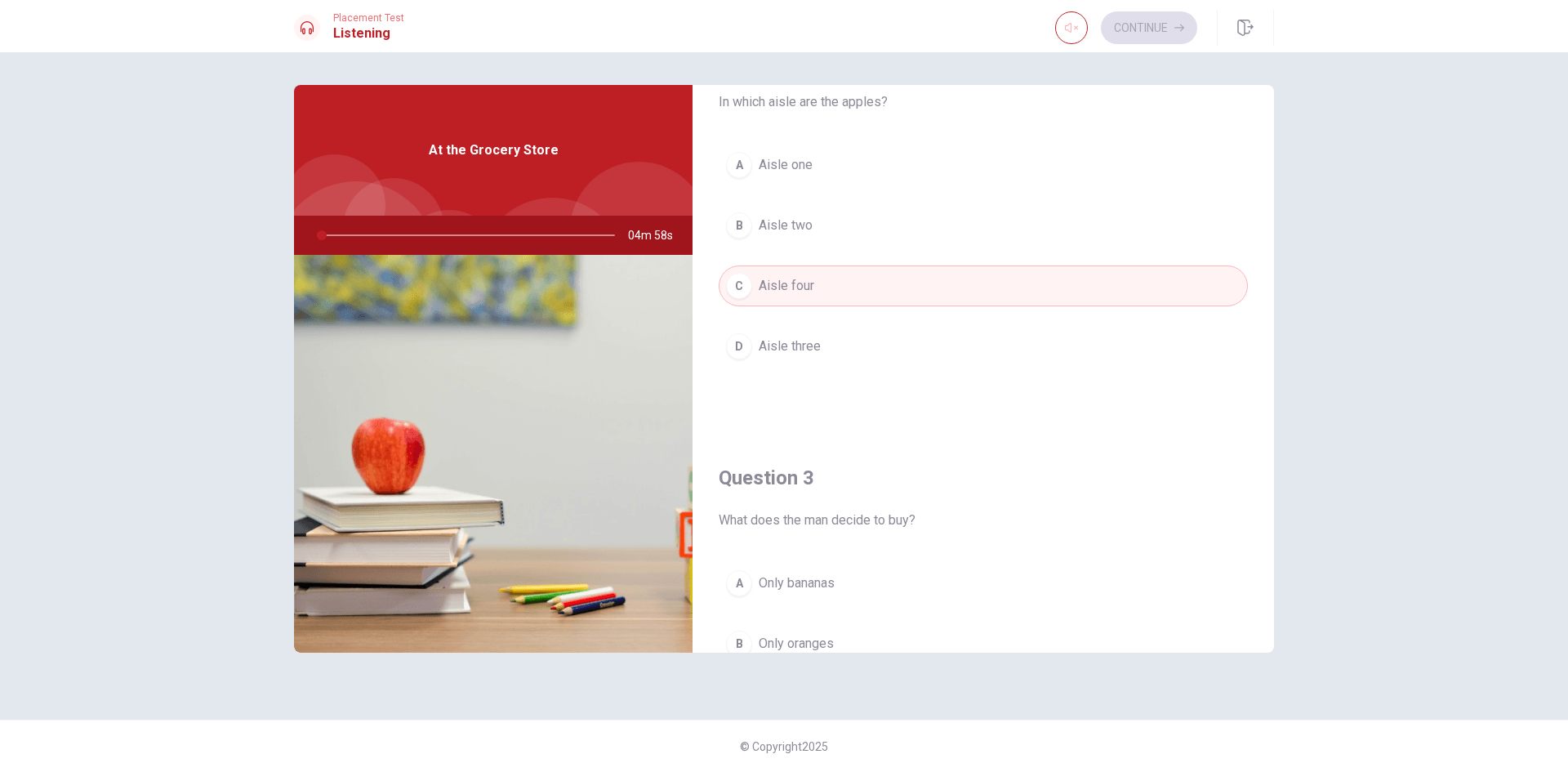
scroll to position [735, 0]
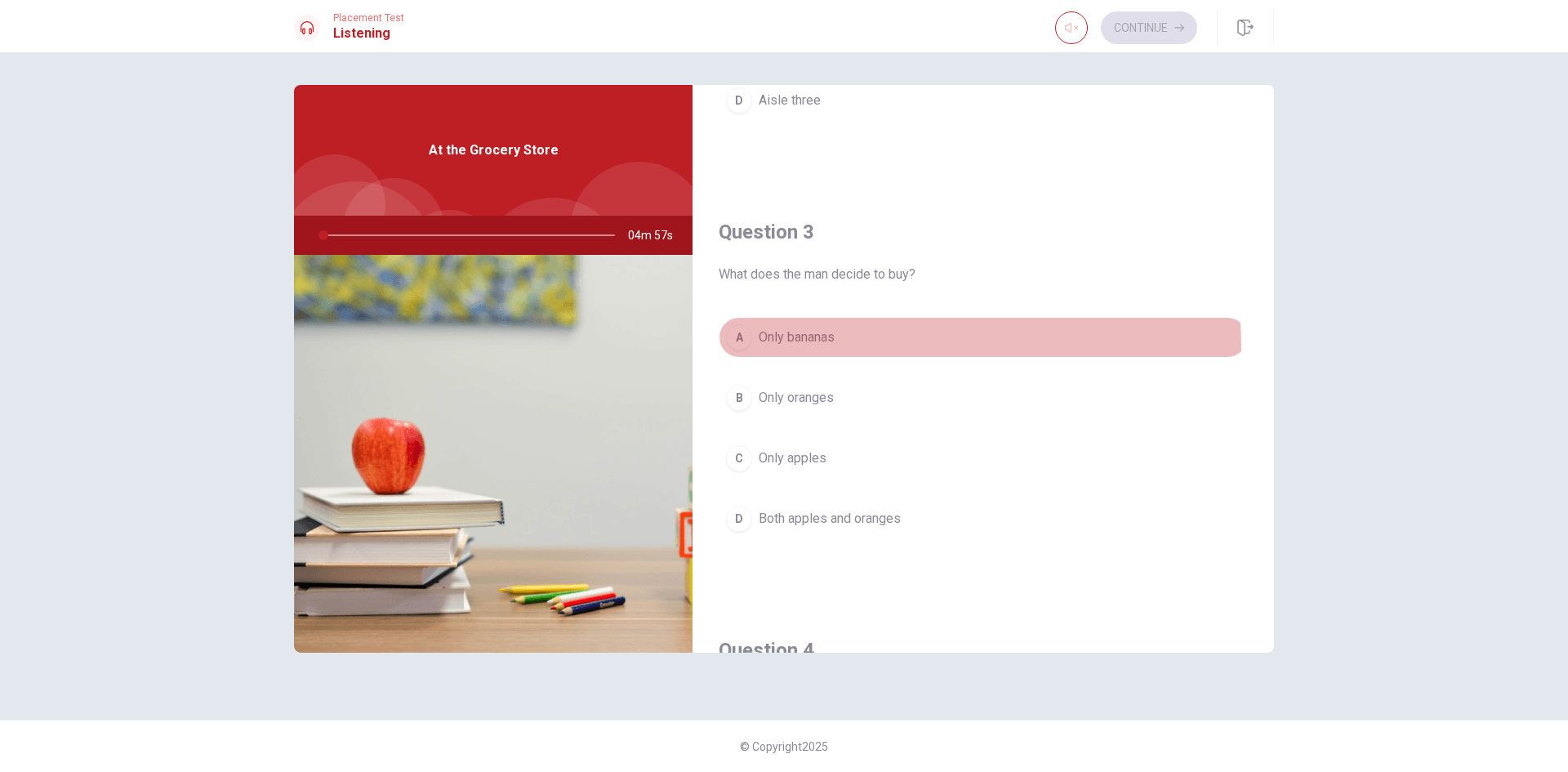
click at [842, 350] on button "A Only bananas" at bounding box center [983, 337] width 529 height 41
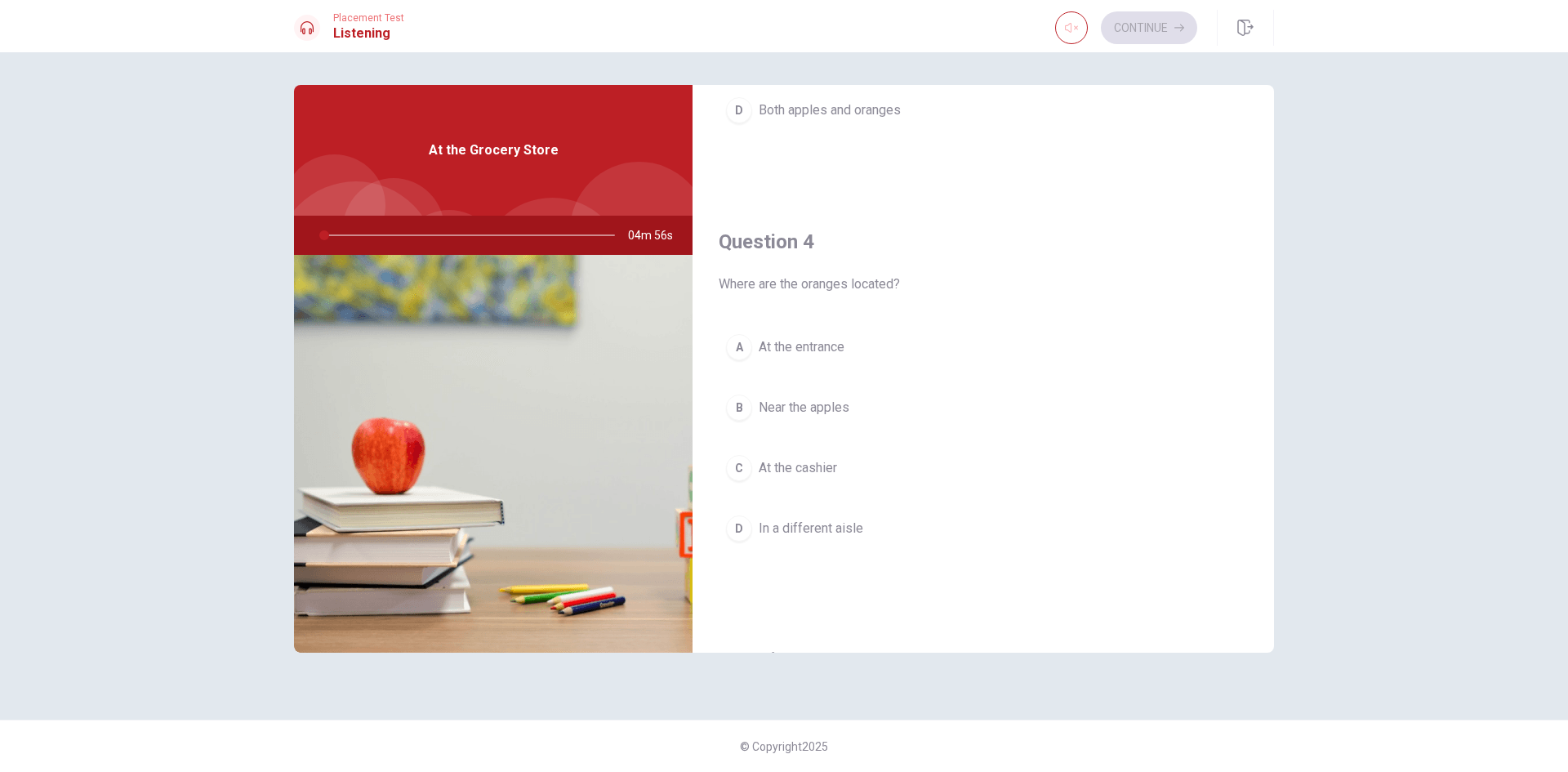
click at [832, 416] on span "Near the apples" at bounding box center [804, 407] width 91 height 19
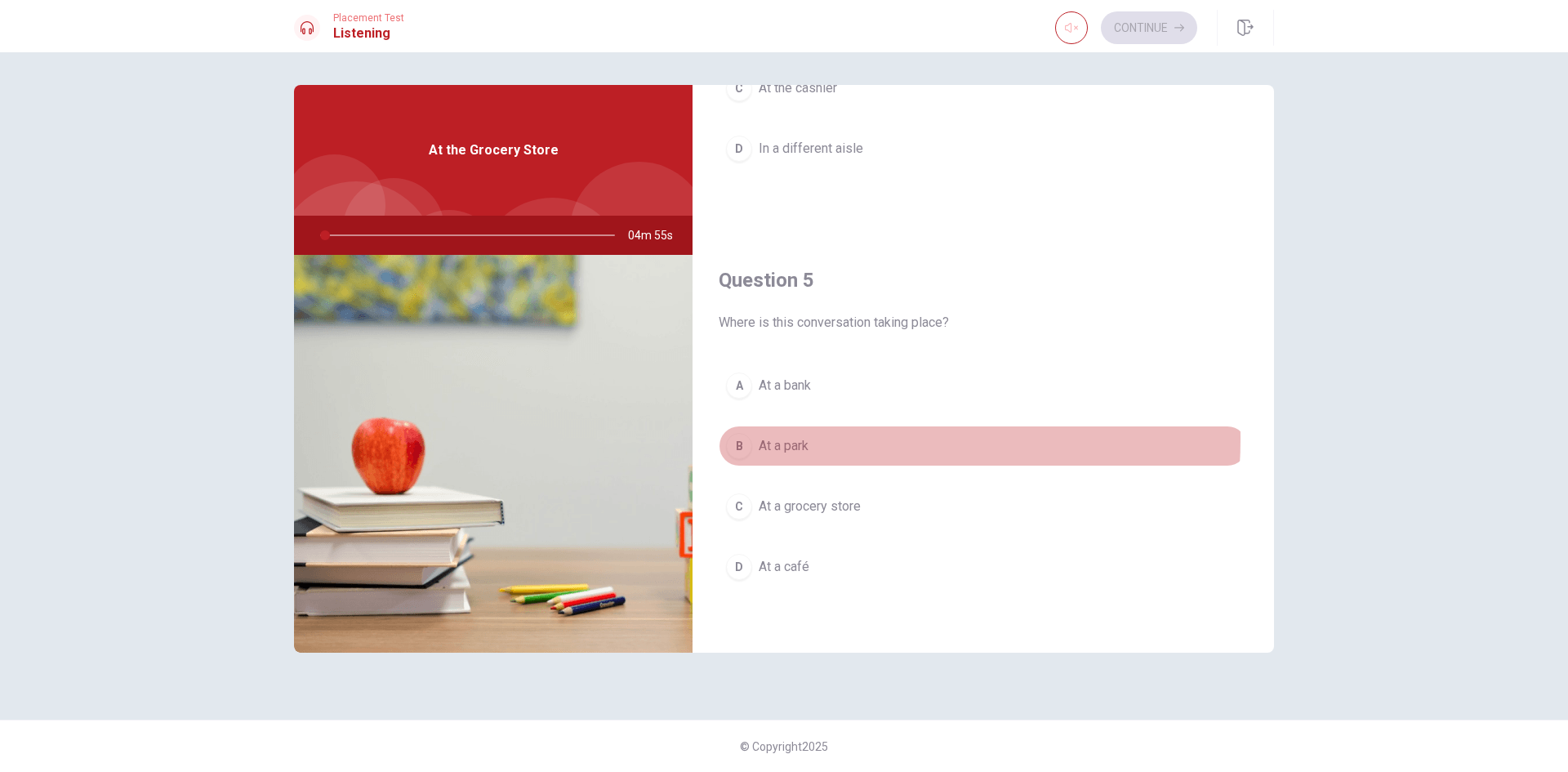
click at [813, 439] on button "B At a park" at bounding box center [983, 446] width 529 height 41
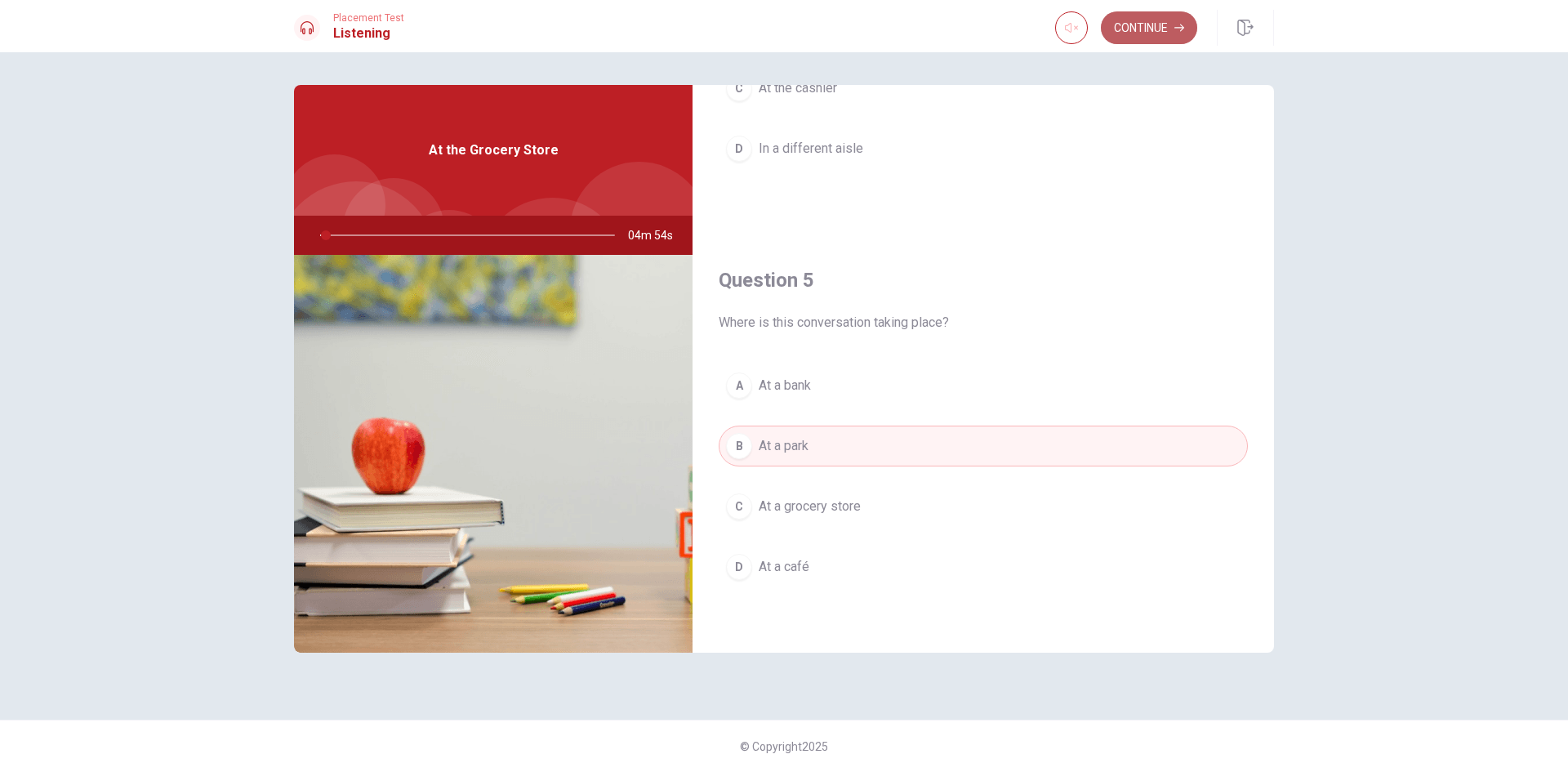
click at [1134, 25] on button "Continue" at bounding box center [1149, 27] width 96 height 32
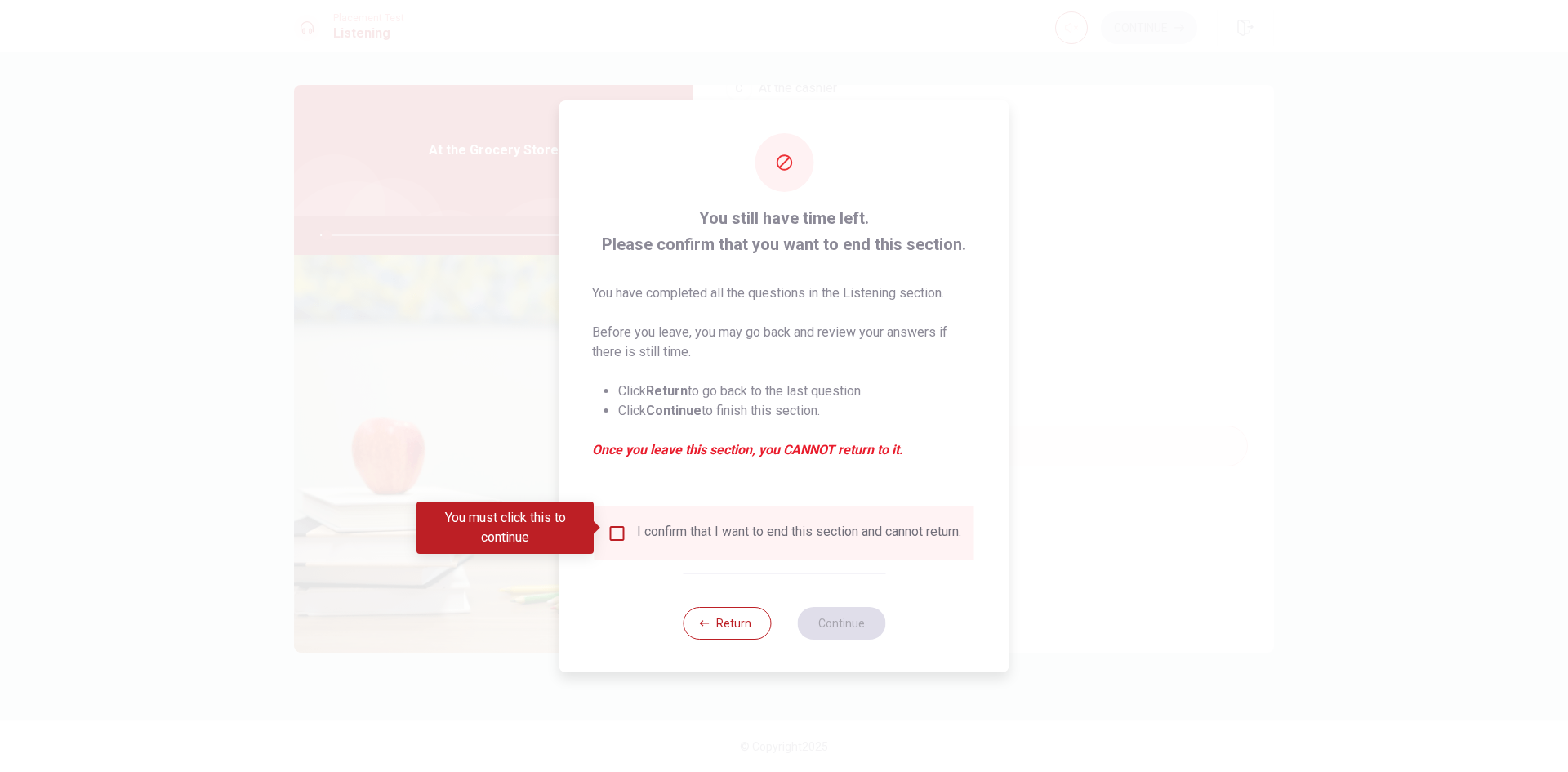
click at [613, 524] on input "You must click this to continue" at bounding box center [616, 533] width 19 height 19
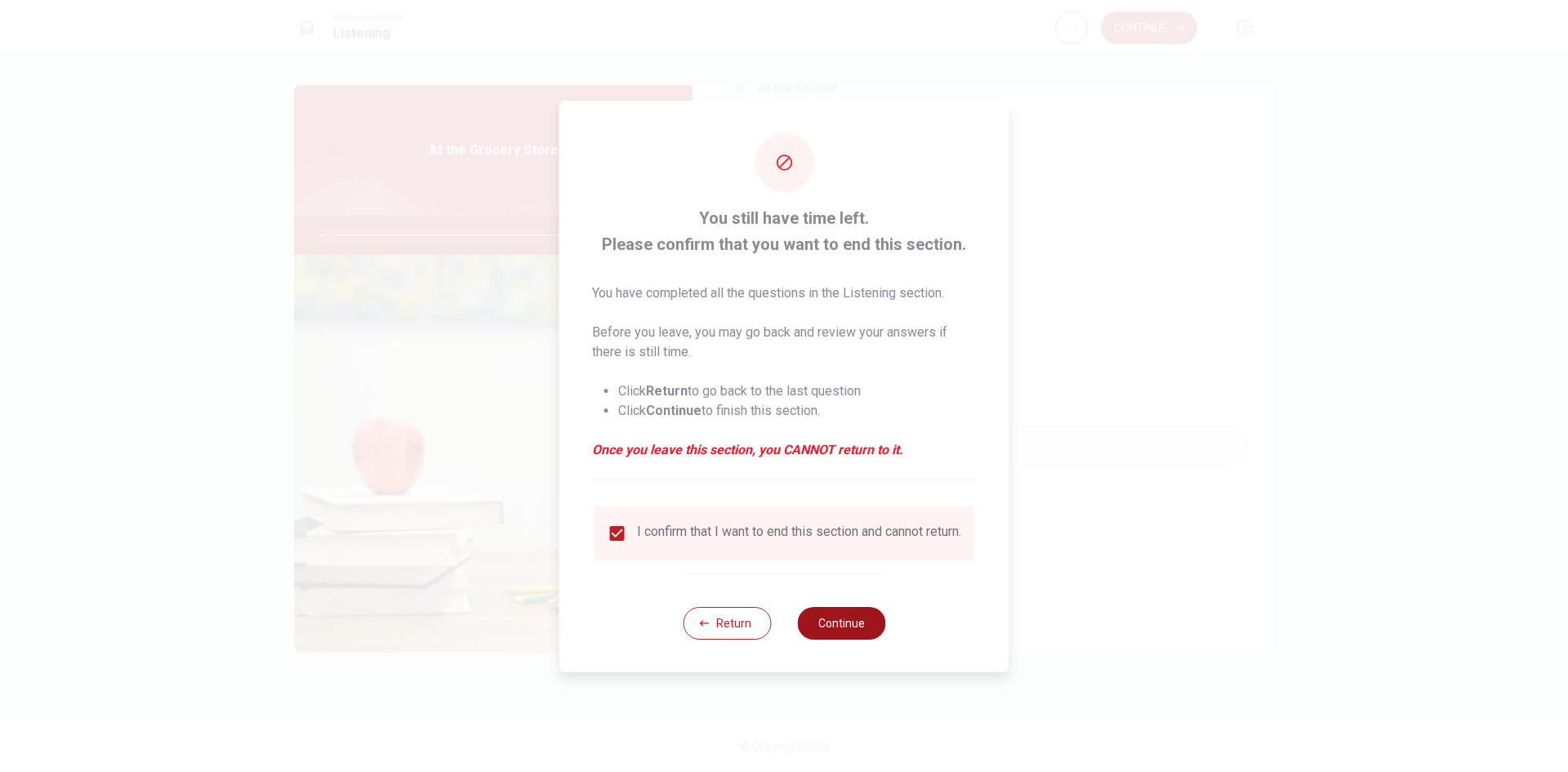
click at [837, 619] on button "Continue" at bounding box center [840, 623] width 88 height 32
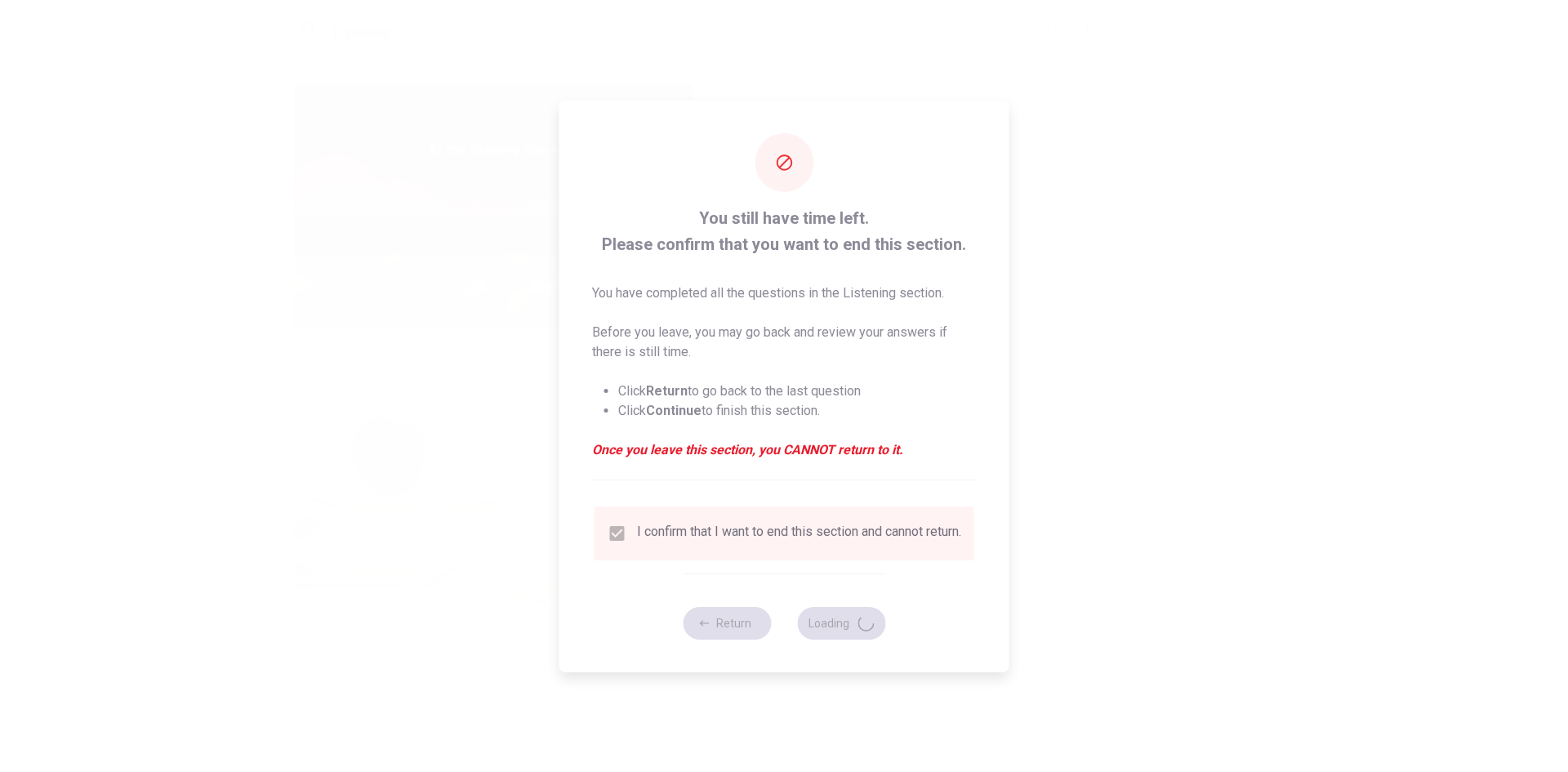
type input "3"
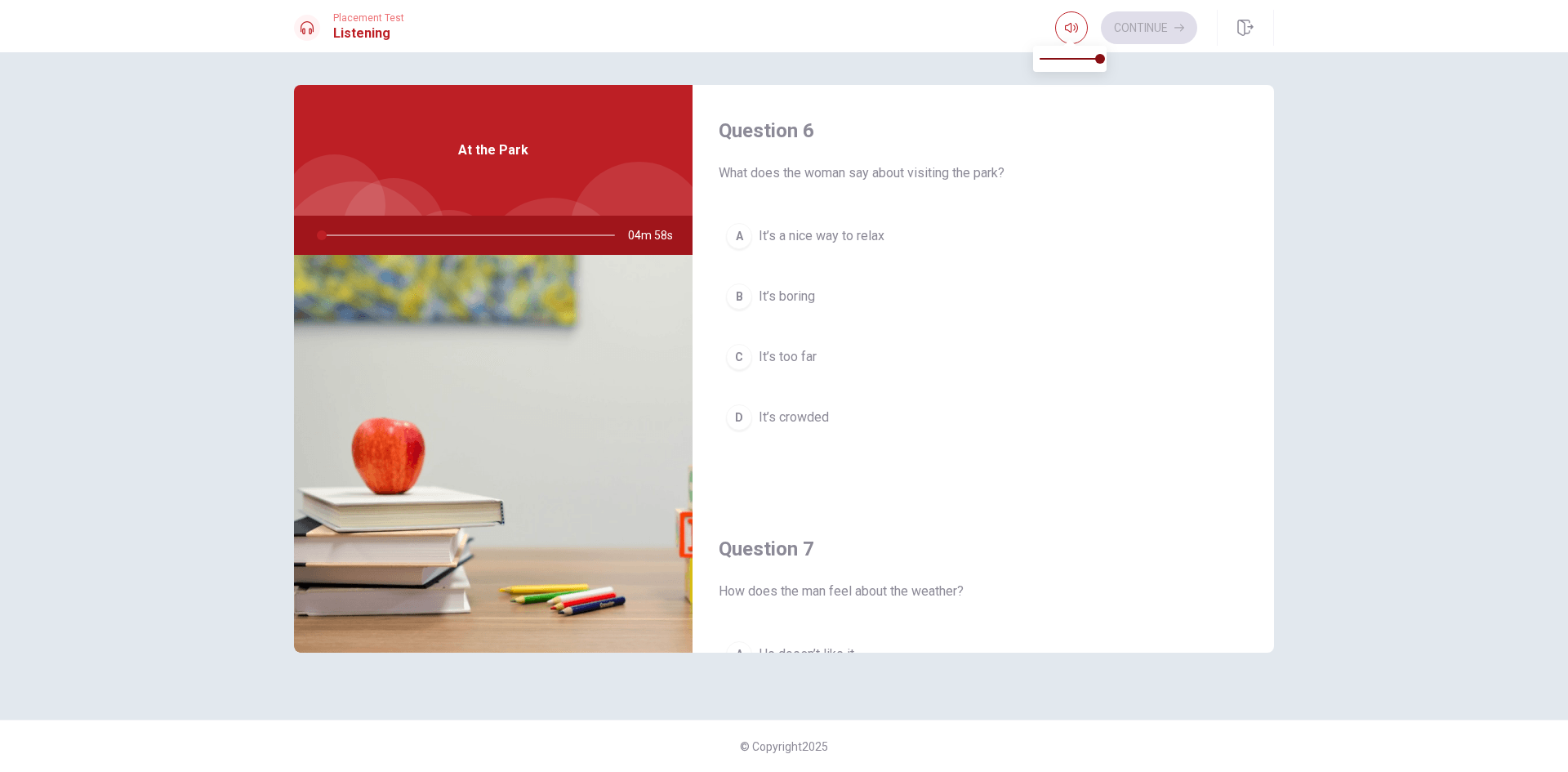
type input "1"
type input "0.6"
type input "1"
type input "0.5"
type input "1"
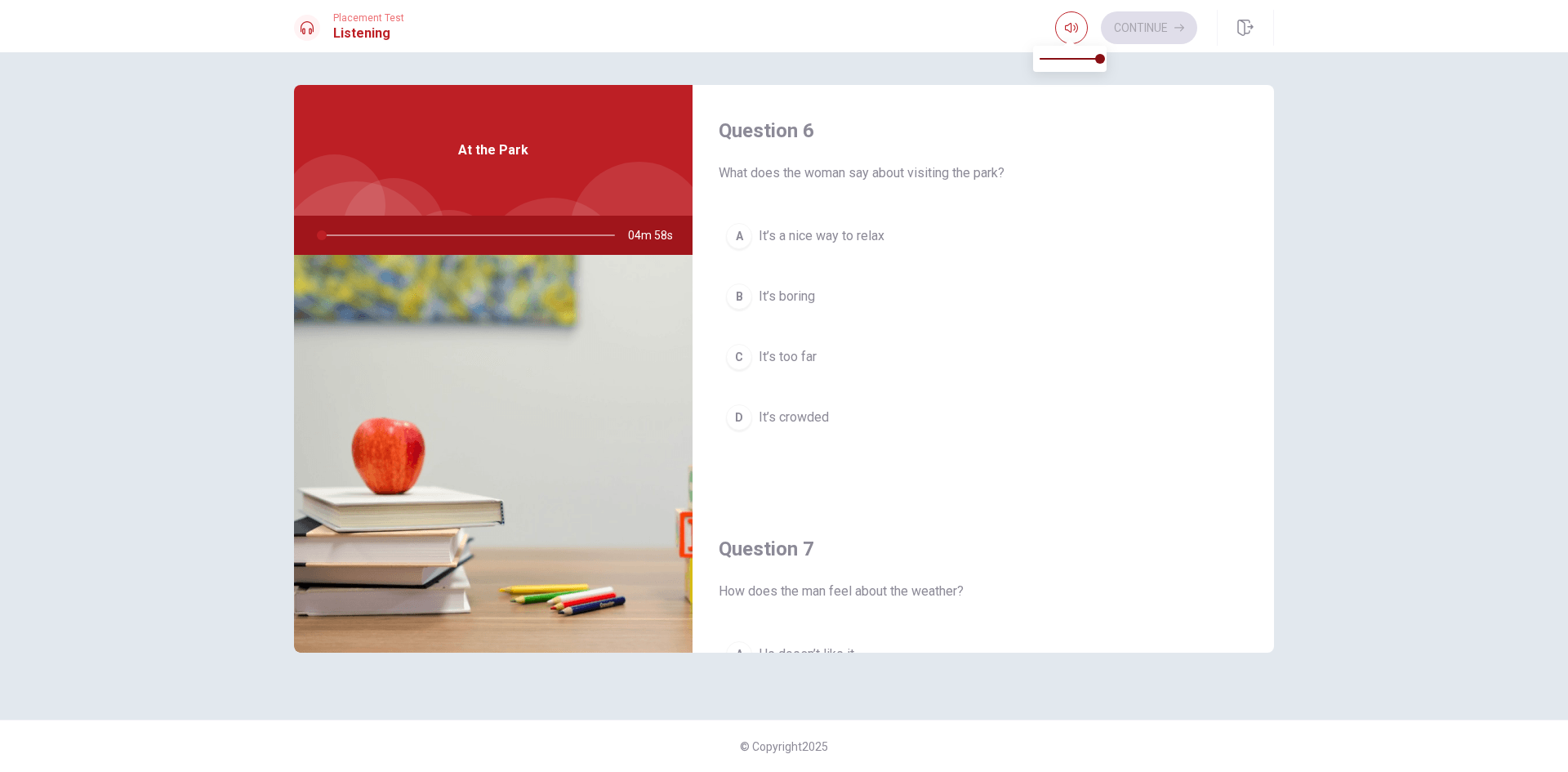
type input "0"
drag, startPoint x: 1078, startPoint y: 56, endPoint x: 759, endPoint y: 128, distance: 327.0
click at [770, 117] on body "This site uses cookies, as explained in our Privacy Policy . If you agree to th…" at bounding box center [784, 386] width 1568 height 772
click at [804, 295] on span "It’s boring" at bounding box center [787, 296] width 56 height 19
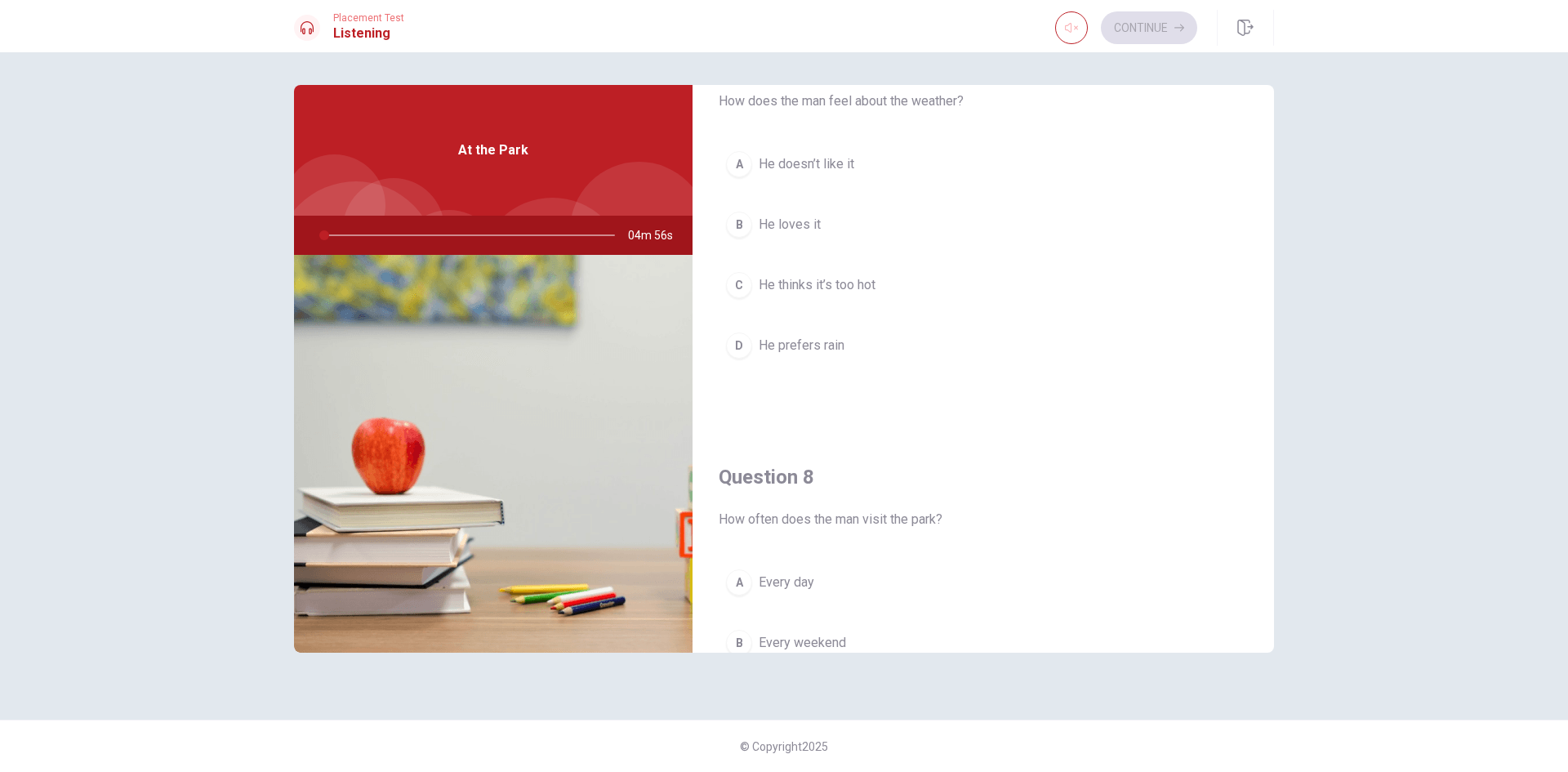
click at [827, 344] on span "He prefers rain" at bounding box center [802, 345] width 86 height 19
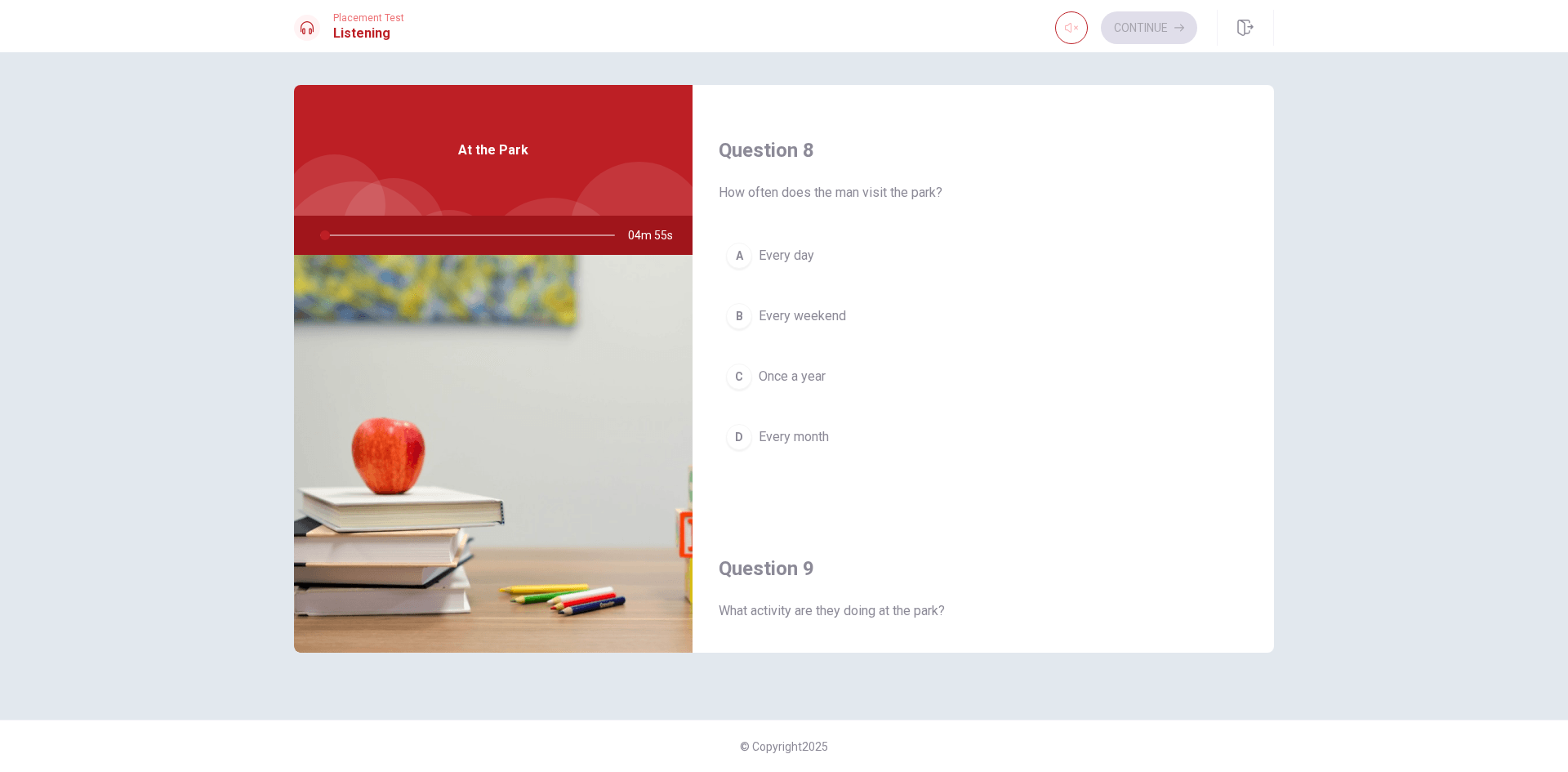
click at [826, 375] on span "Once a year" at bounding box center [792, 376] width 67 height 19
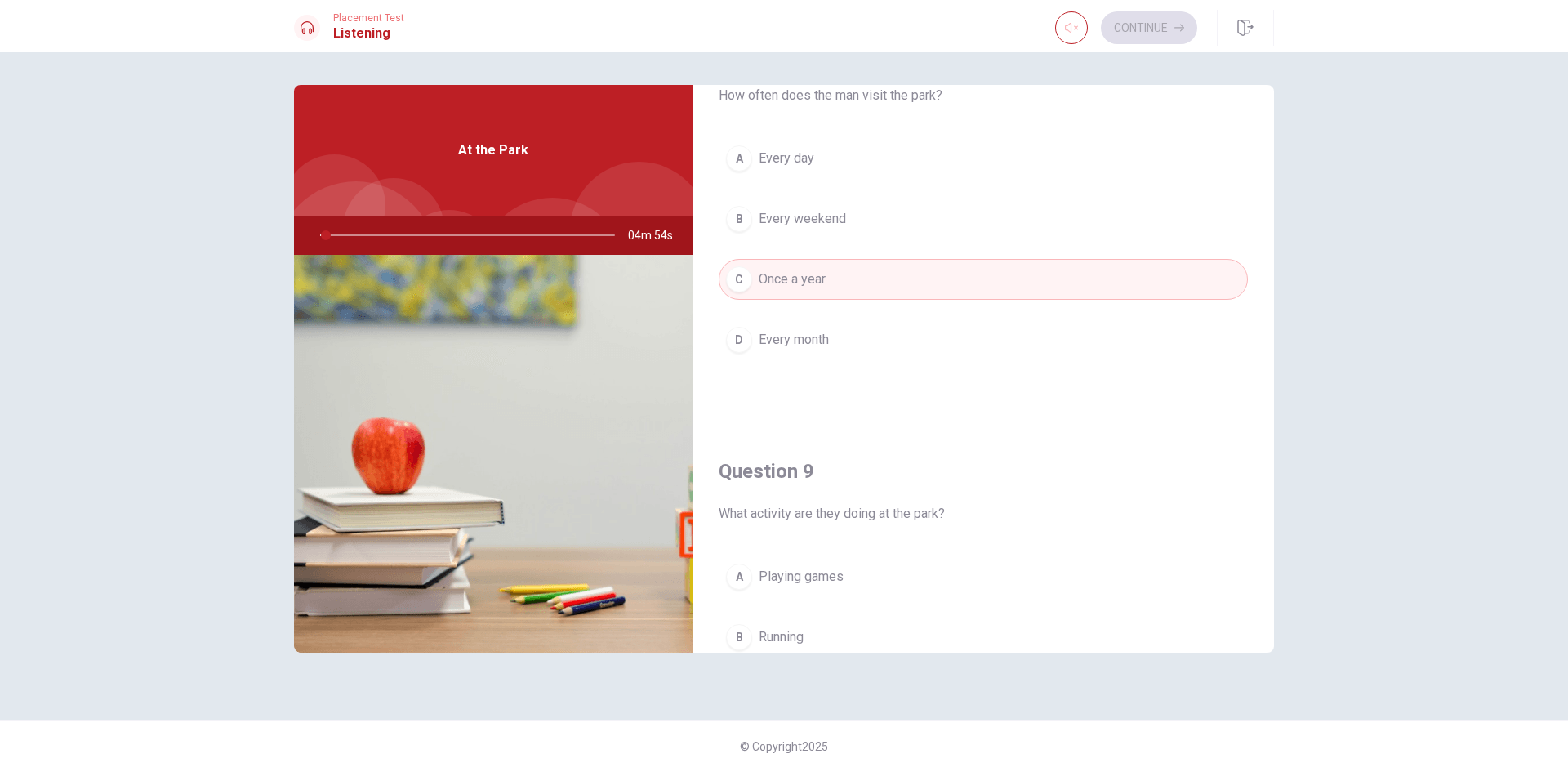
scroll to position [1143, 0]
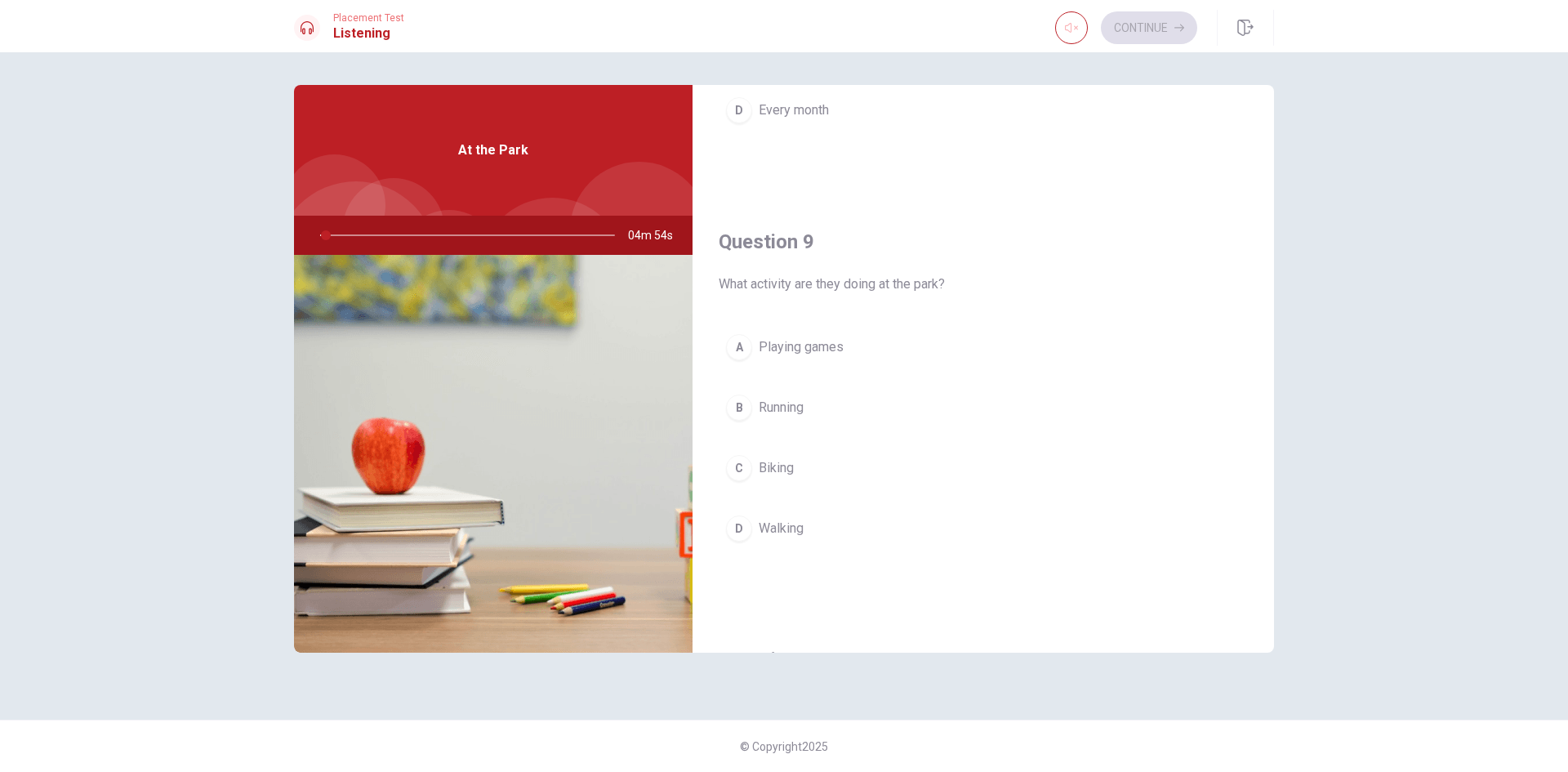
click at [817, 361] on button "A Playing games" at bounding box center [983, 347] width 529 height 41
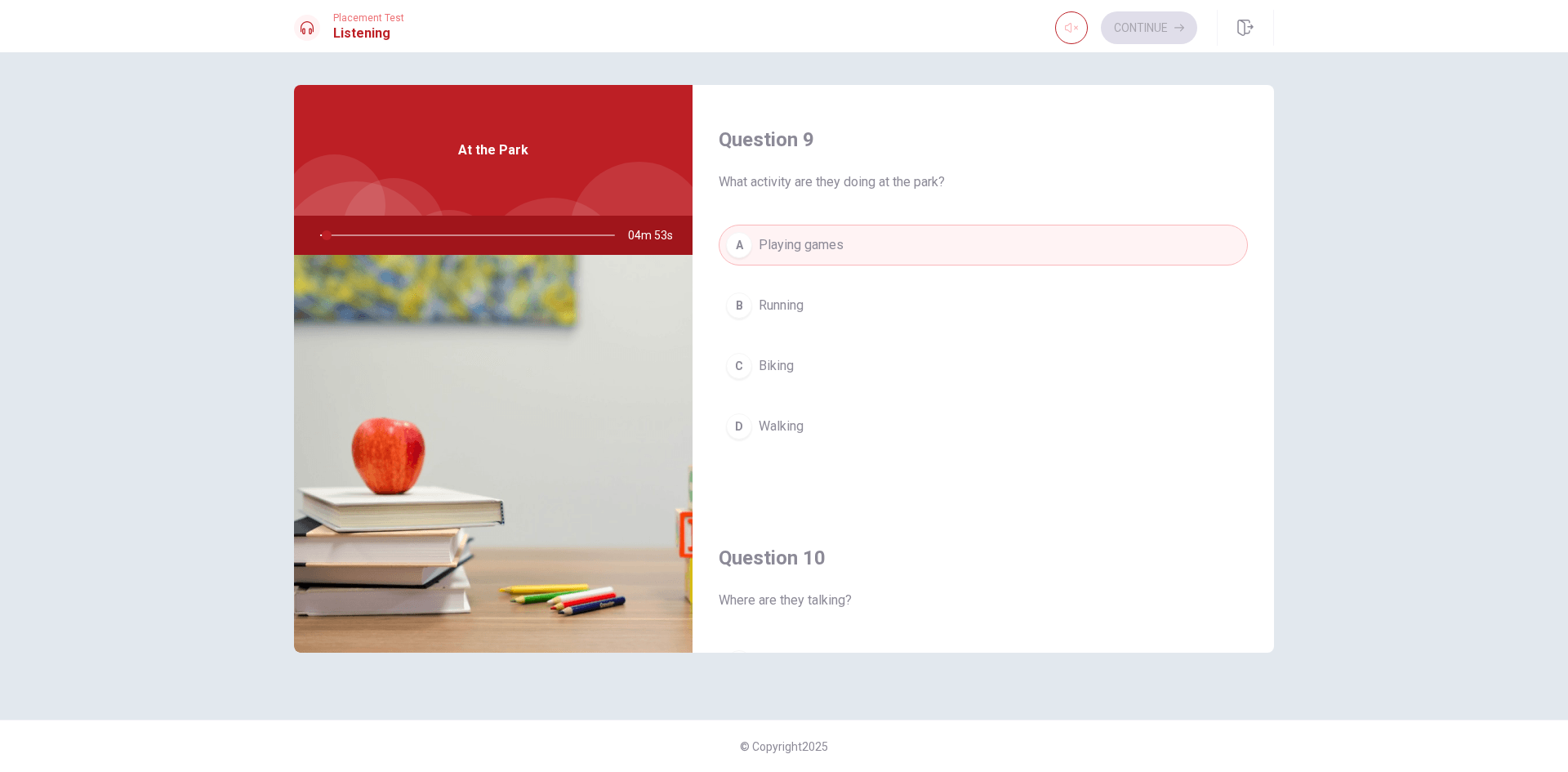
scroll to position [1523, 0]
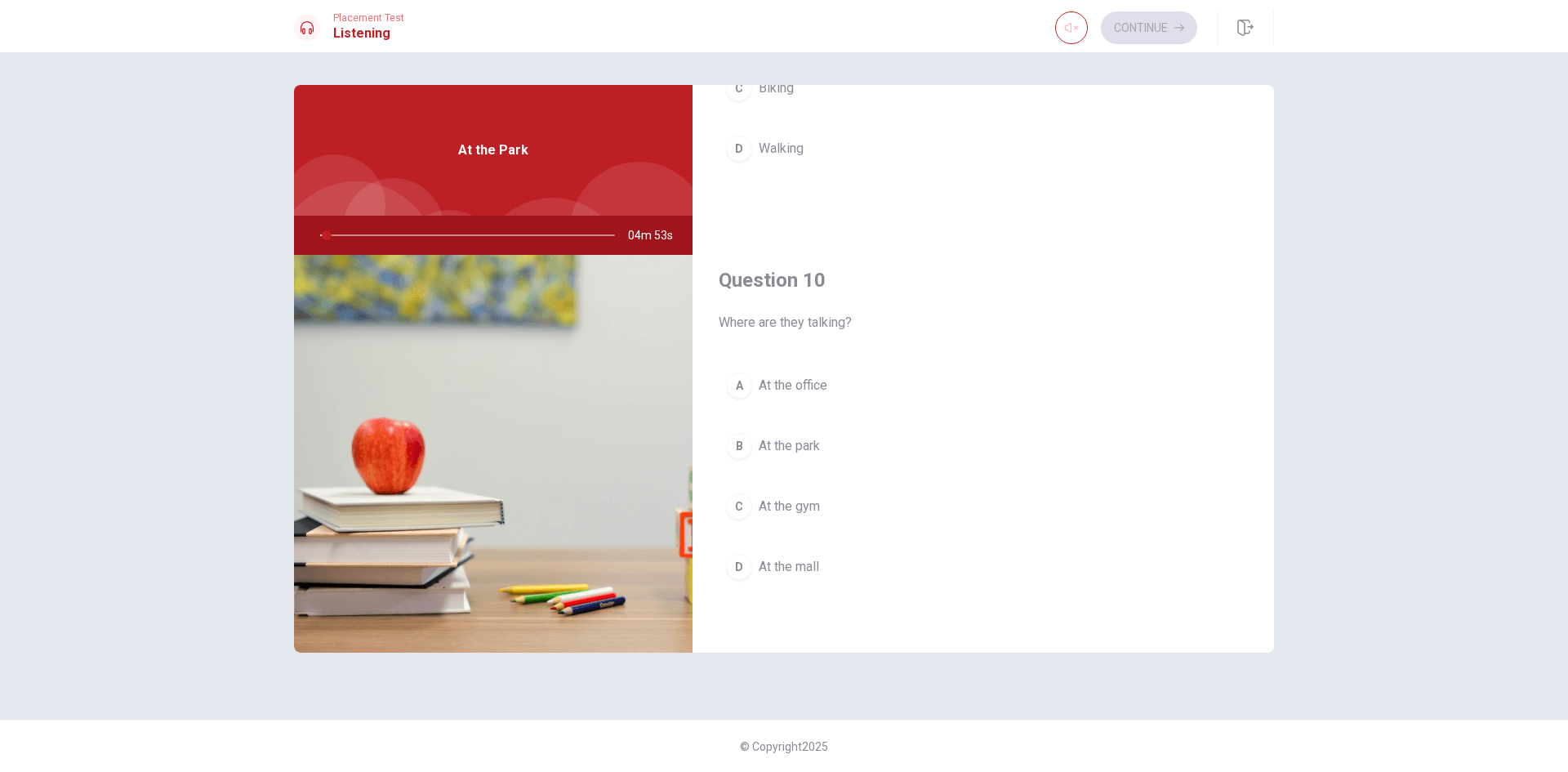
click at [806, 436] on span "At the park" at bounding box center [790, 445] width 61 height 19
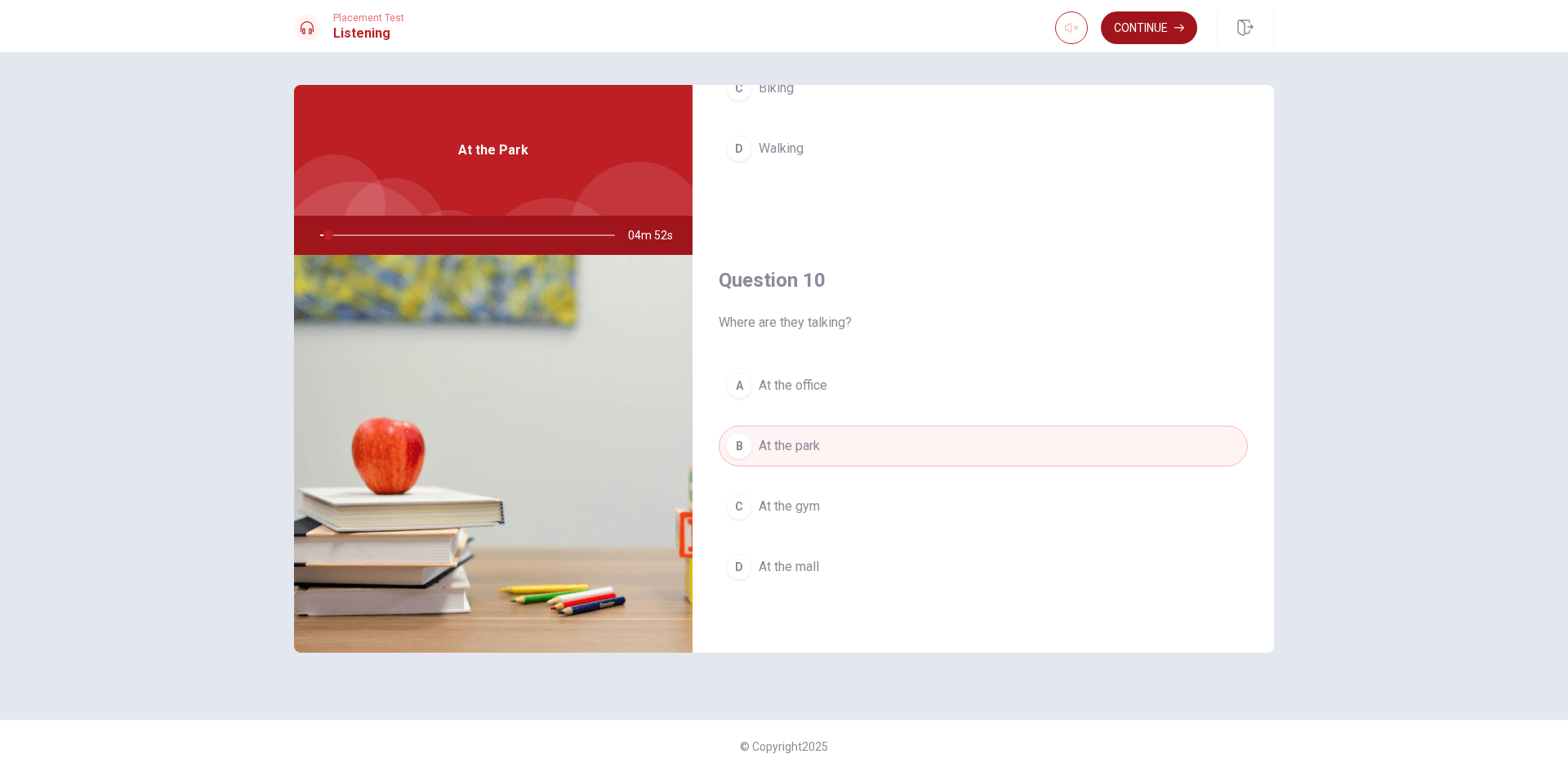
click at [1141, 32] on button "Continue" at bounding box center [1149, 27] width 96 height 32
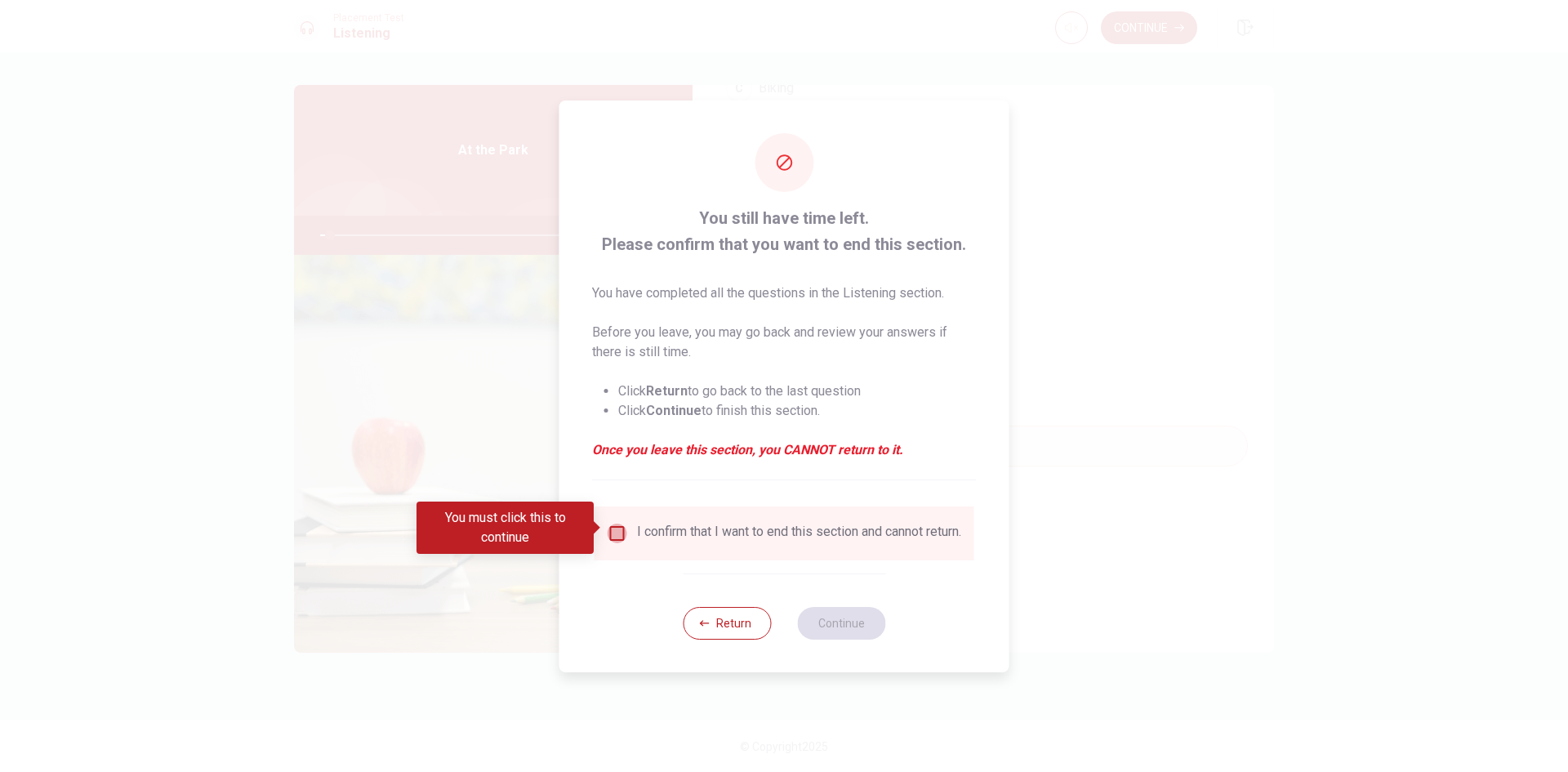
click at [614, 527] on input "You must click this to continue" at bounding box center [616, 533] width 19 height 19
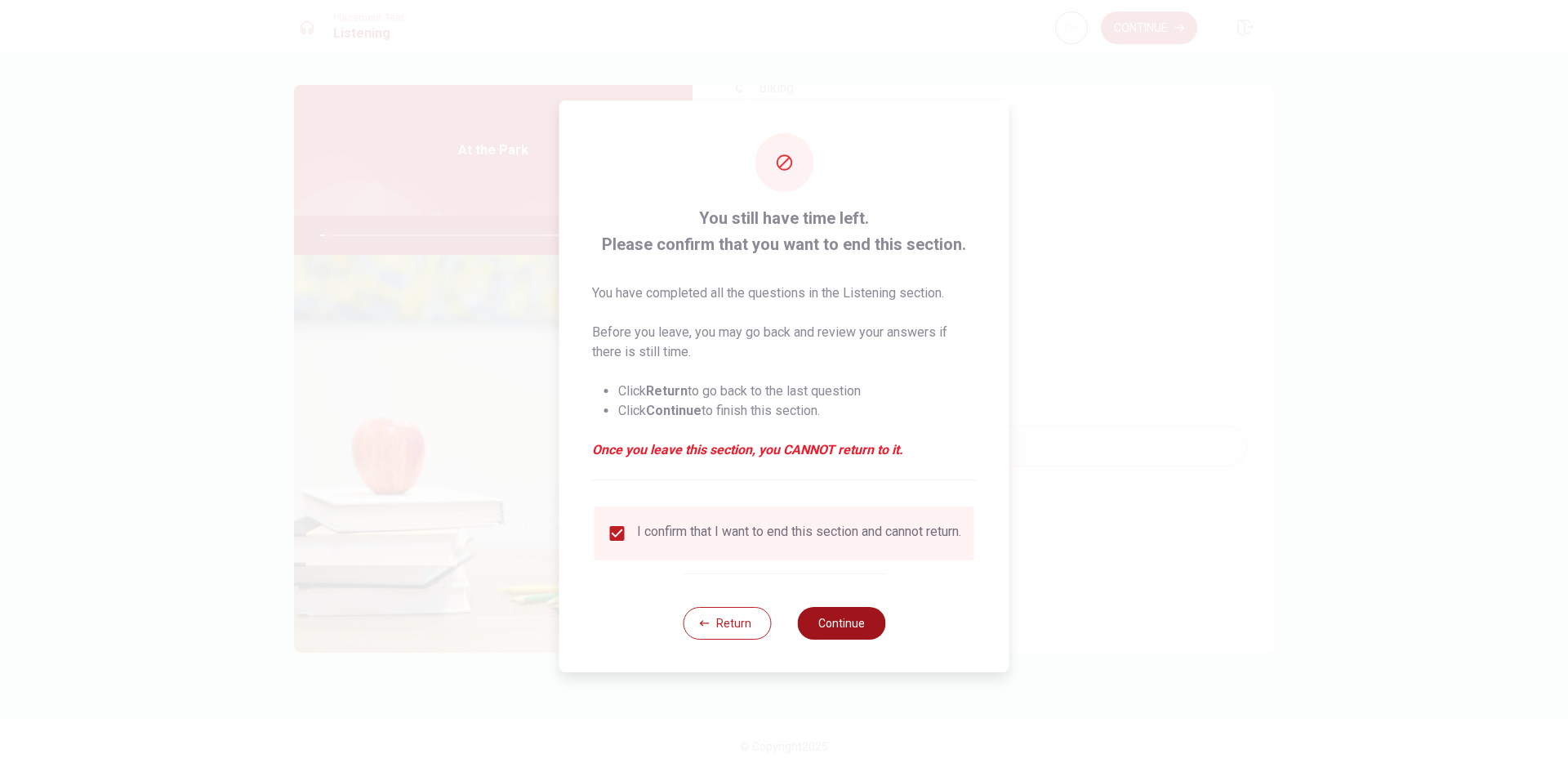
click at [816, 623] on button "Continue" at bounding box center [840, 623] width 88 height 32
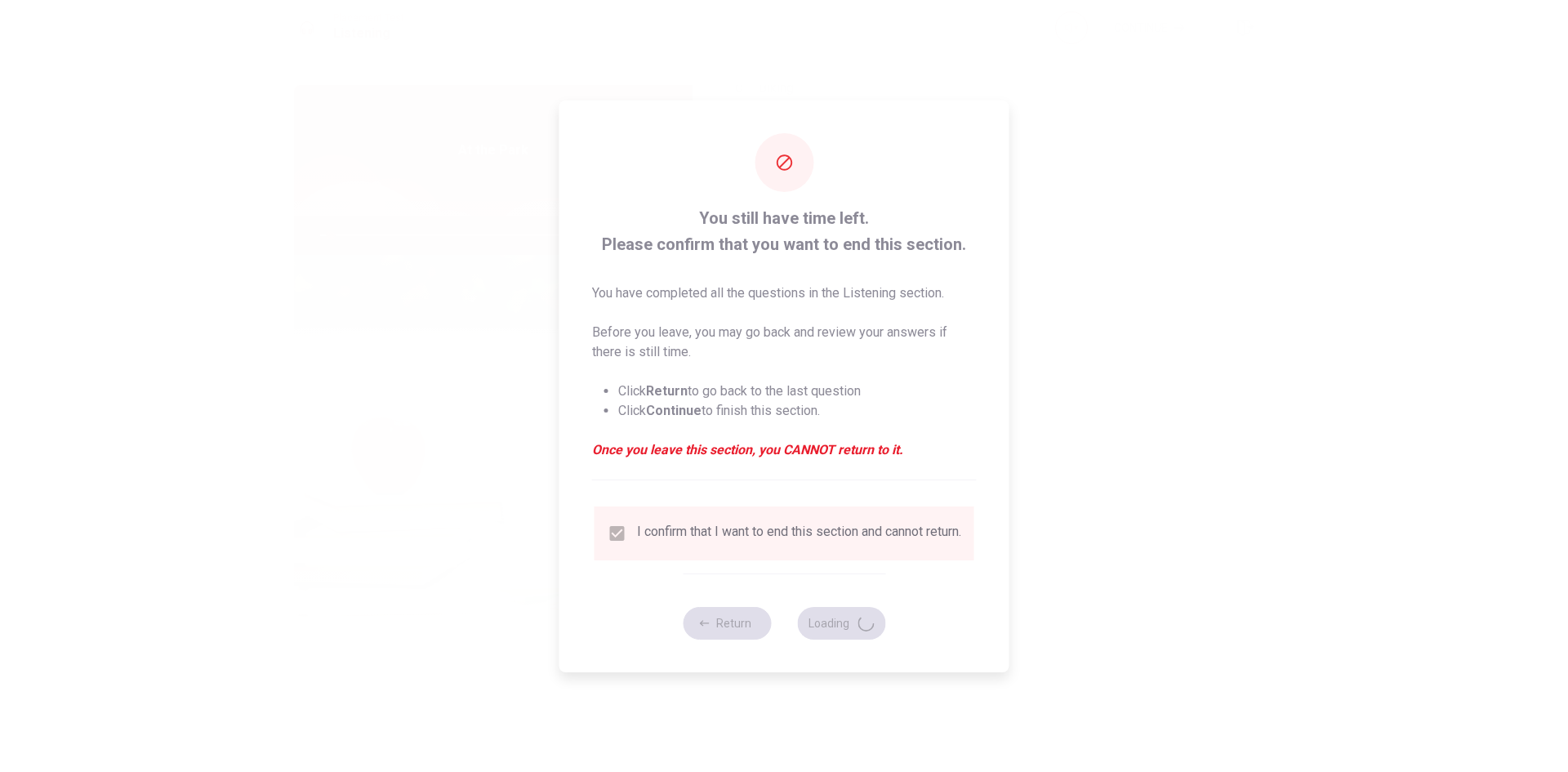
type input "4"
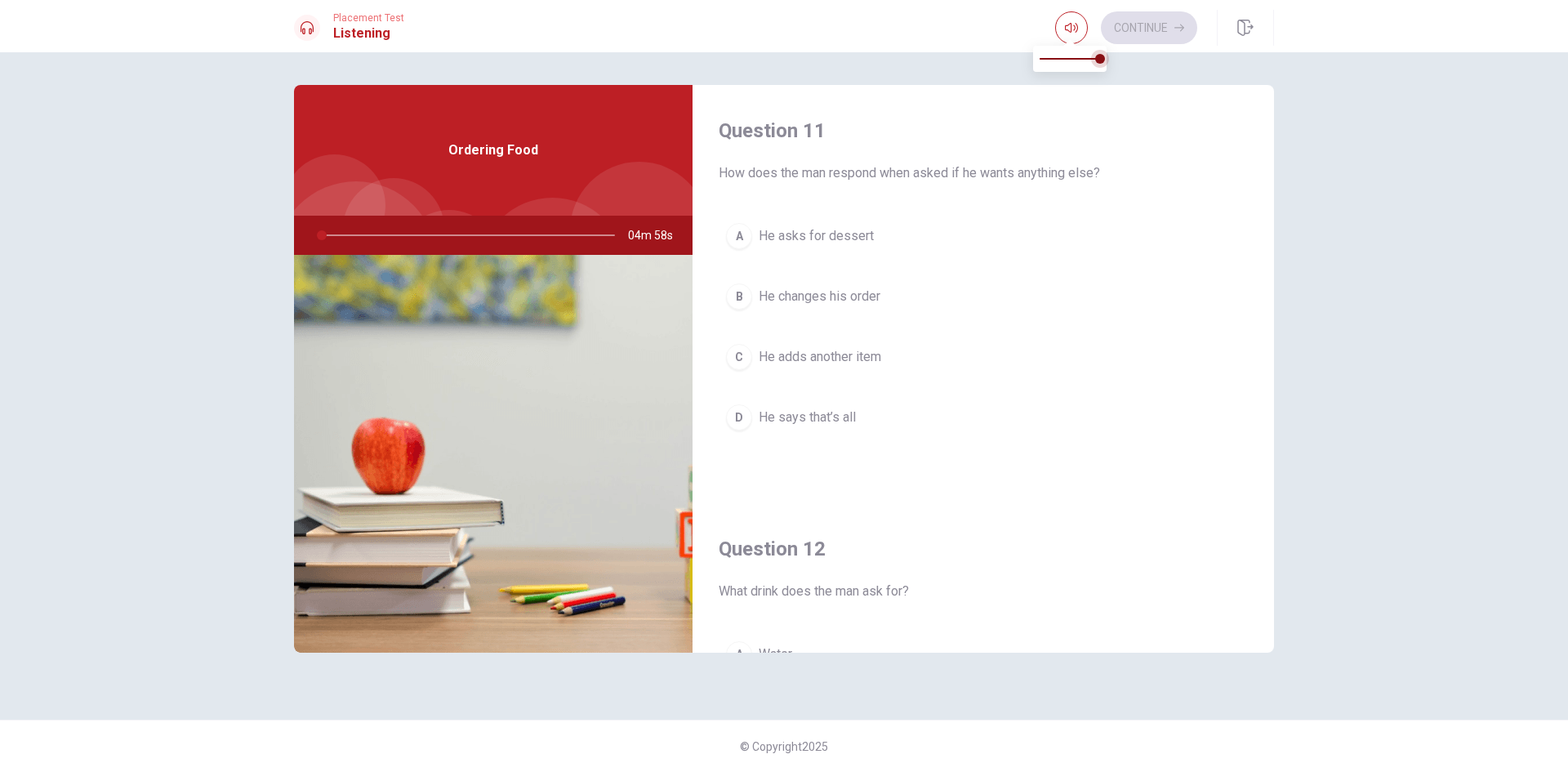
type input "1"
type input "0.7"
type input "1"
type input "0.6"
type input "1"
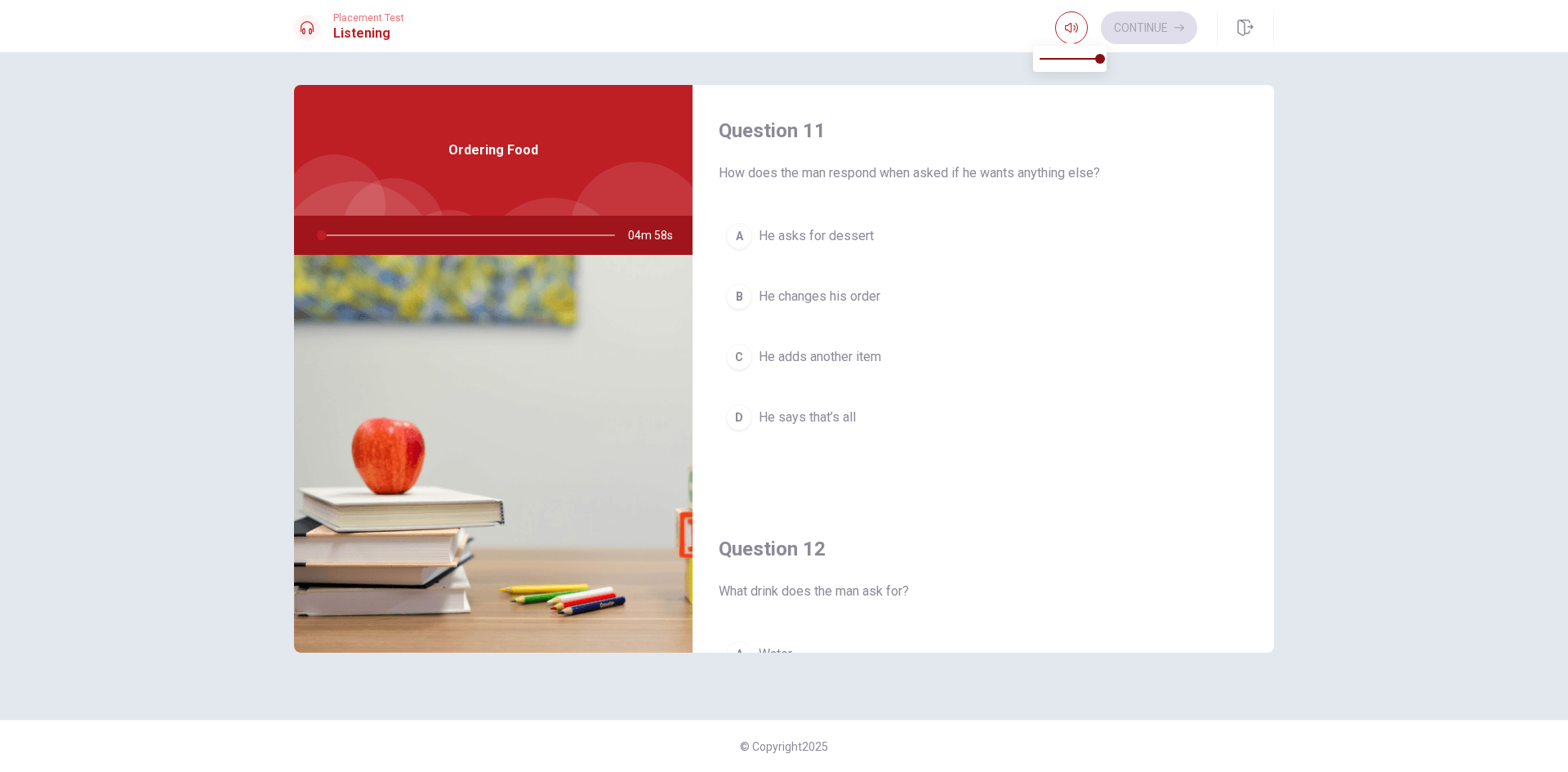
type input "0"
drag, startPoint x: 1083, startPoint y: 63, endPoint x: 732, endPoint y: 115, distance: 354.8
click at [743, 81] on body "This site uses cookies, as explained in our Privacy Policy . If you agree to th…" at bounding box center [784, 386] width 1568 height 772
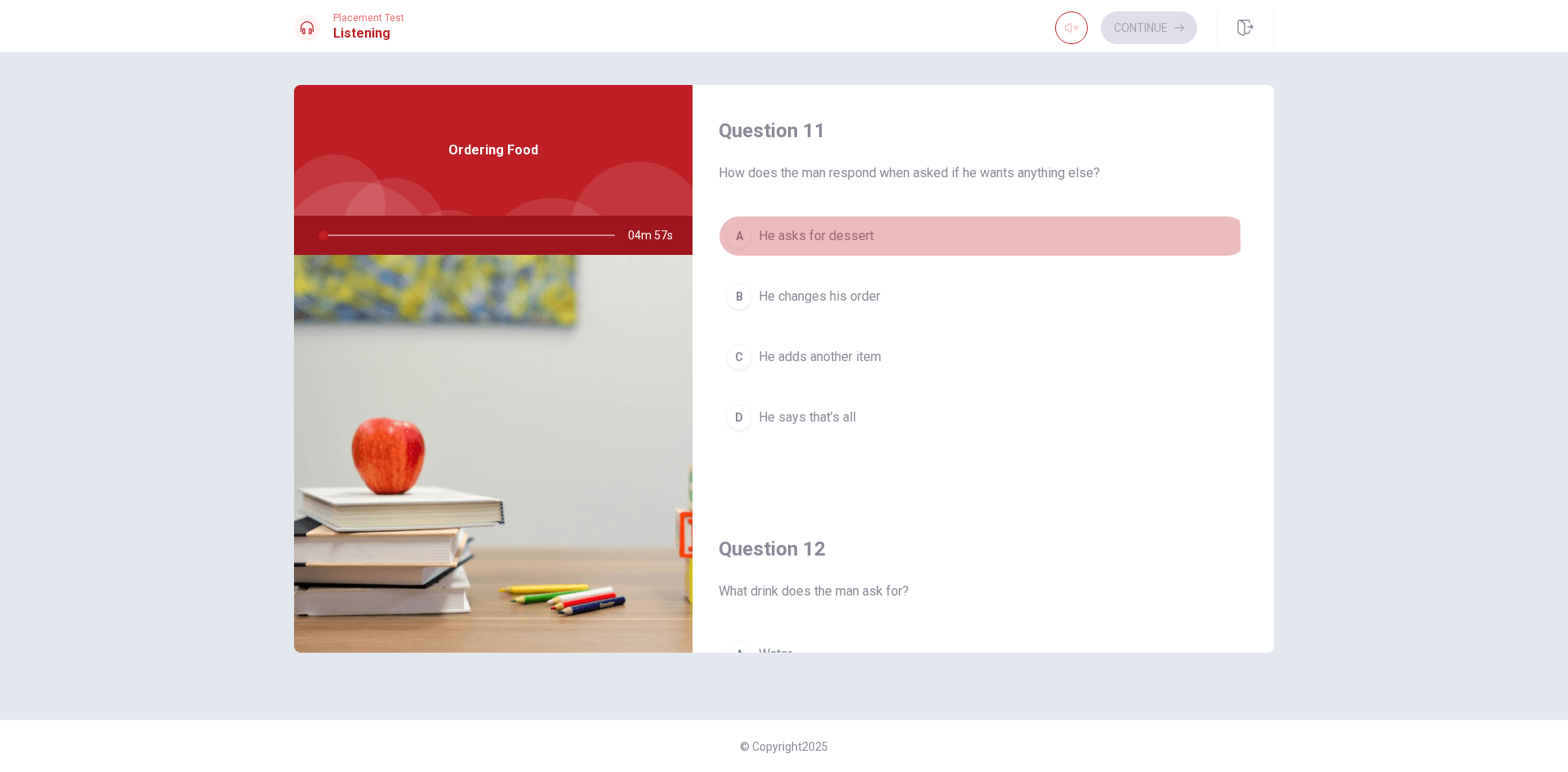
click at [811, 244] on span "He asks for dessert" at bounding box center [816, 235] width 115 height 19
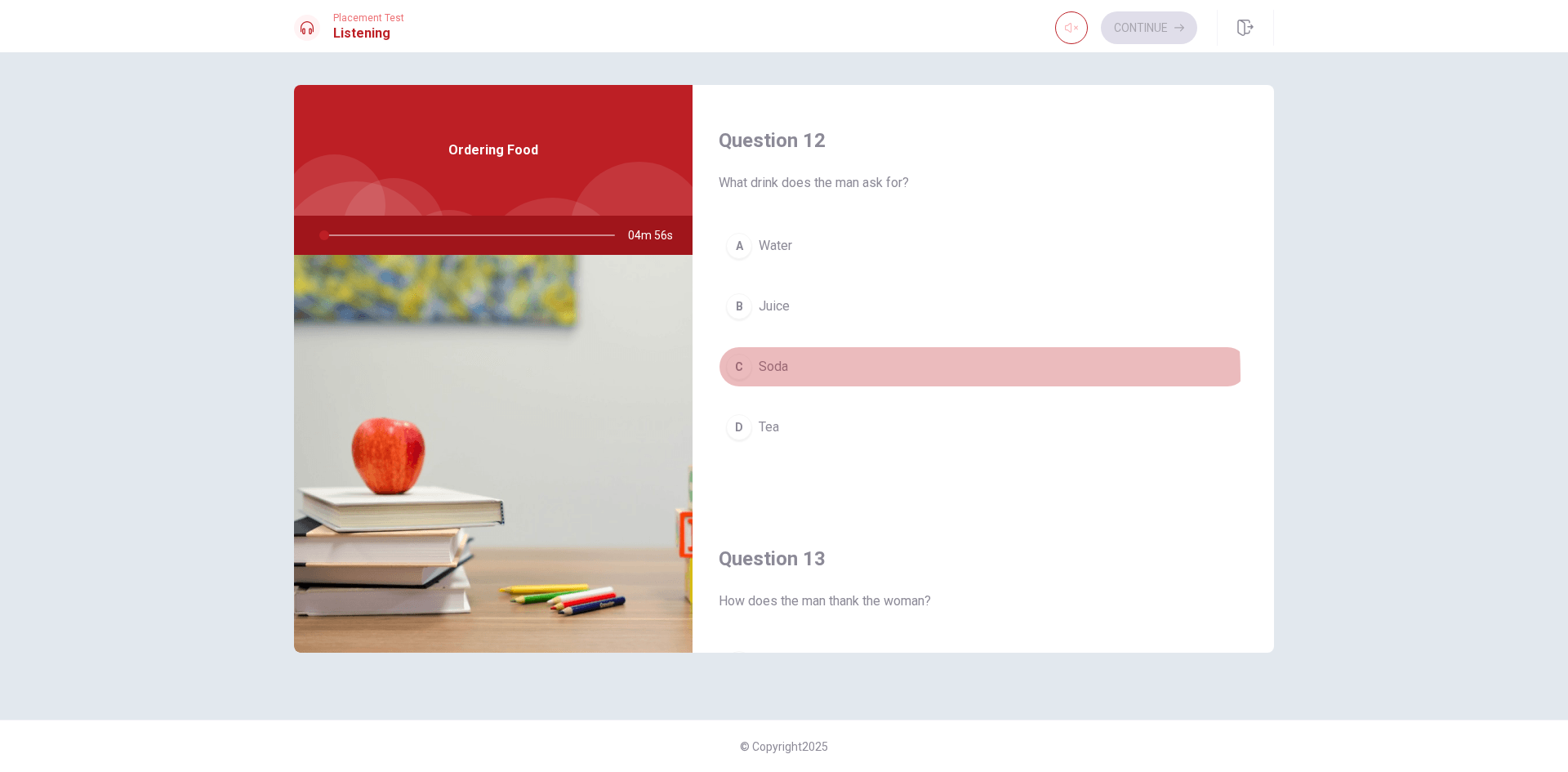
click at [821, 376] on button "C Soda" at bounding box center [983, 367] width 529 height 41
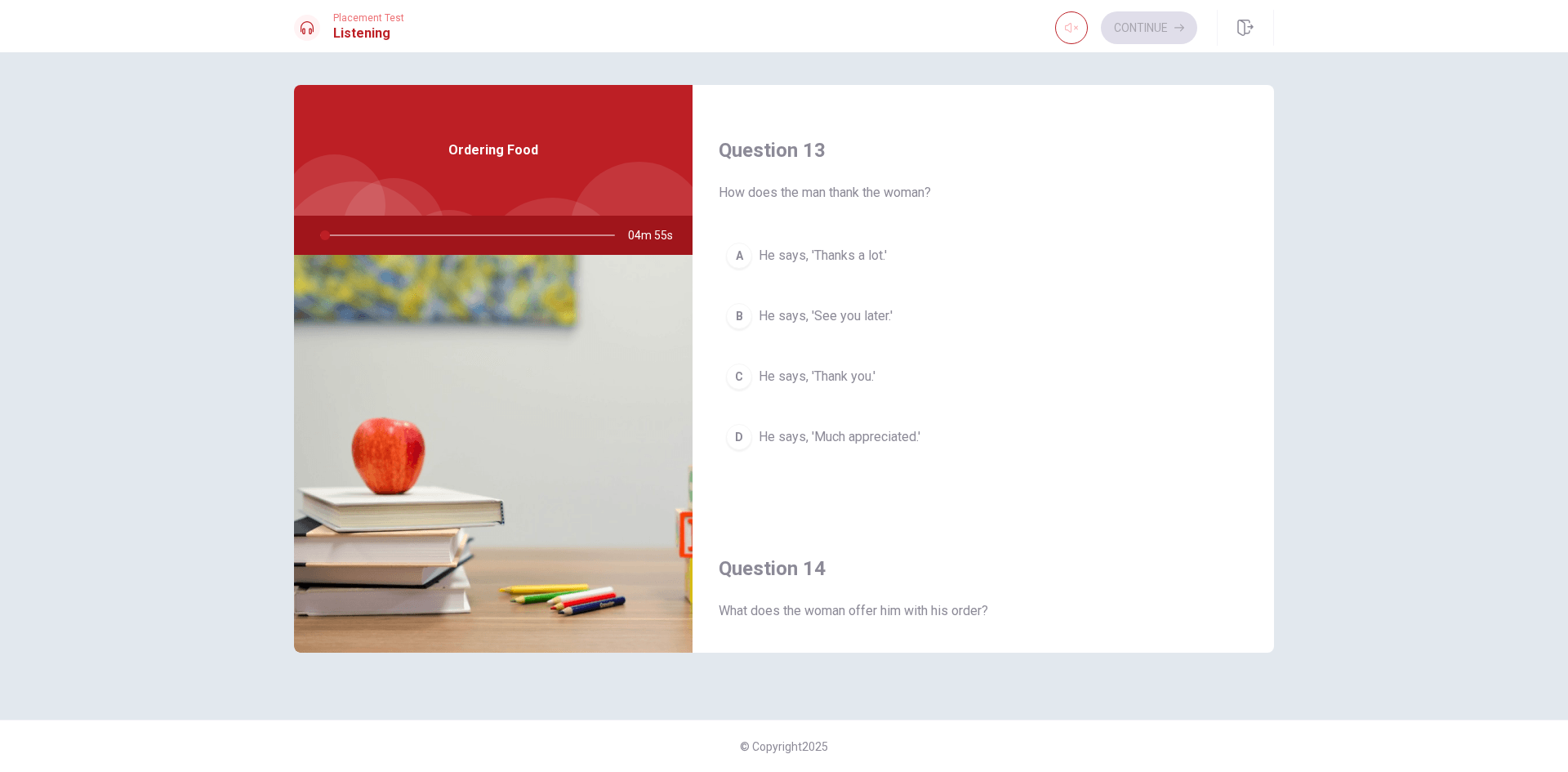
click at [822, 372] on span "He says, 'Thank you.'" at bounding box center [817, 376] width 117 height 19
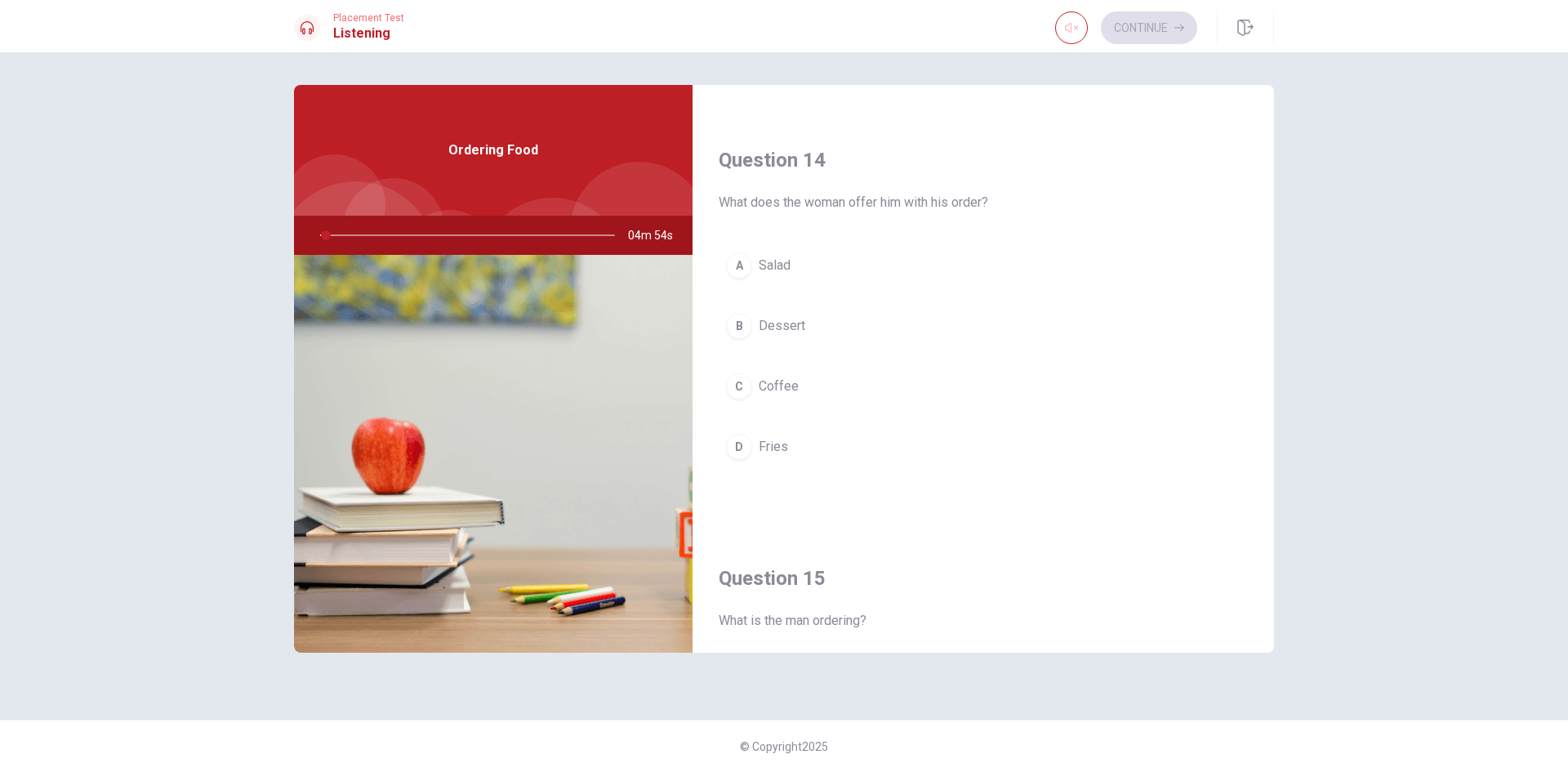
drag, startPoint x: 813, startPoint y: 328, endPoint x: 828, endPoint y: 360, distance: 35.3
click at [813, 327] on button "B Dessert" at bounding box center [983, 326] width 529 height 41
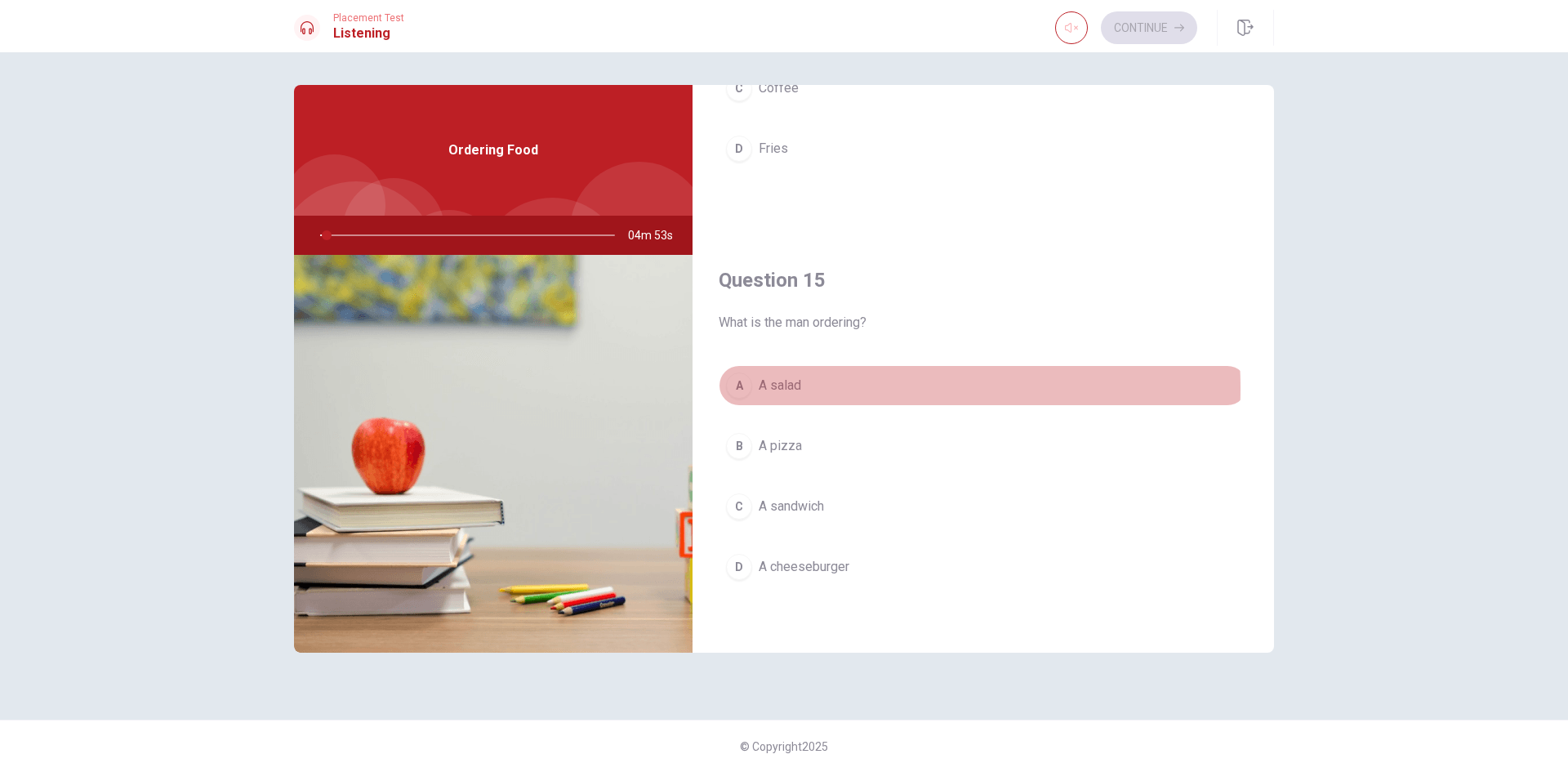
click at [819, 388] on button "A A salad" at bounding box center [983, 385] width 529 height 41
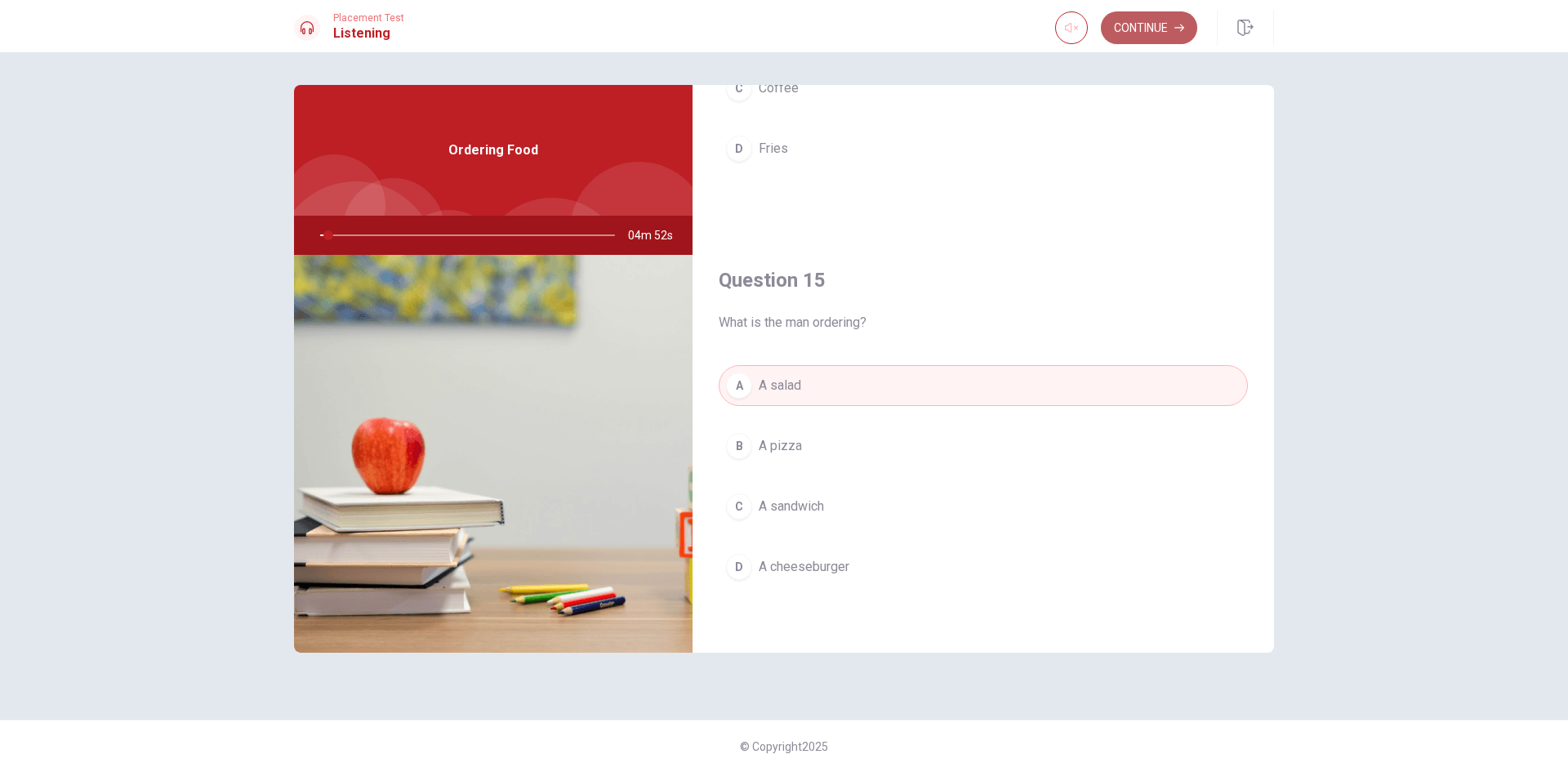
click at [1146, 32] on button "Continue" at bounding box center [1149, 27] width 96 height 32
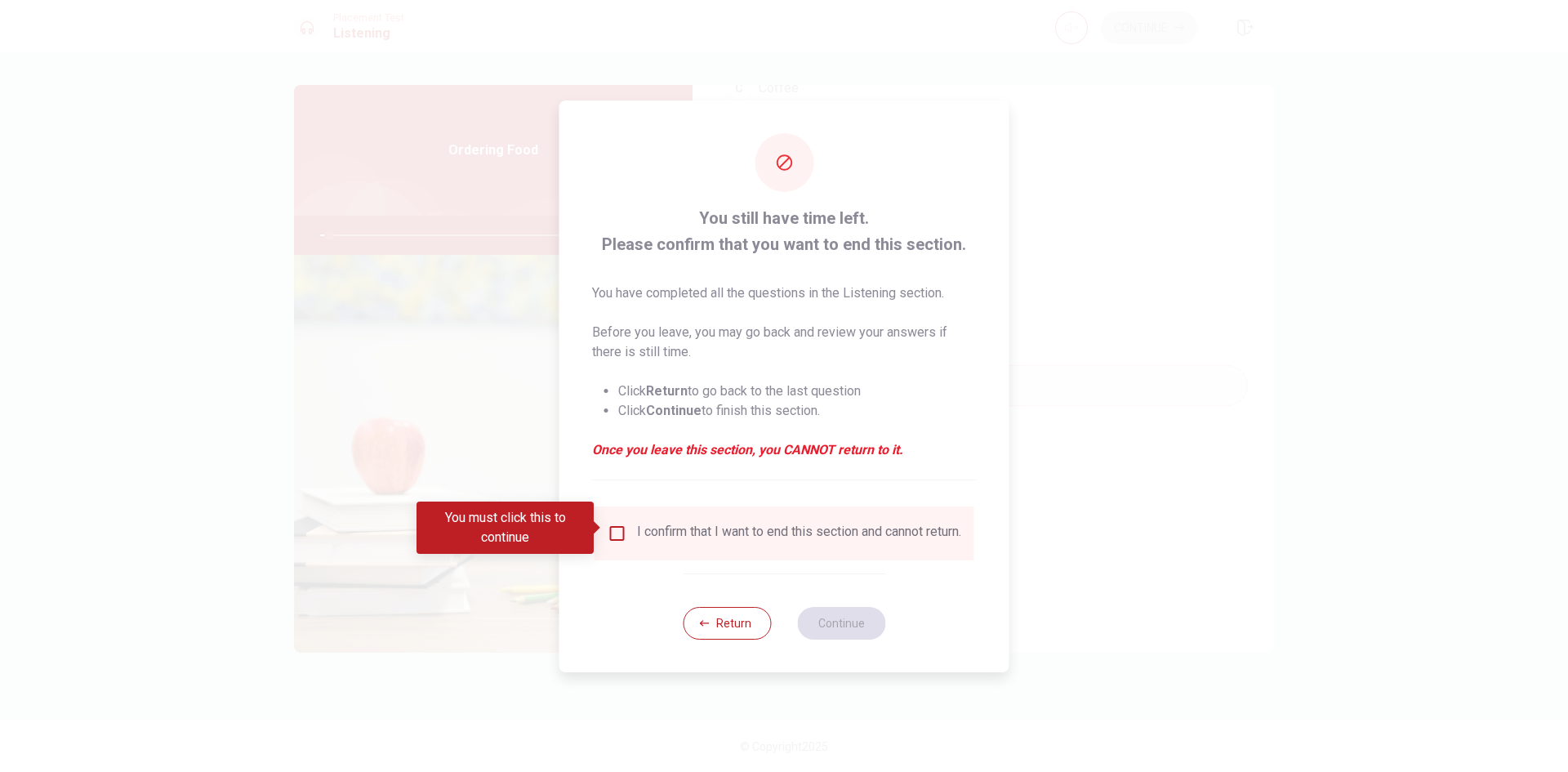
click at [609, 525] on input "You must click this to continue" at bounding box center [616, 533] width 19 height 19
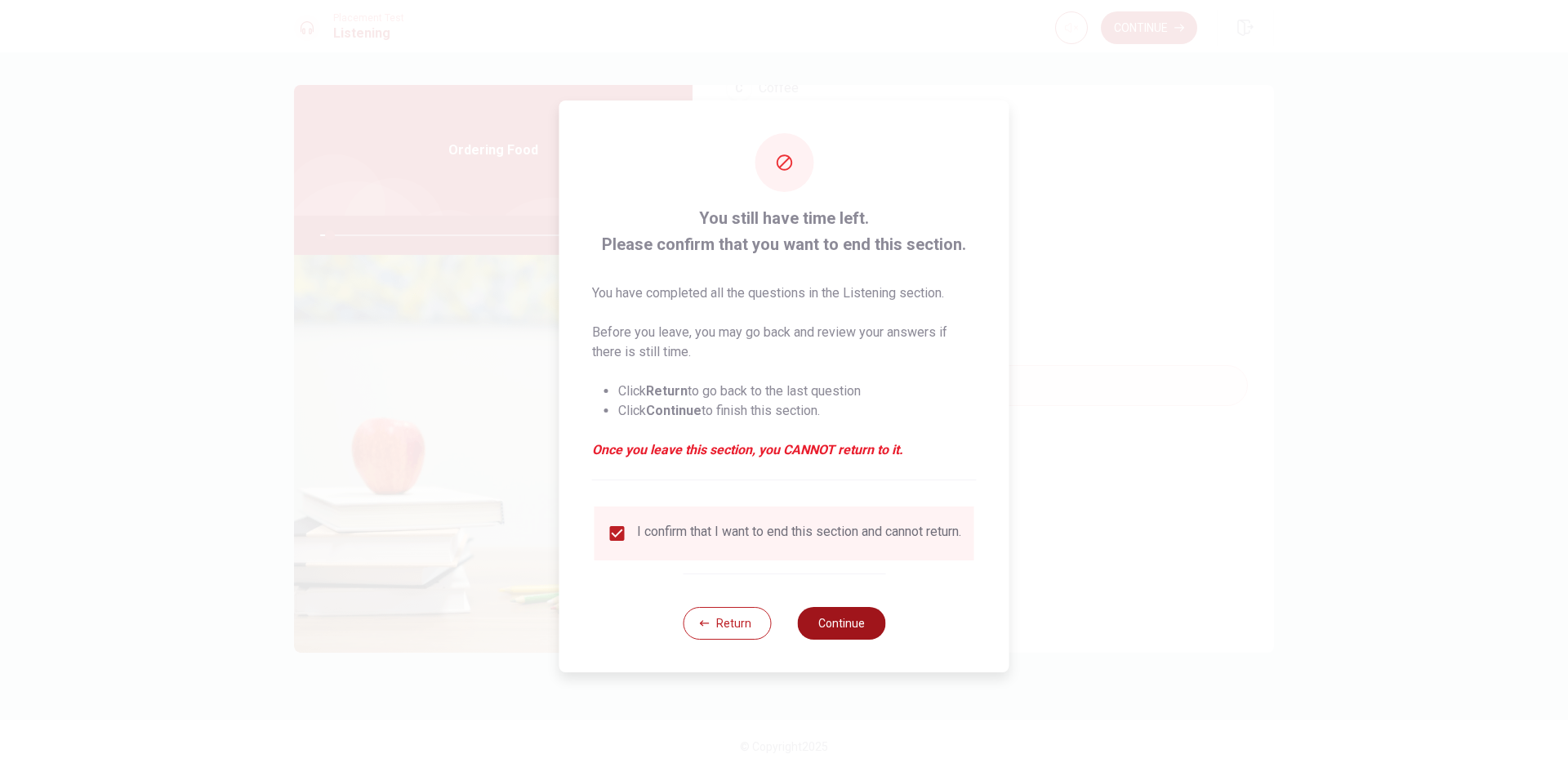
click at [870, 623] on button "Continue" at bounding box center [840, 623] width 88 height 32
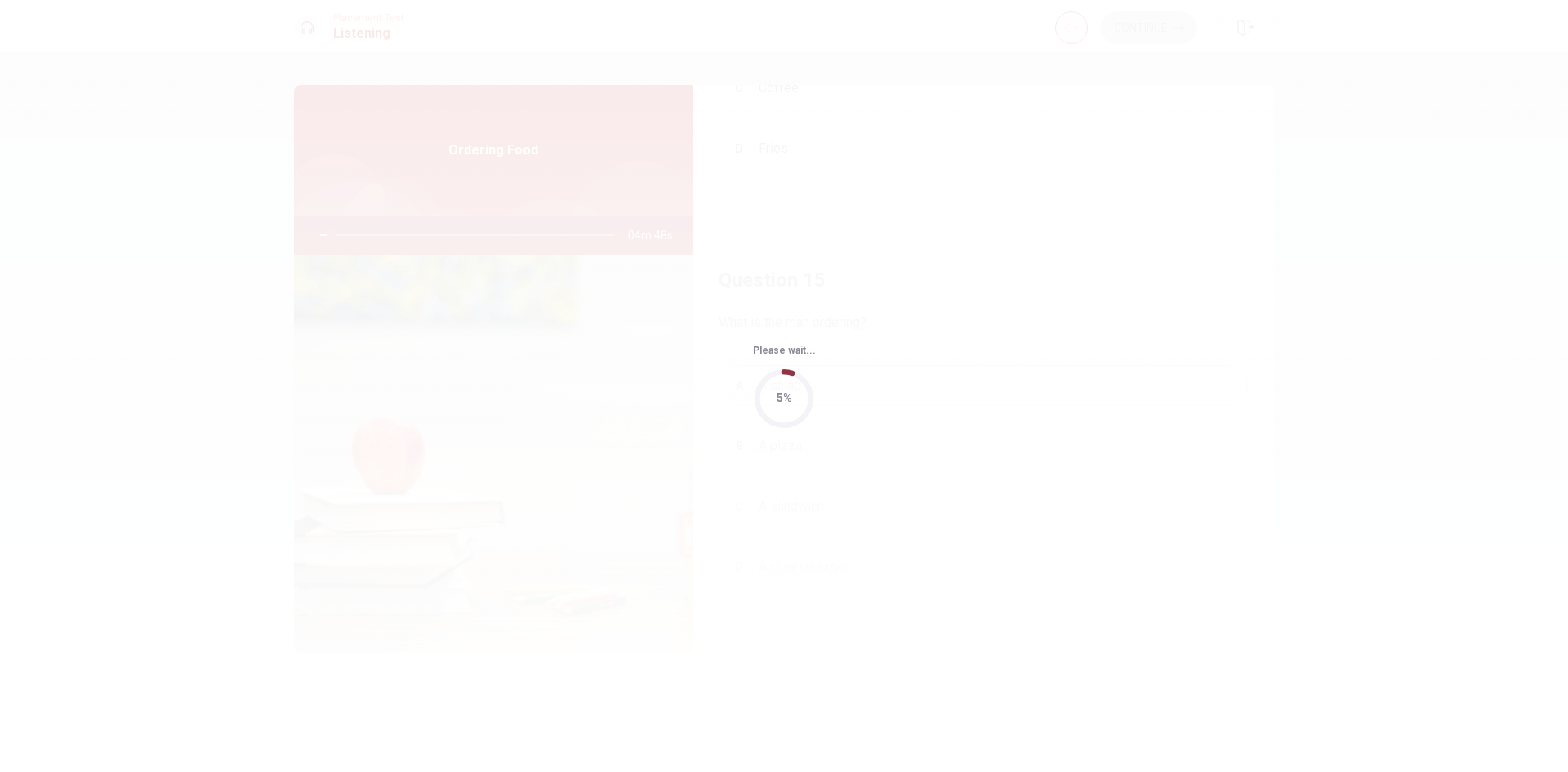
type input "4"
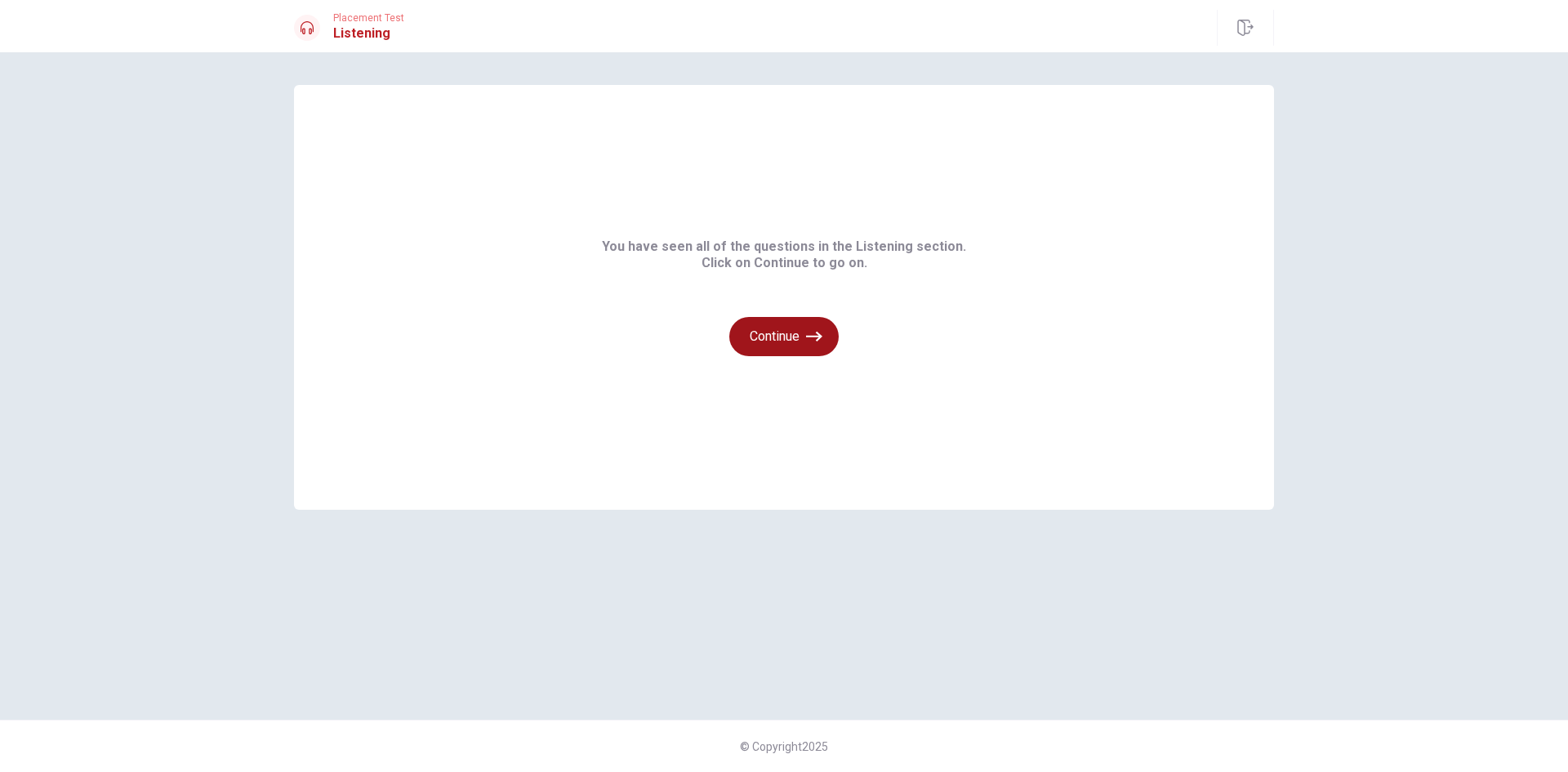
click at [785, 330] on button "Continue" at bounding box center [784, 336] width 109 height 39
